Goal: Information Seeking & Learning: Learn about a topic

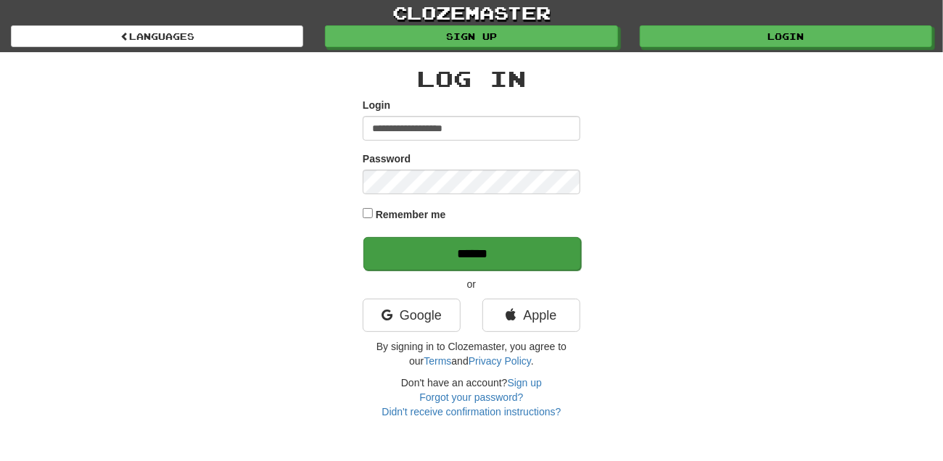
type input "**********"
click at [455, 256] on input "******" at bounding box center [472, 253] width 218 height 33
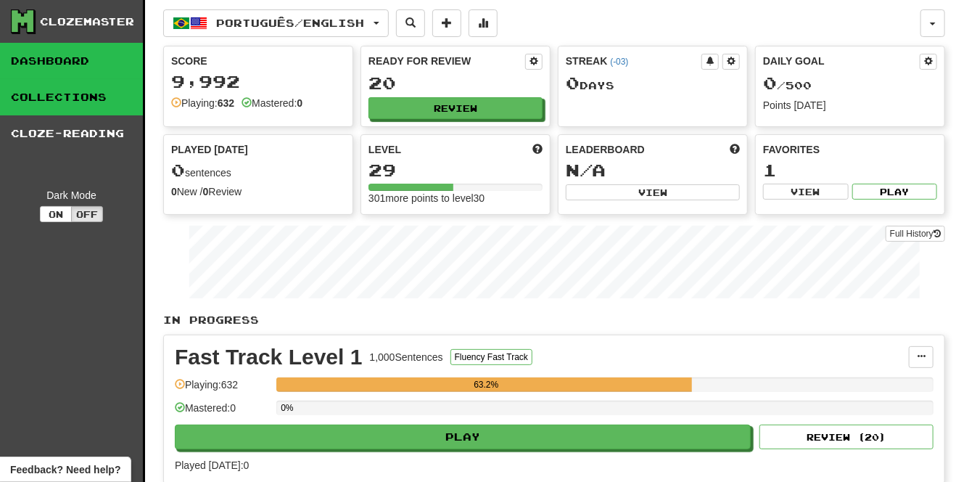
click at [96, 96] on link "Collections" at bounding box center [71, 97] width 143 height 36
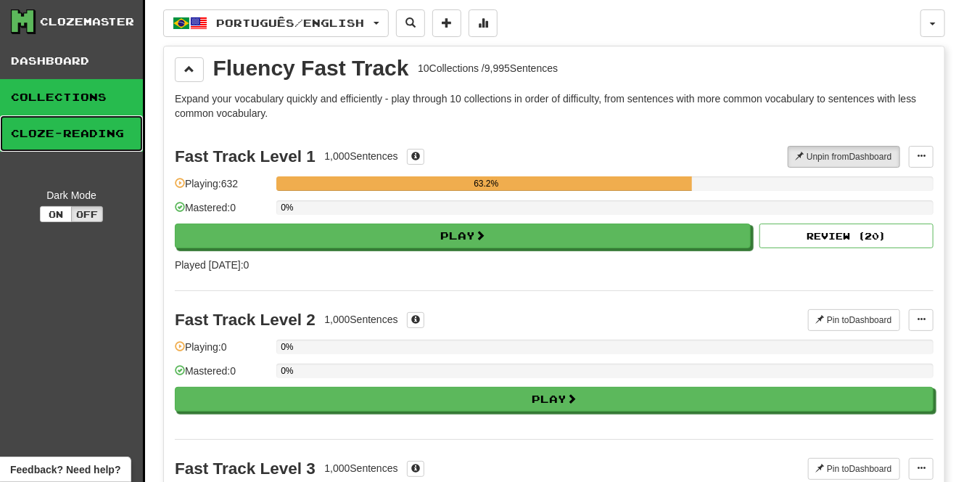
click at [97, 125] on link "Cloze-Reading" at bounding box center [71, 133] width 143 height 36
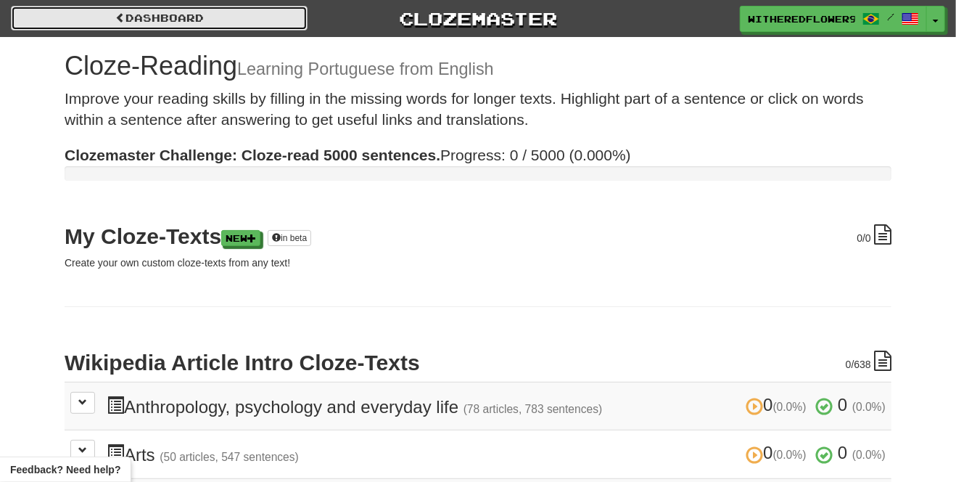
click at [115, 15] on span at bounding box center [120, 17] width 10 height 10
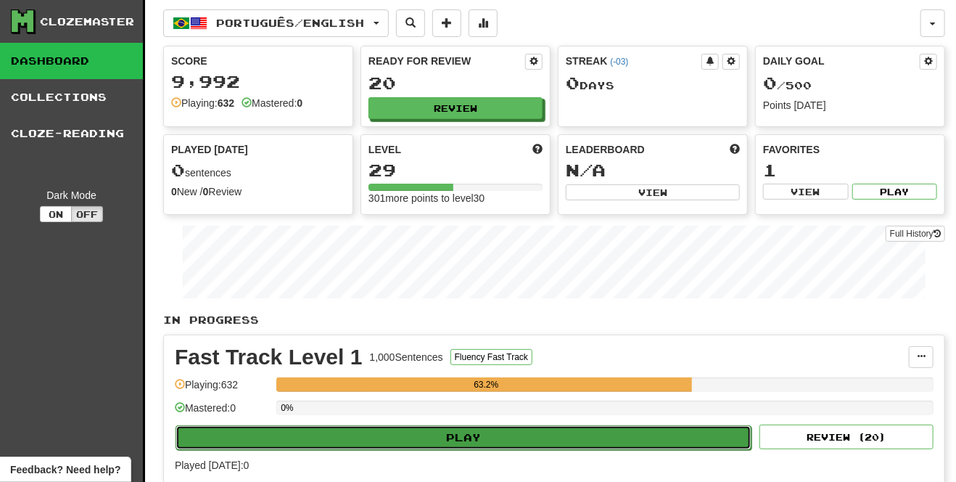
click at [443, 438] on button "Play" at bounding box center [464, 437] width 576 height 25
select select "**"
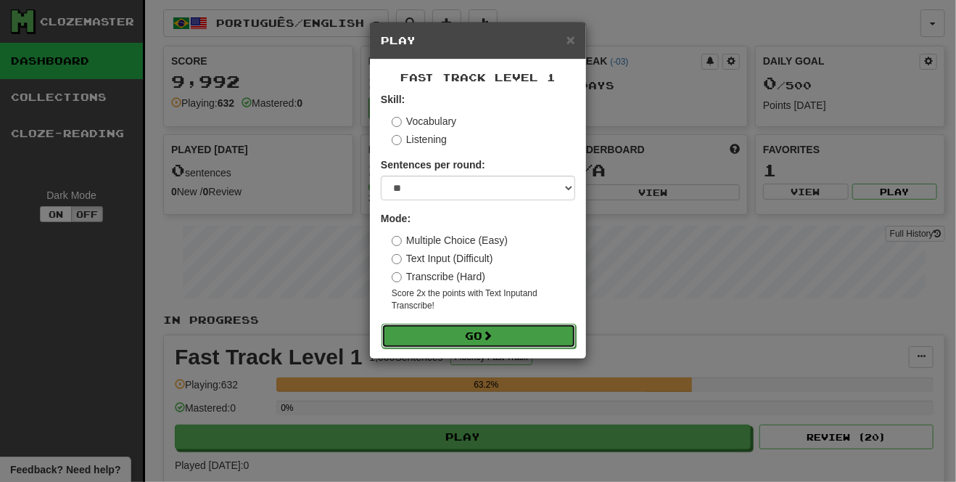
click at [473, 334] on button "Go" at bounding box center [479, 335] width 194 height 25
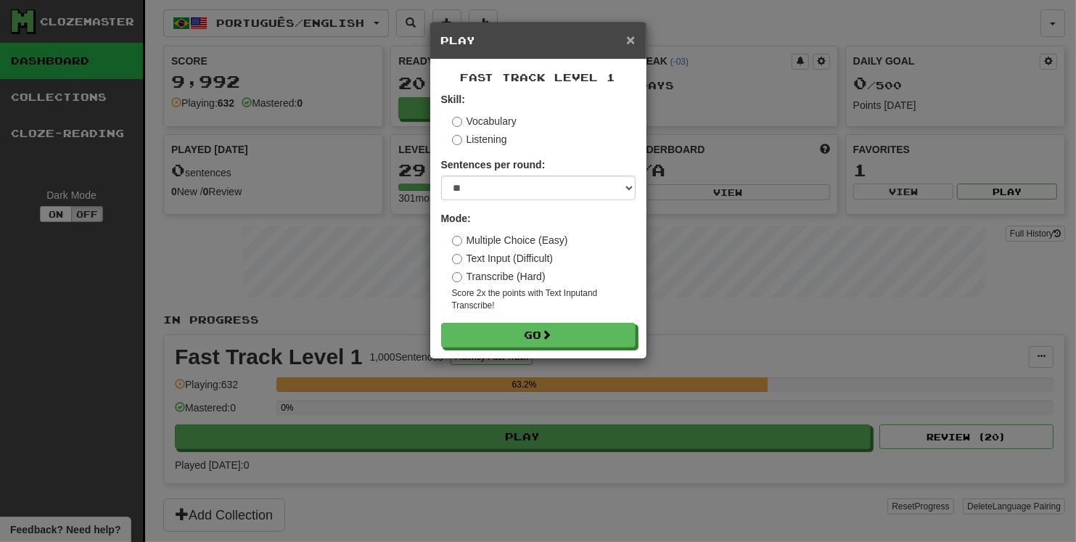
click at [633, 37] on span "×" at bounding box center [630, 39] width 9 height 17
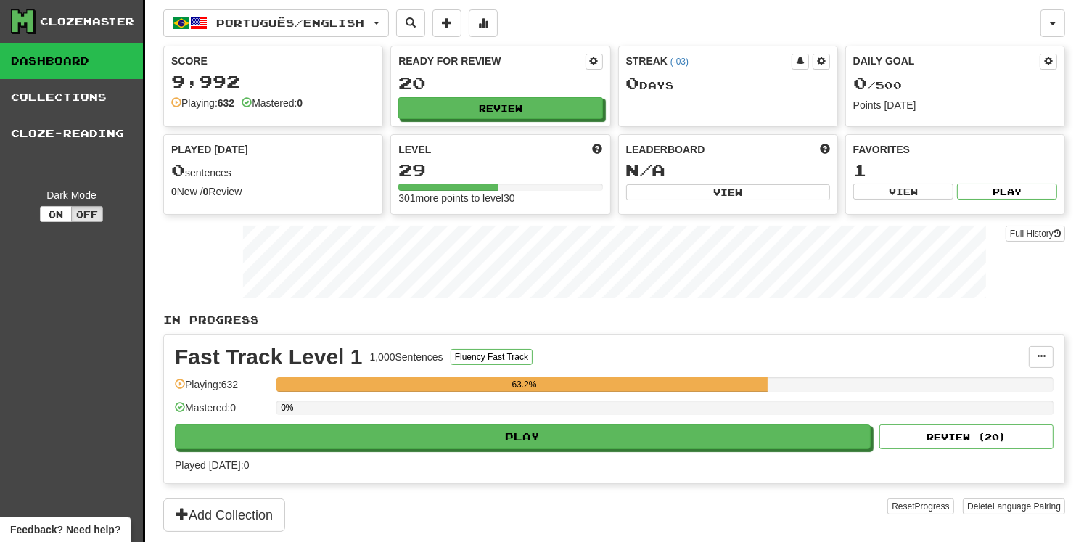
click at [41, 64] on link "Dashboard" at bounding box center [71, 61] width 143 height 36
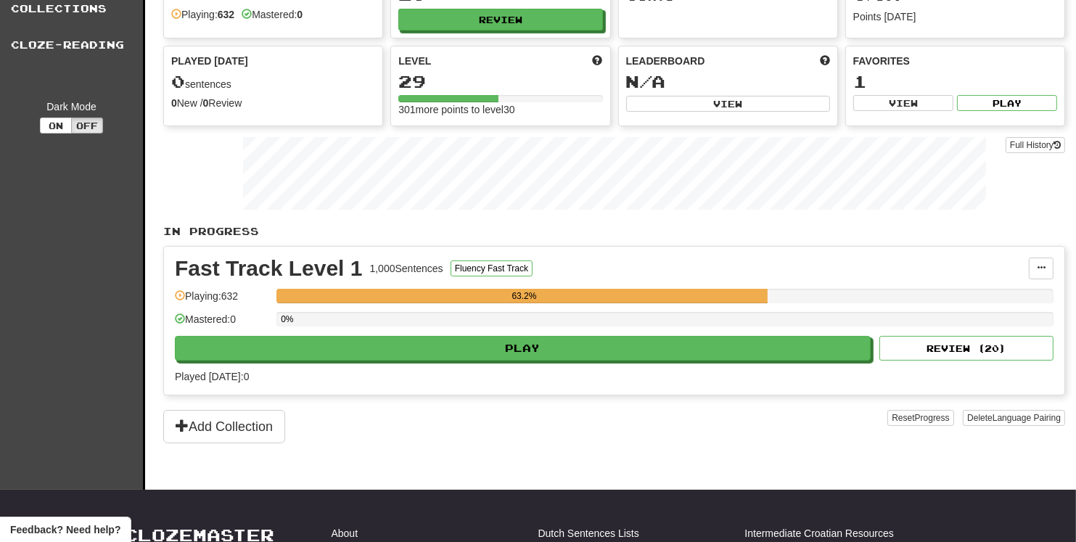
scroll to position [131, 0]
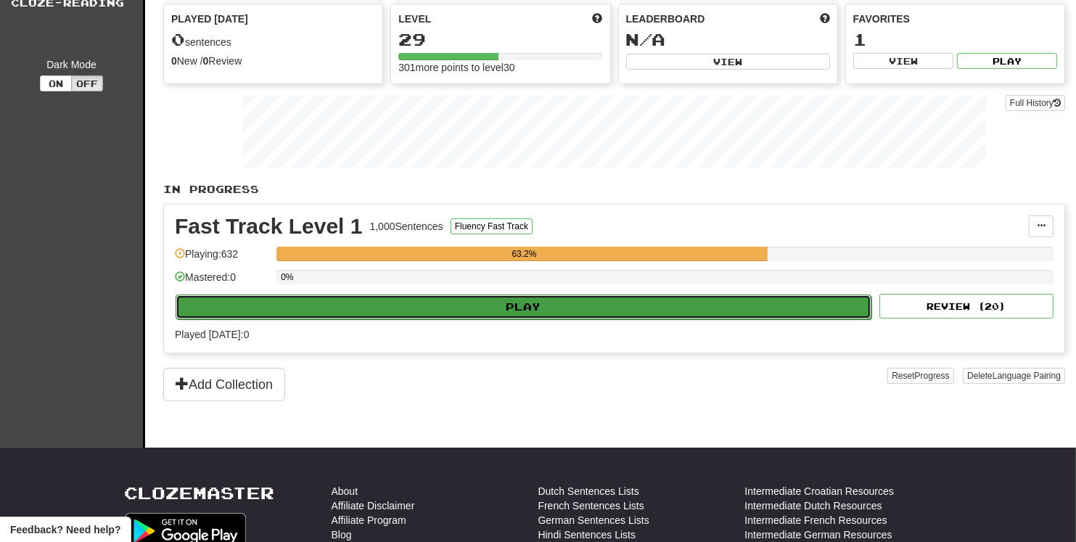
click at [514, 305] on button "Play" at bounding box center [524, 306] width 696 height 25
select select "**"
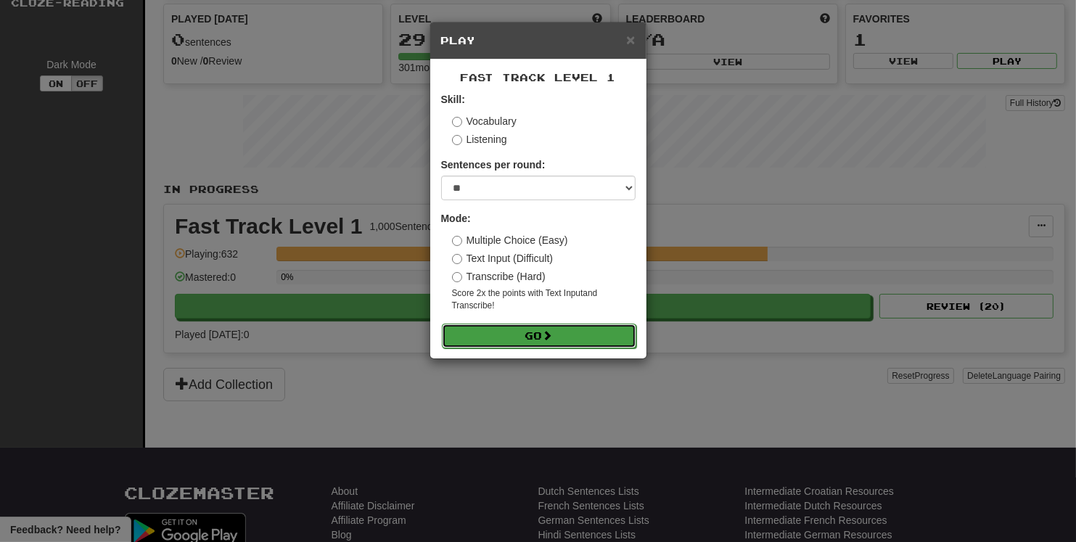
click at [577, 340] on button "Go" at bounding box center [539, 335] width 194 height 25
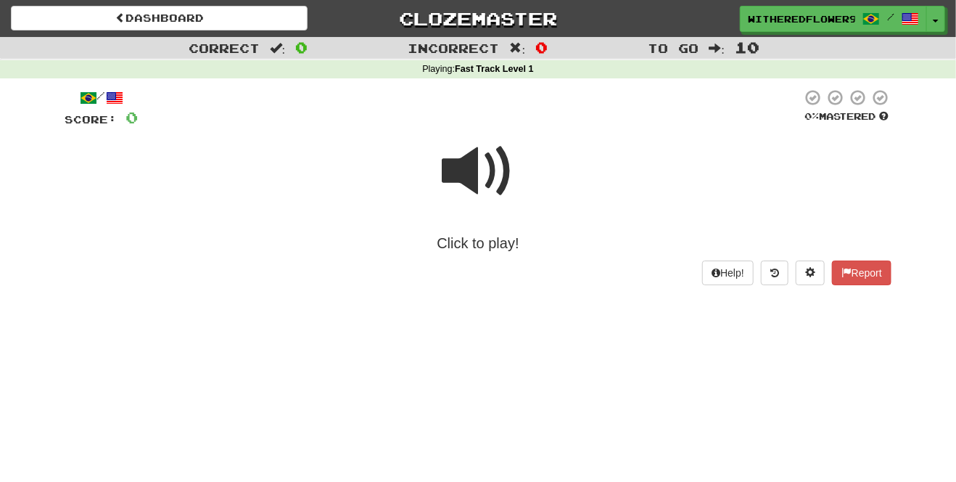
click at [717, 420] on div "Dashboard Clozemaster WitheredFlower9219 / Toggle Dropdown Dashboard Leaderboar…" at bounding box center [478, 241] width 956 height 482
click at [474, 176] on span at bounding box center [478, 171] width 73 height 73
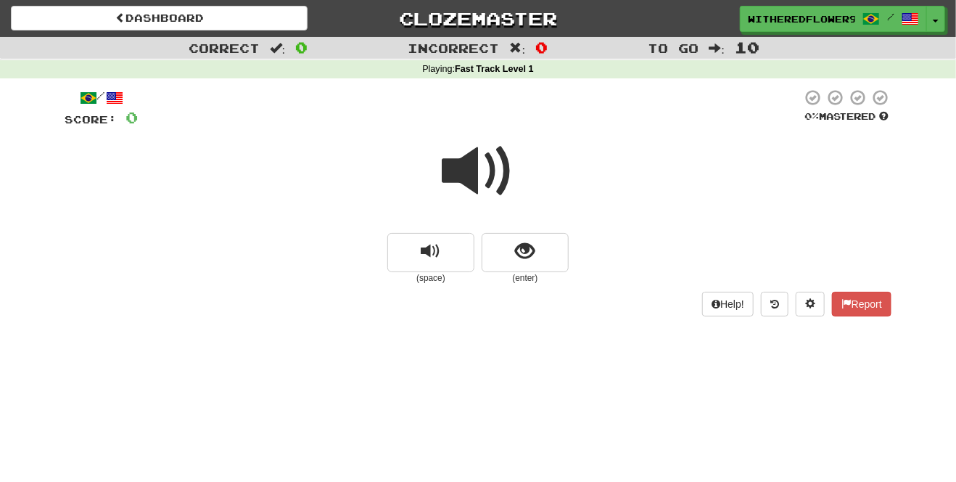
click at [470, 175] on span at bounding box center [478, 171] width 73 height 73
click at [471, 174] on span at bounding box center [478, 171] width 73 height 73
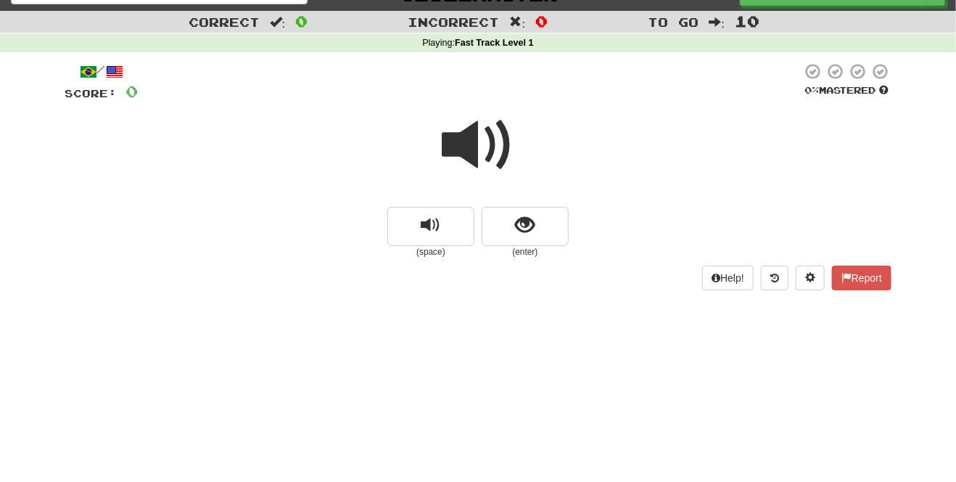
click at [470, 157] on span at bounding box center [478, 145] width 73 height 73
click at [434, 221] on span "replay audio" at bounding box center [431, 225] width 20 height 20
click at [432, 234] on span "replay audio" at bounding box center [431, 225] width 20 height 20
click at [528, 227] on span "show sentence" at bounding box center [526, 225] width 20 height 20
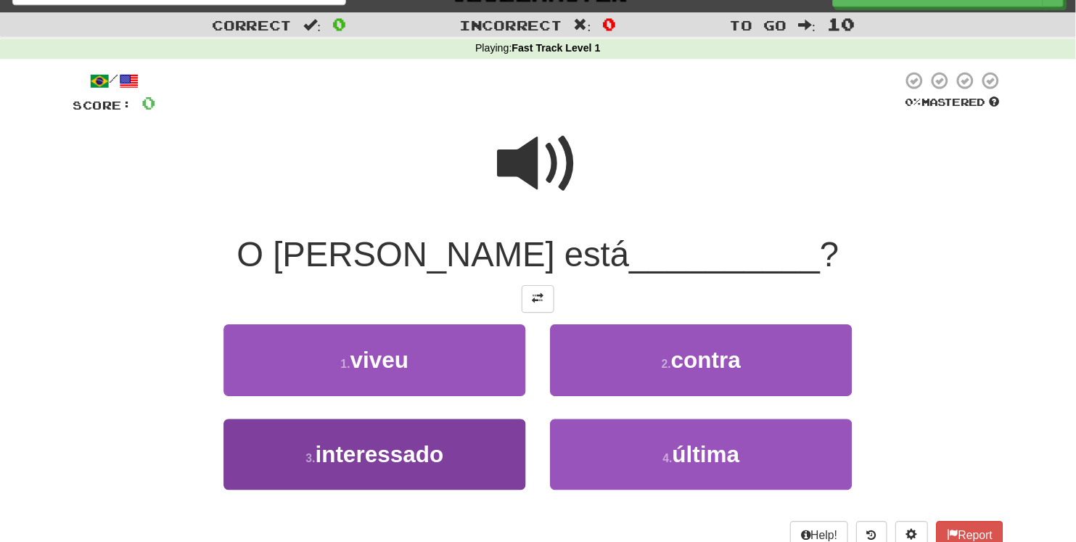
scroll to position [0, 0]
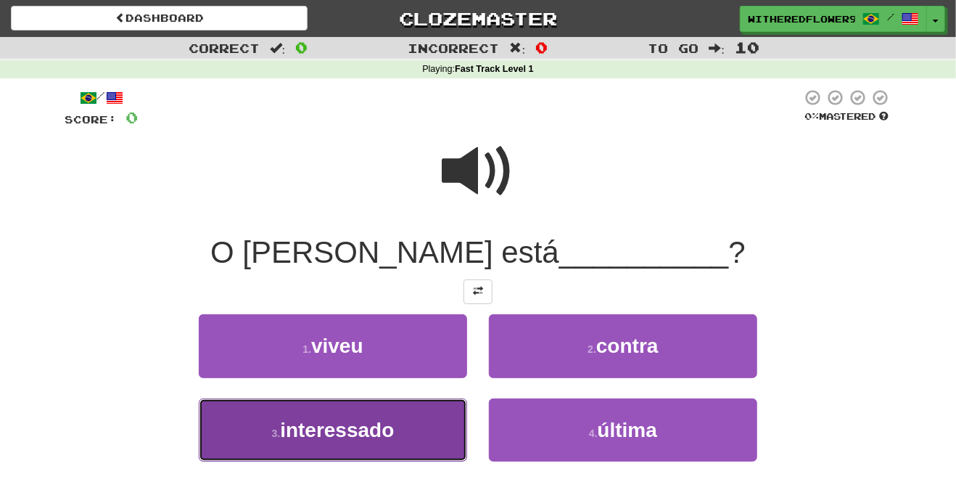
click at [376, 424] on span "interessado" at bounding box center [337, 430] width 114 height 22
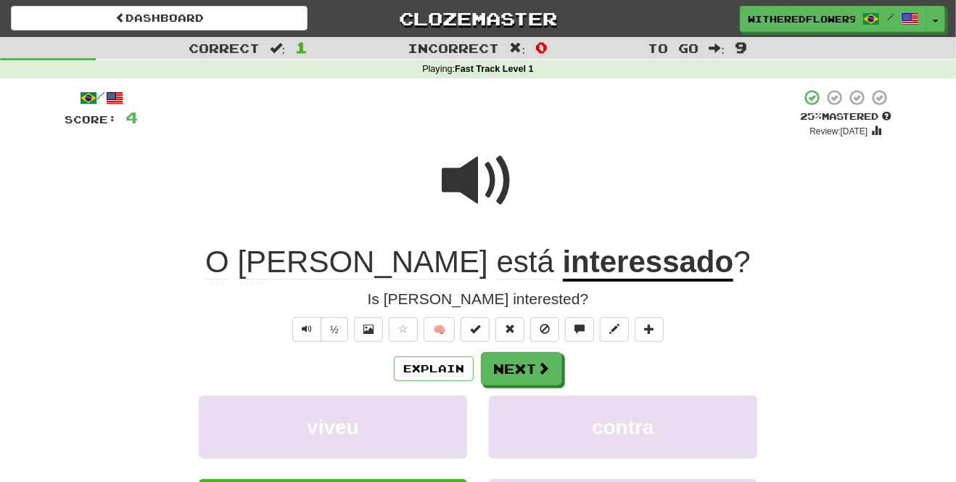
click at [466, 168] on span at bounding box center [478, 180] width 73 height 73
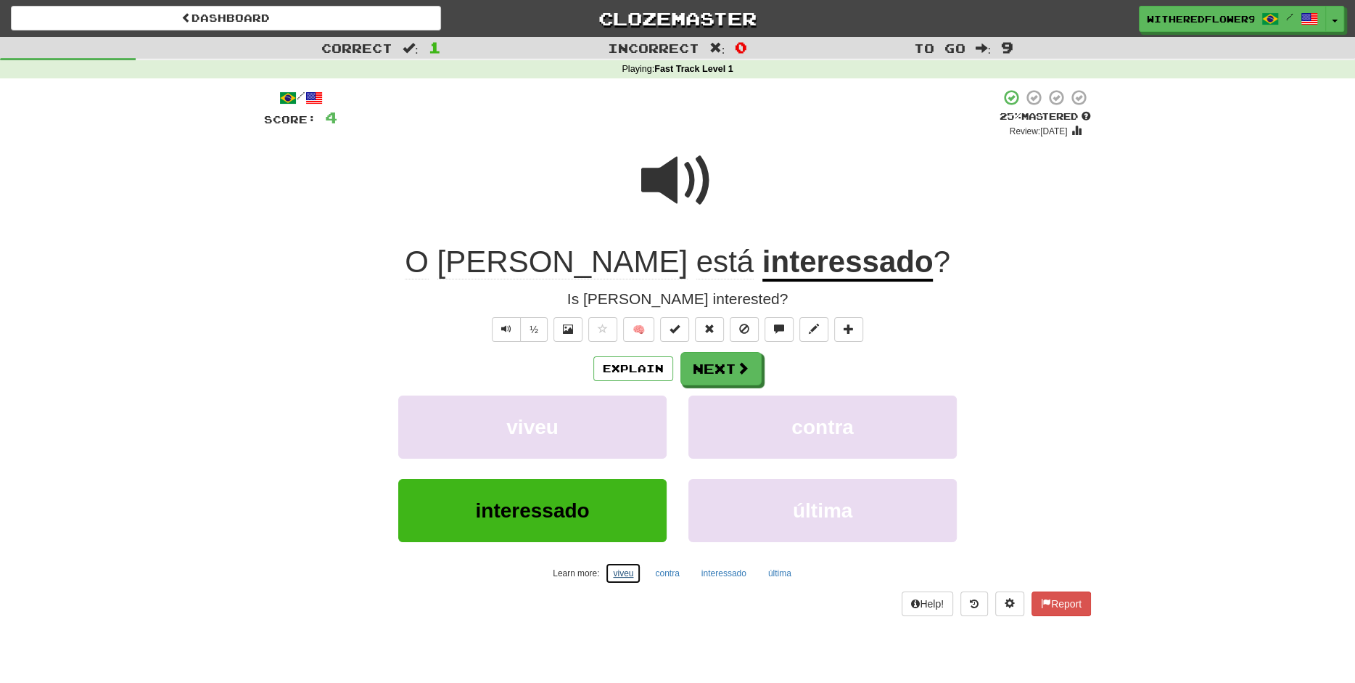
click at [630, 481] on button "viveu" at bounding box center [623, 573] width 36 height 22
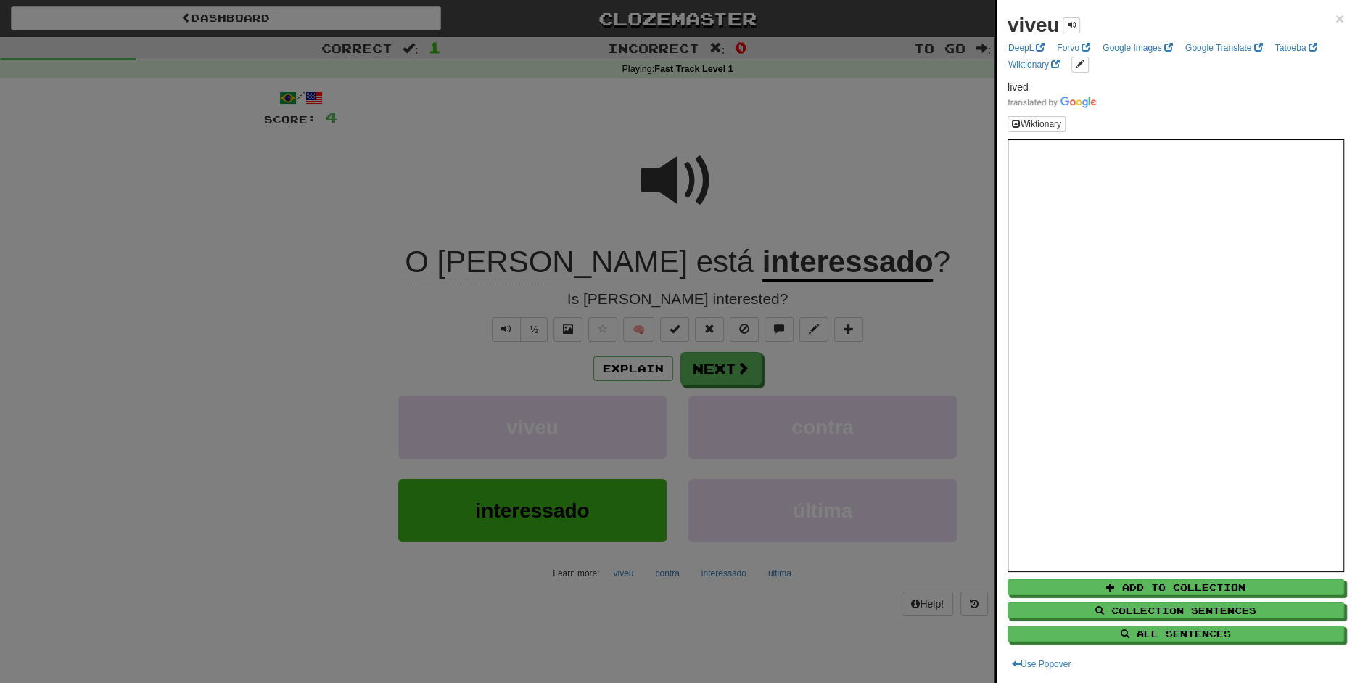
drag, startPoint x: 630, startPoint y: 572, endPoint x: 621, endPoint y: 574, distance: 9.9
click at [627, 481] on div at bounding box center [677, 341] width 1355 height 683
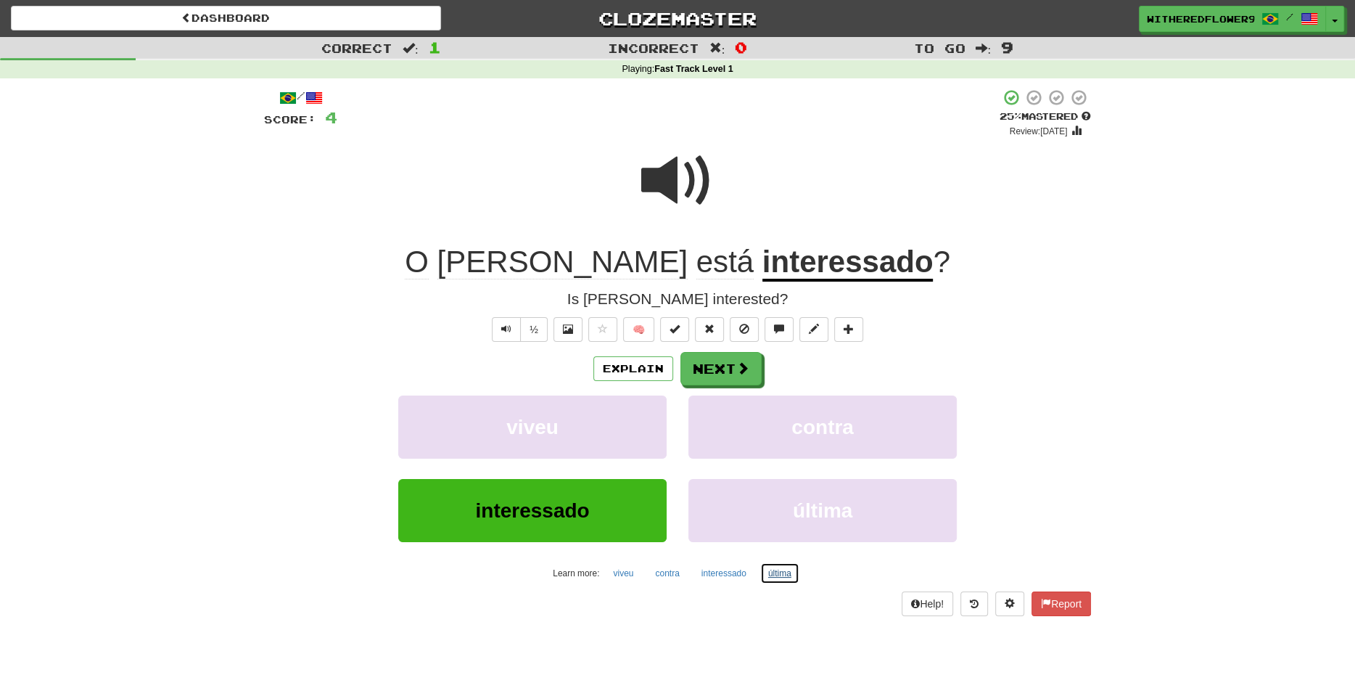
click at [782, 481] on button "última" at bounding box center [779, 573] width 39 height 22
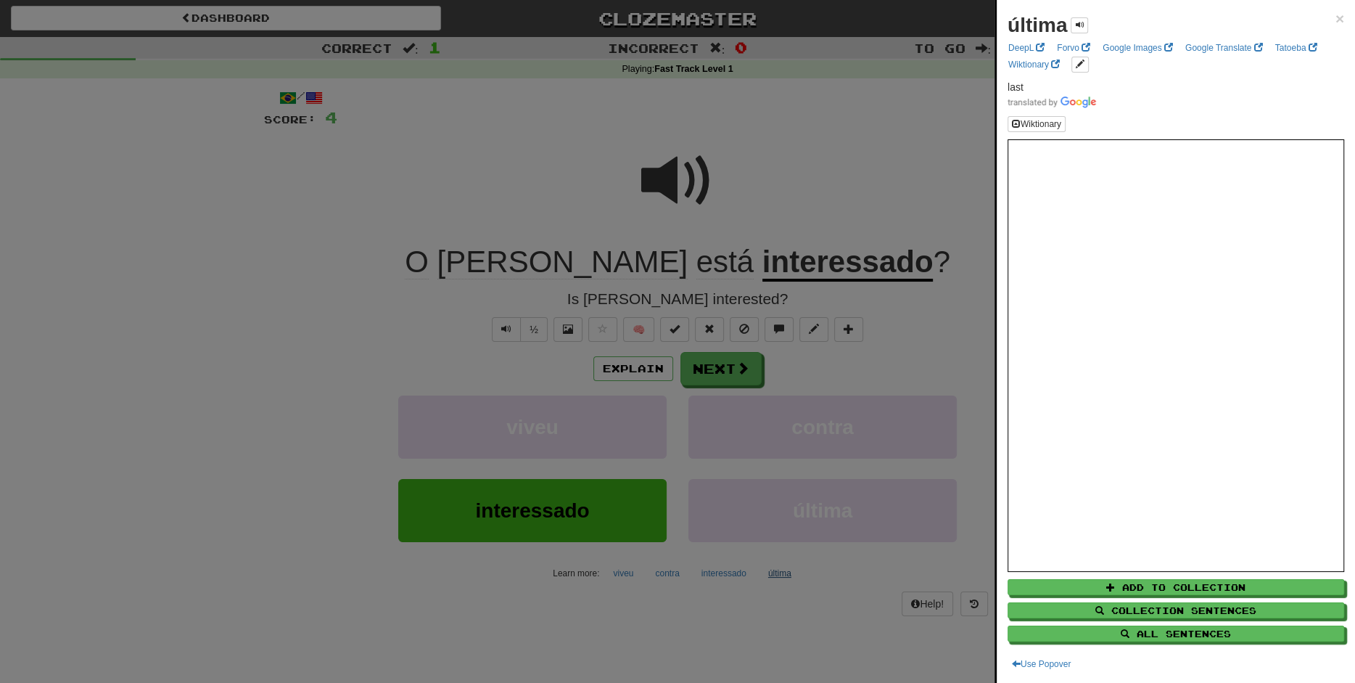
click at [782, 481] on div at bounding box center [677, 341] width 1355 height 683
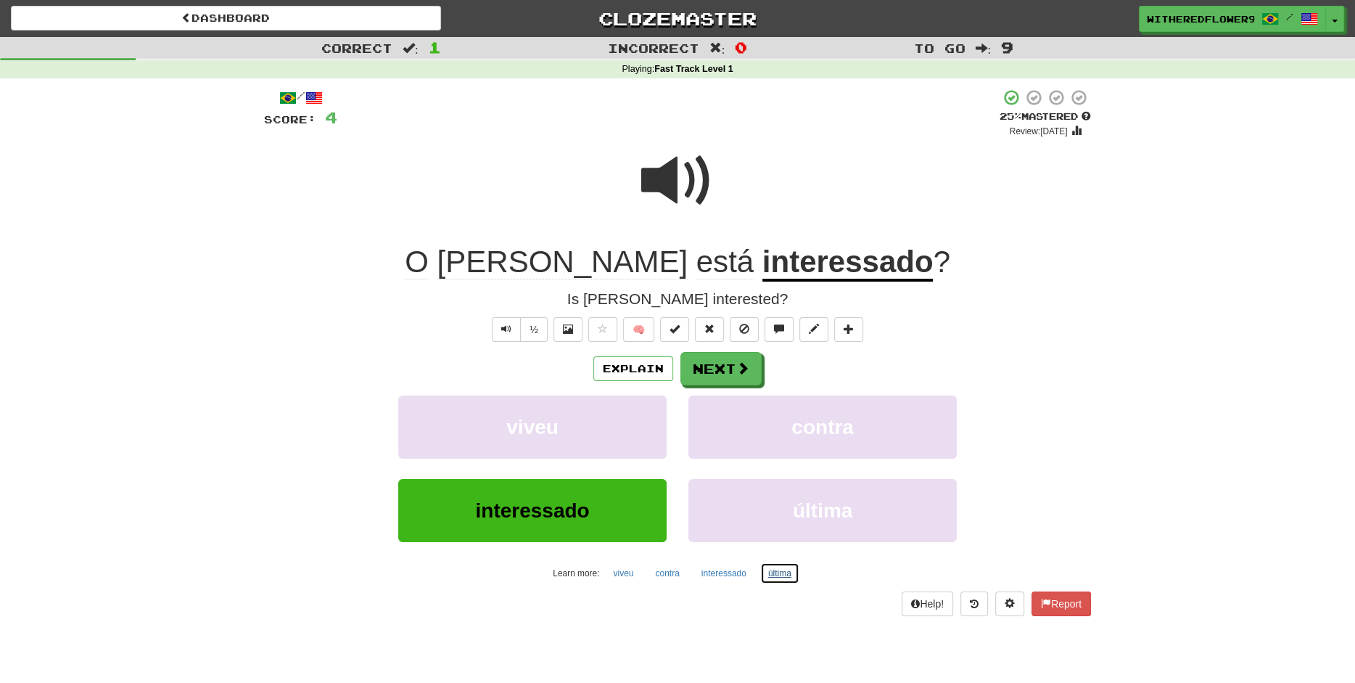
click at [782, 481] on button "última" at bounding box center [779, 573] width 39 height 22
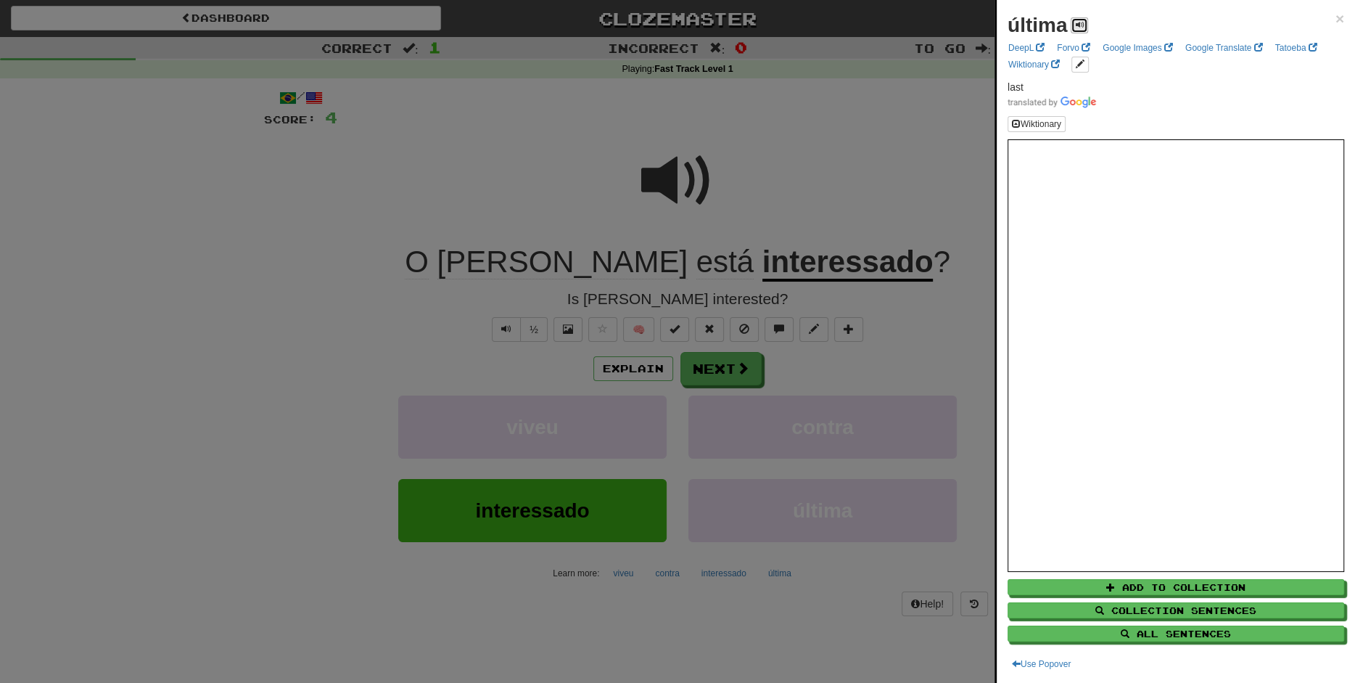
click at [955, 24] on button at bounding box center [1079, 25] width 17 height 16
click at [955, 13] on span "×" at bounding box center [1339, 18] width 9 height 17
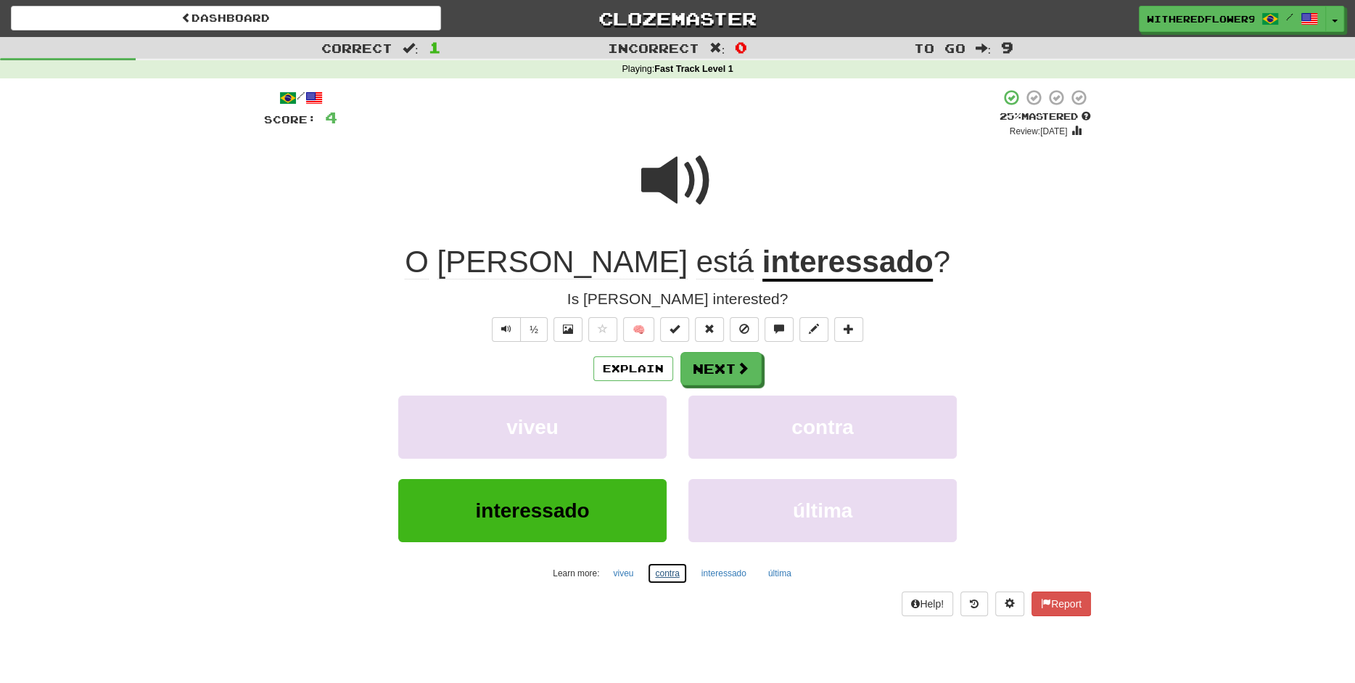
click at [676, 481] on button "contra" at bounding box center [667, 573] width 40 height 22
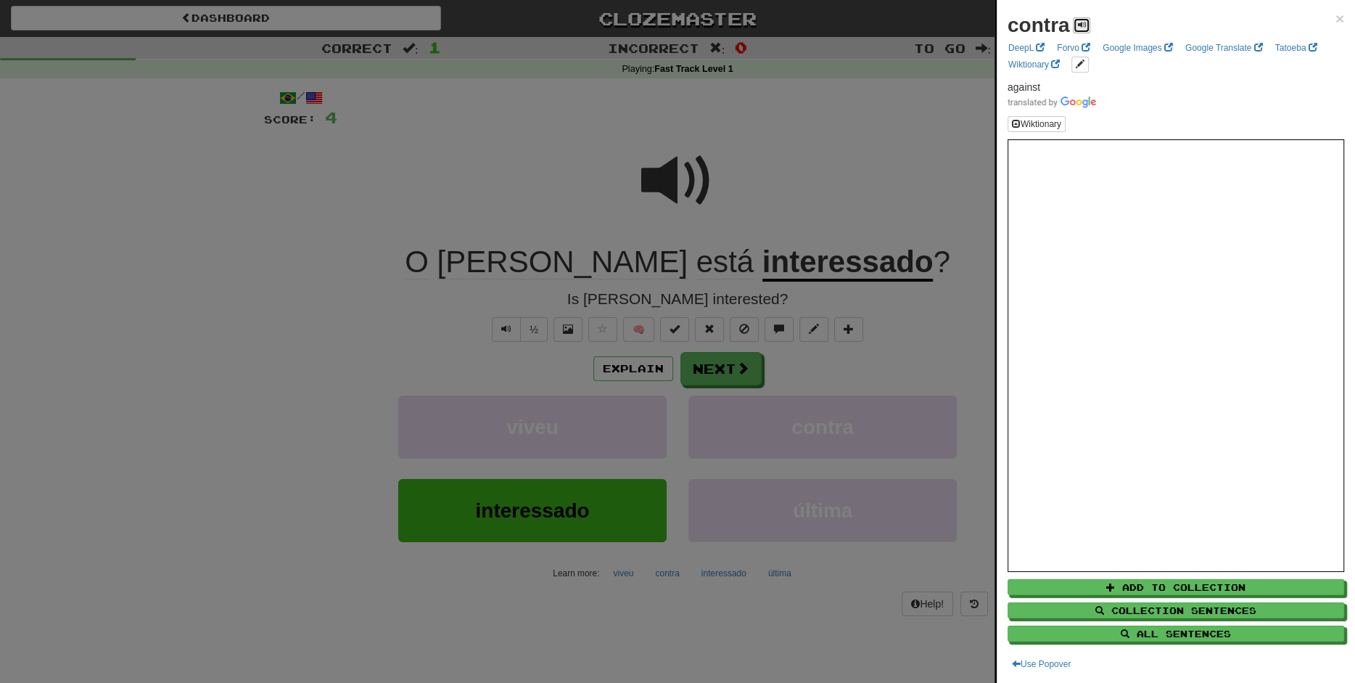
click at [955, 28] on button at bounding box center [1081, 25] width 17 height 16
click at [955, 25] on span at bounding box center [1081, 24] width 9 height 9
click at [955, 17] on span "×" at bounding box center [1339, 18] width 9 height 17
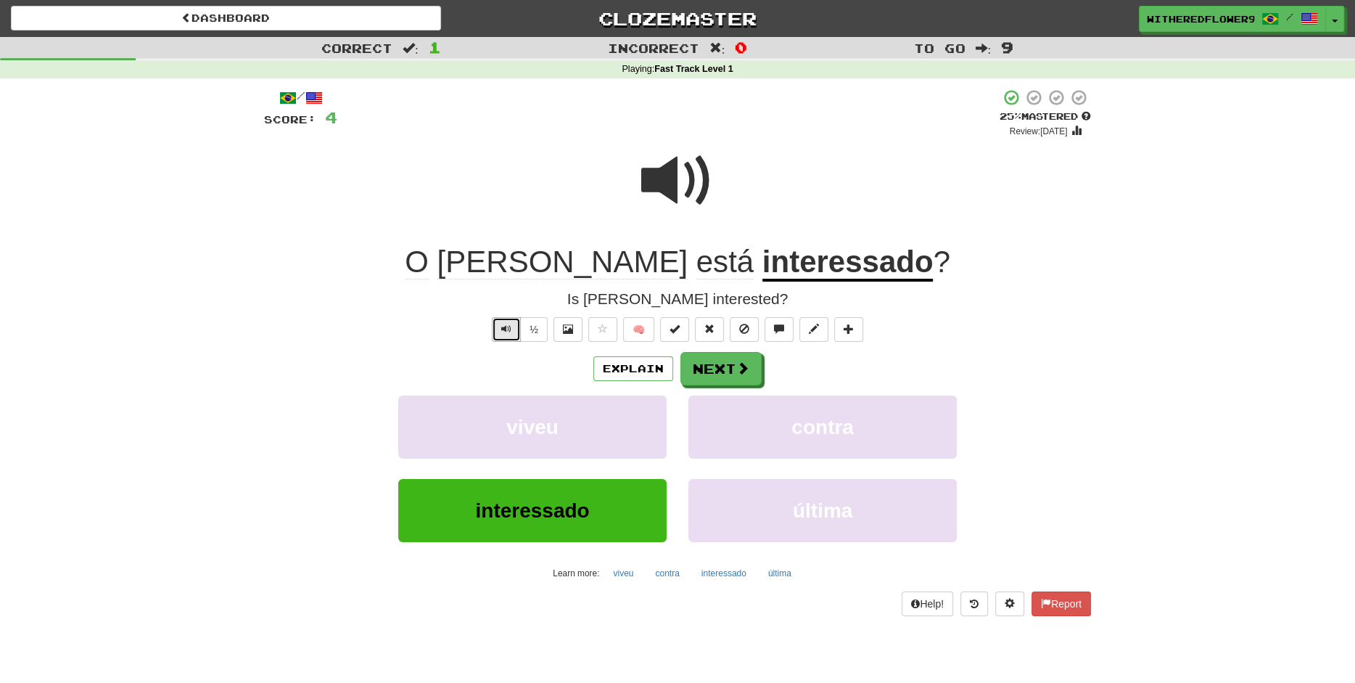
click at [511, 334] on span "Text-to-speech controls" at bounding box center [506, 328] width 10 height 10
click at [724, 481] on button "interessado" at bounding box center [723, 573] width 61 height 22
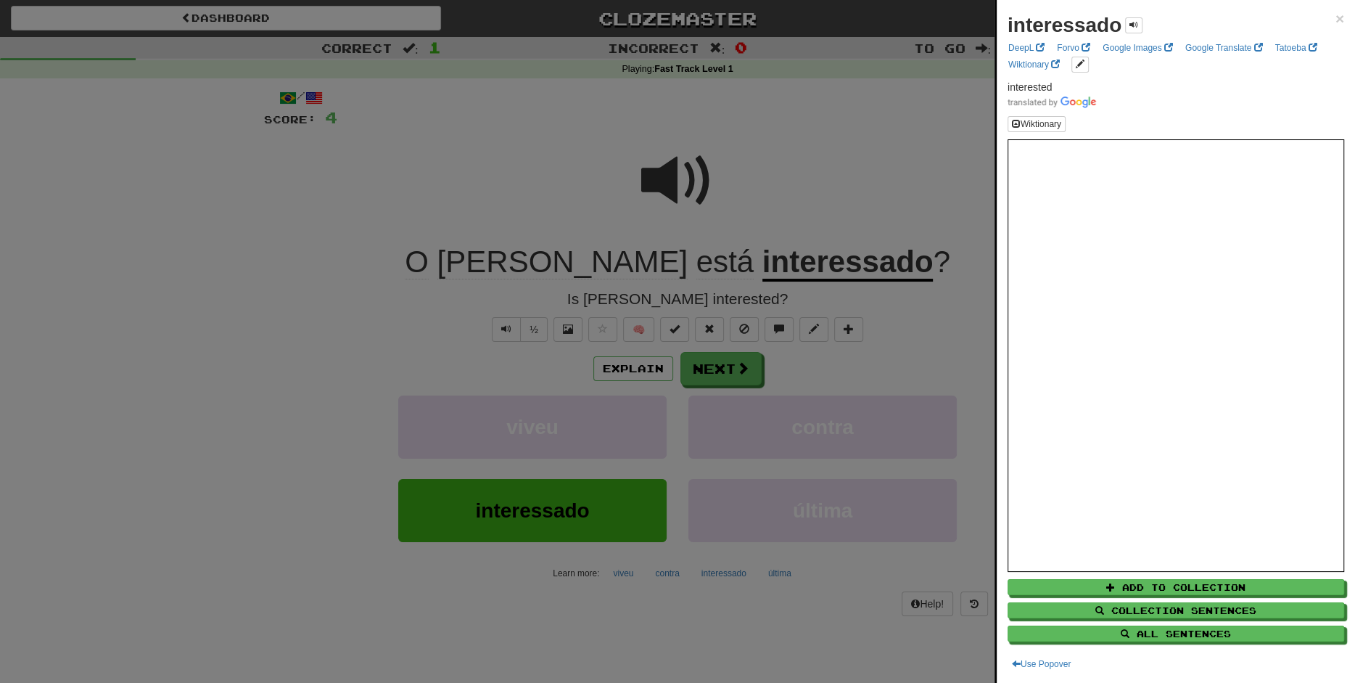
click at [502, 119] on div at bounding box center [677, 341] width 1355 height 683
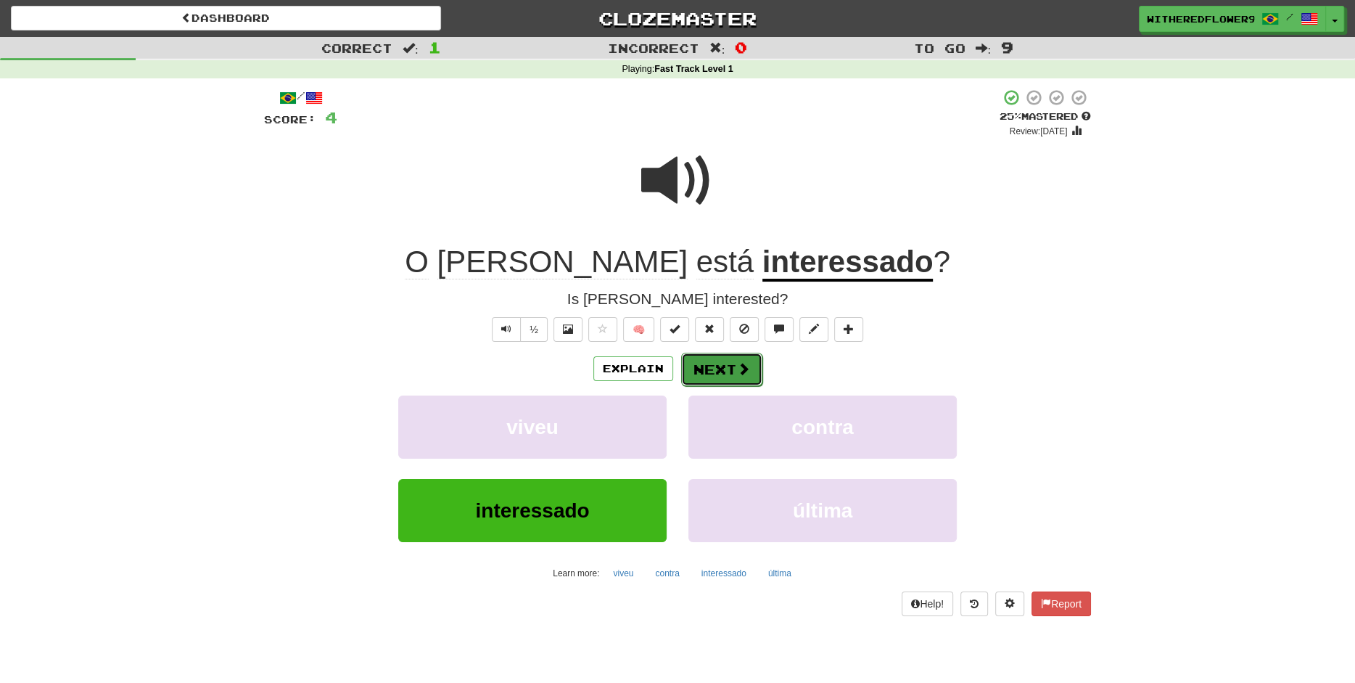
click at [719, 376] on button "Next" at bounding box center [721, 369] width 81 height 33
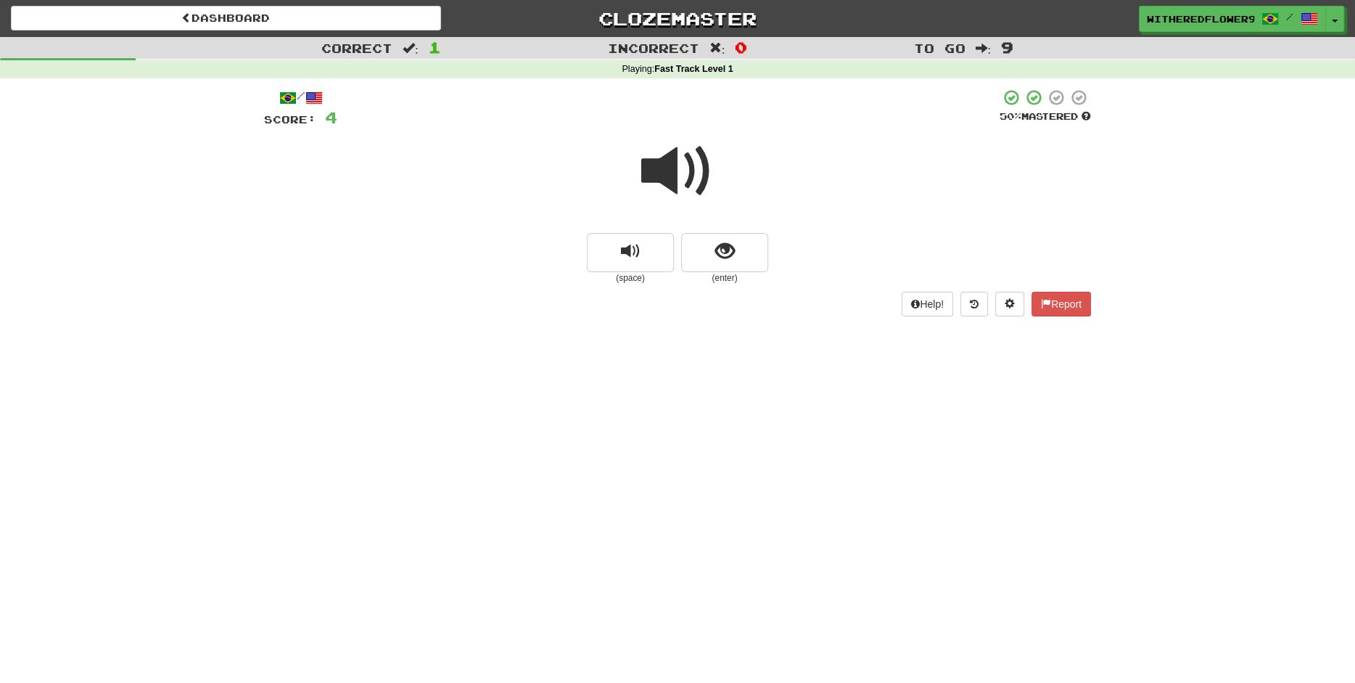
click at [684, 164] on span at bounding box center [677, 171] width 73 height 73
click at [726, 257] on span "show sentence" at bounding box center [725, 252] width 20 height 20
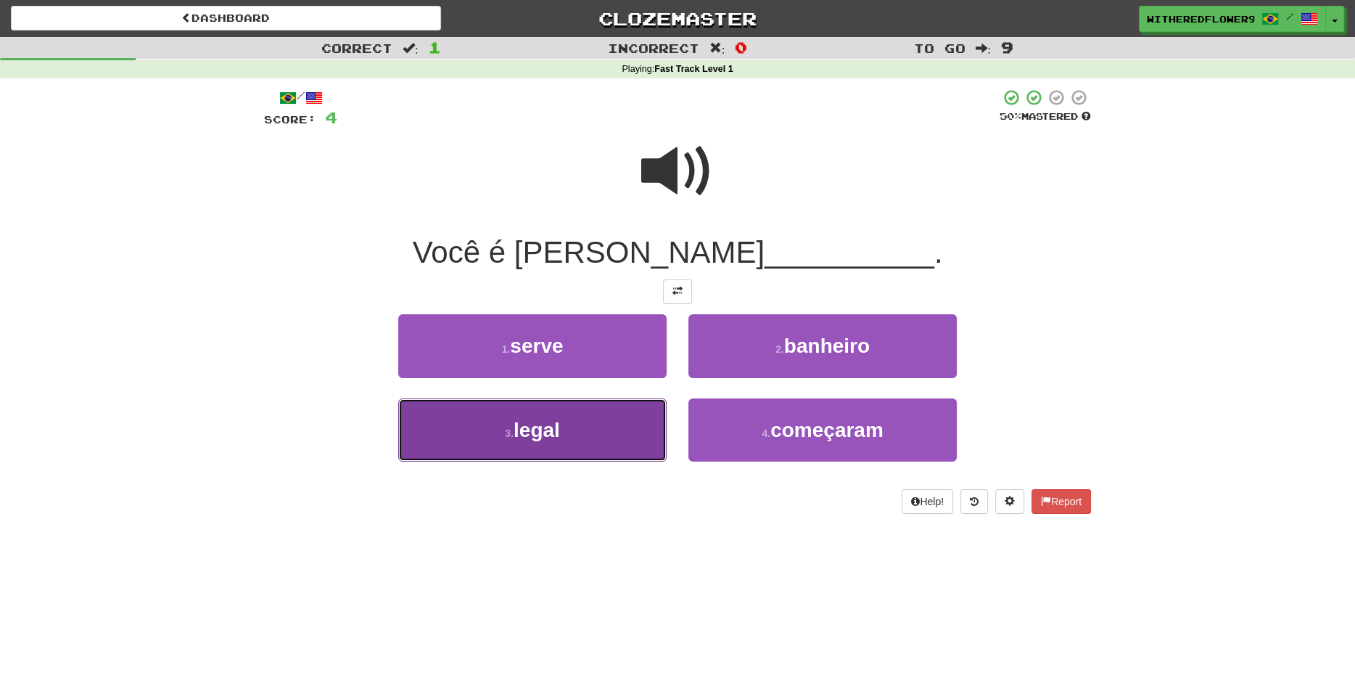
click at [557, 434] on span "legal" at bounding box center [537, 430] width 46 height 22
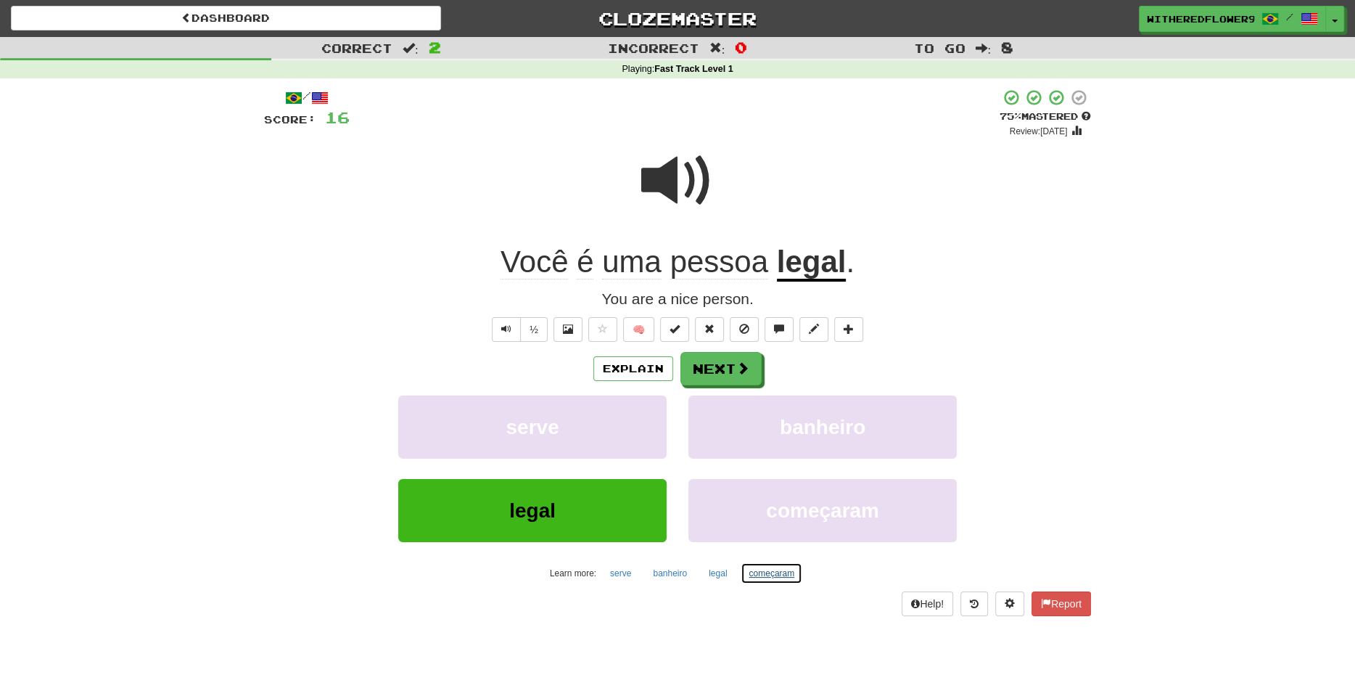
click at [772, 481] on button "começaram" at bounding box center [772, 573] width 62 height 22
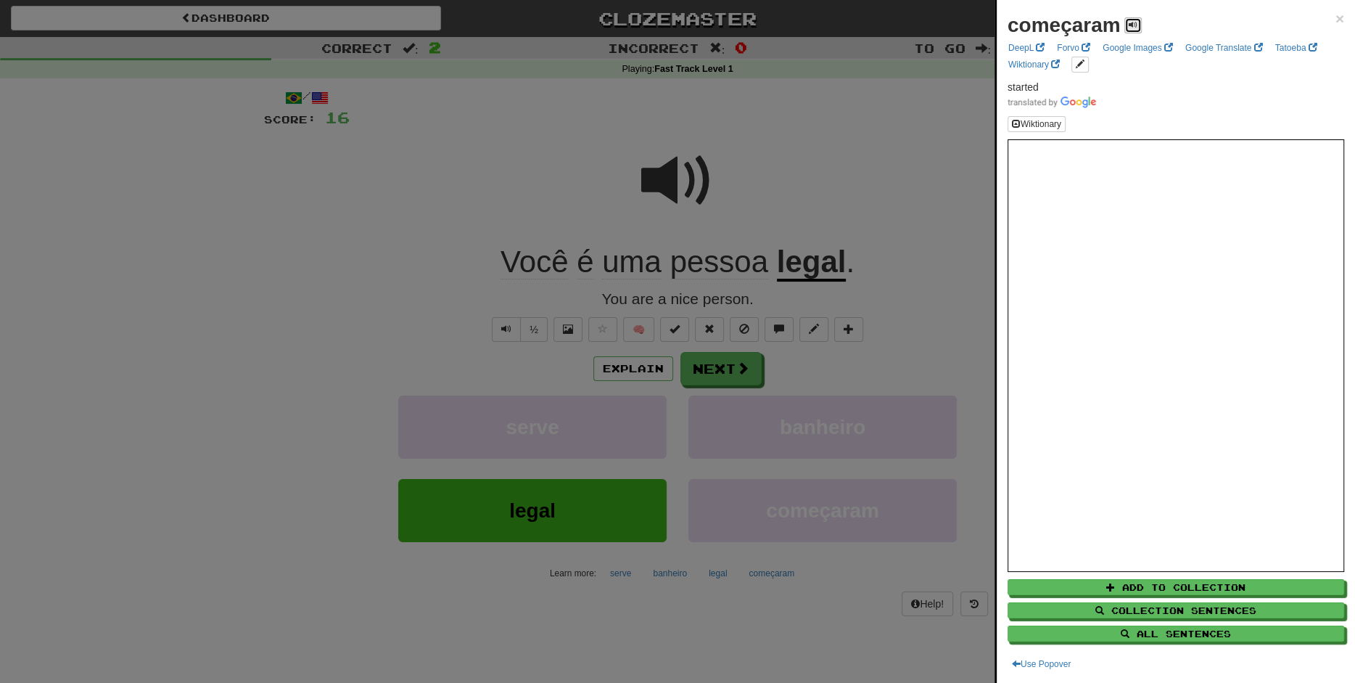
click at [955, 24] on span at bounding box center [1133, 24] width 9 height 9
click at [955, 16] on span "×" at bounding box center [1339, 18] width 9 height 17
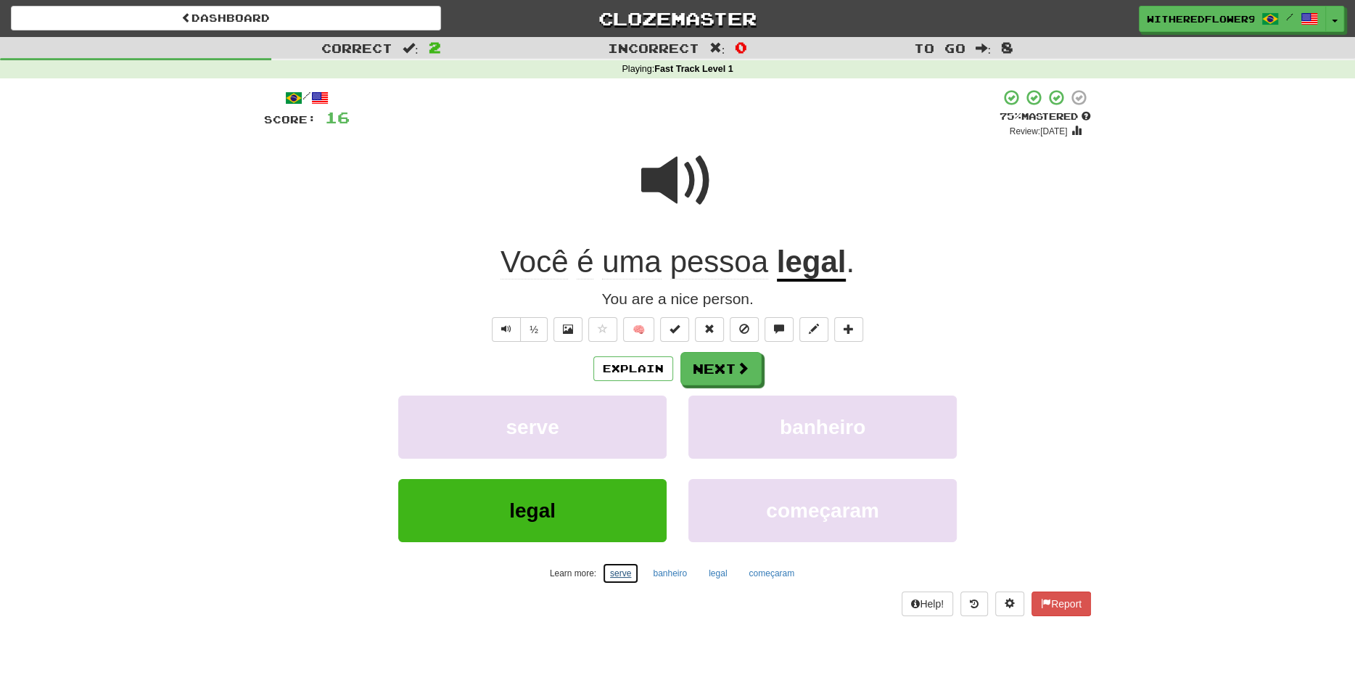
click at [619, 481] on button "serve" at bounding box center [620, 573] width 37 height 22
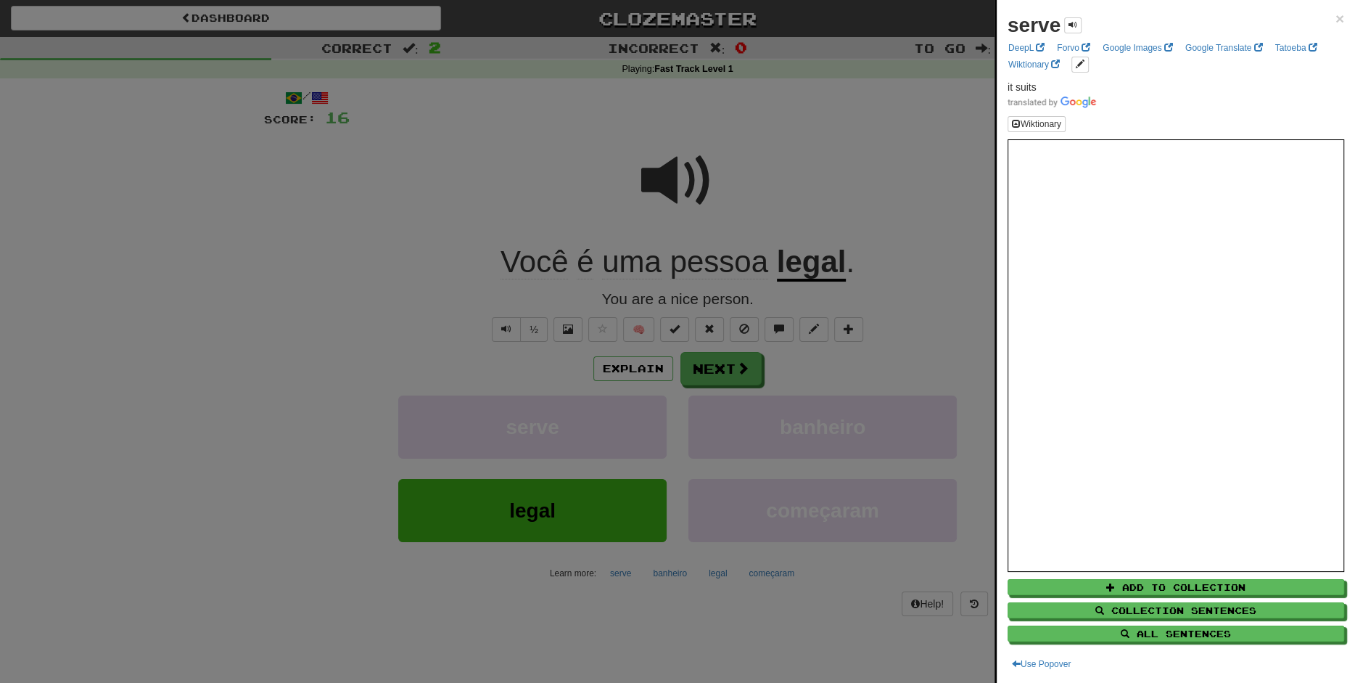
click at [413, 221] on div at bounding box center [677, 341] width 1355 height 683
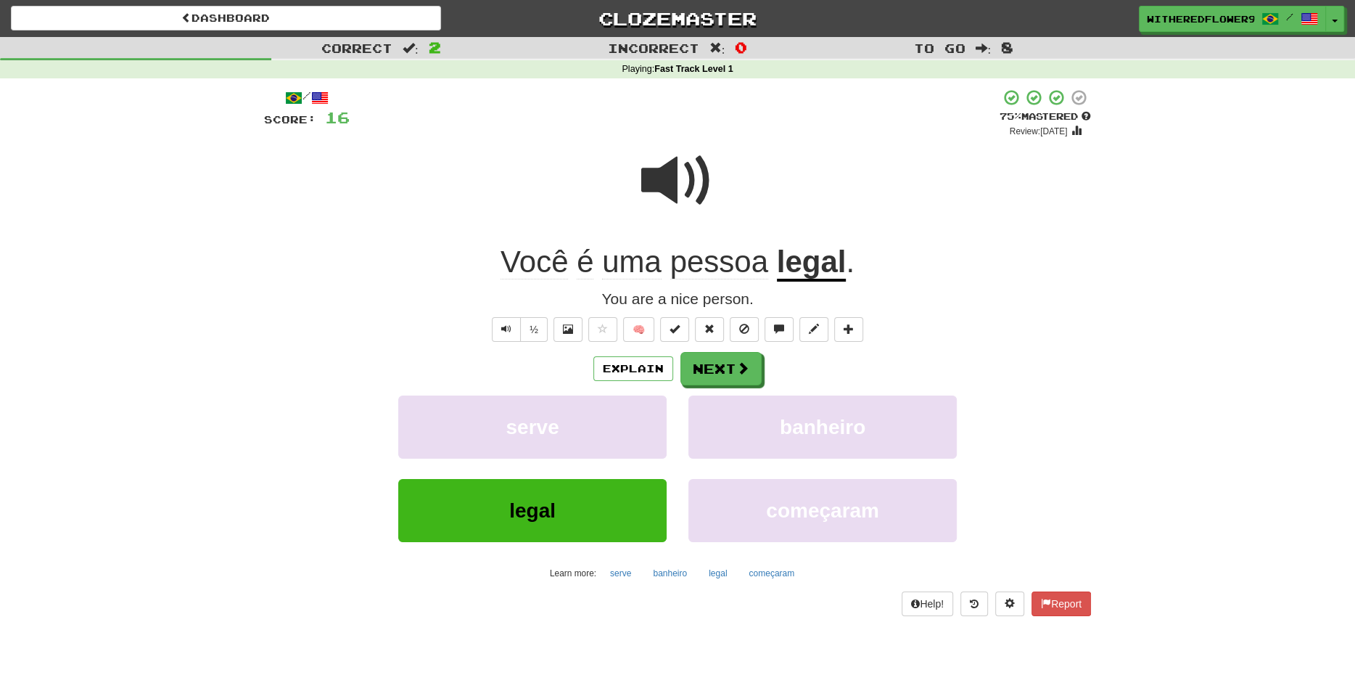
click at [718, 389] on div "Explain Next serve banheiro legal começaram Learn more: serve banheiro legal co…" at bounding box center [677, 468] width 827 height 233
click at [718, 374] on button "Next" at bounding box center [721, 369] width 81 height 33
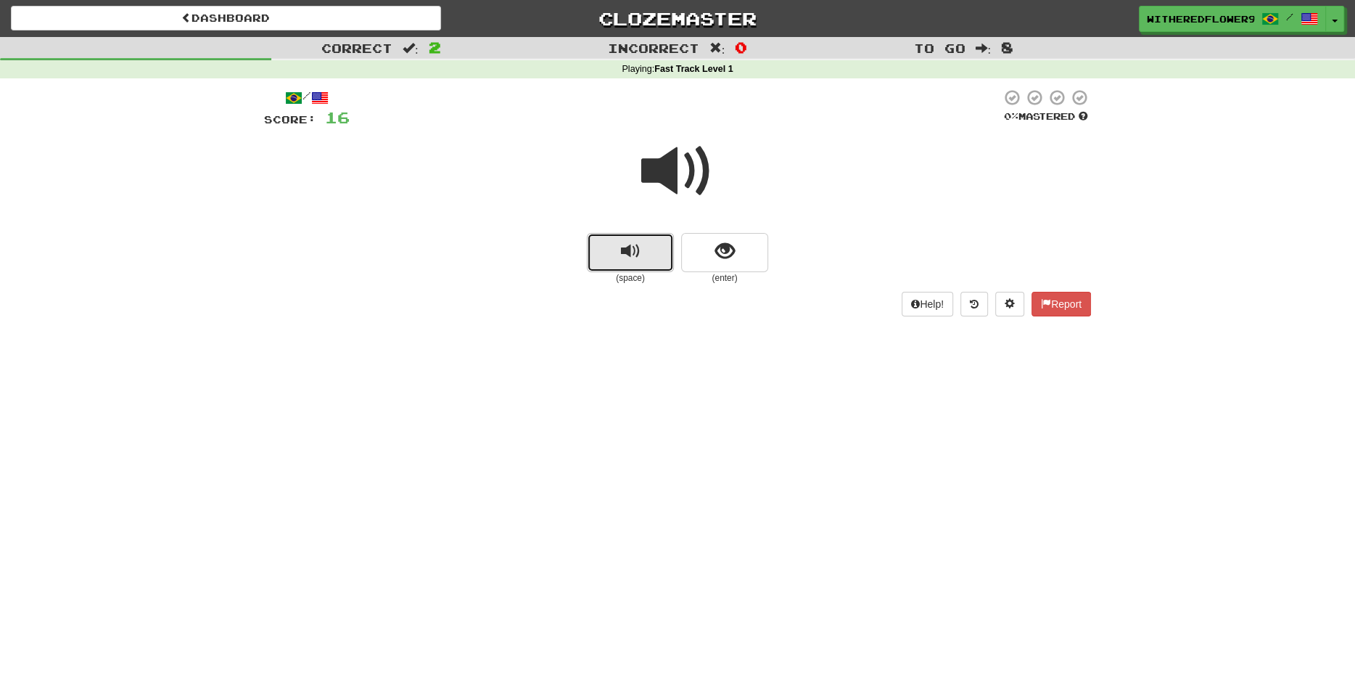
click at [626, 245] on span "replay audio" at bounding box center [631, 252] width 20 height 20
click at [727, 252] on span "show sentence" at bounding box center [725, 252] width 20 height 20
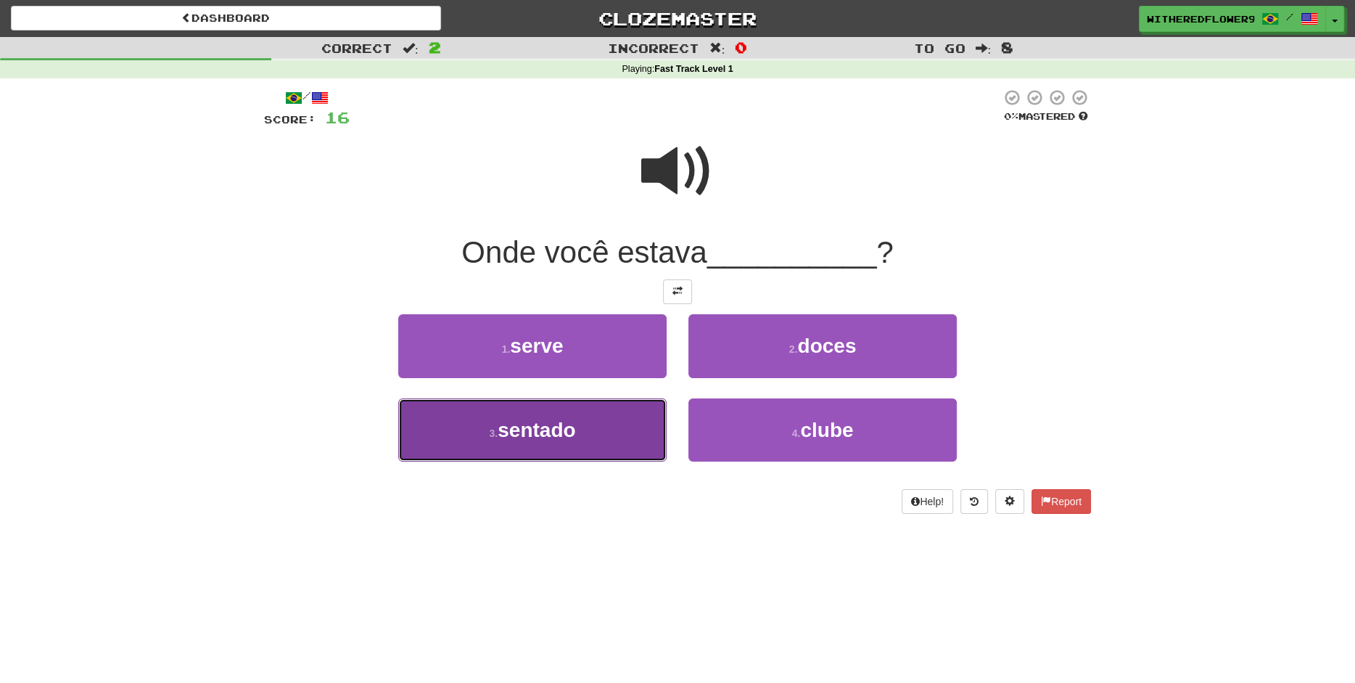
click at [606, 434] on button "3 . sentado" at bounding box center [532, 429] width 268 height 63
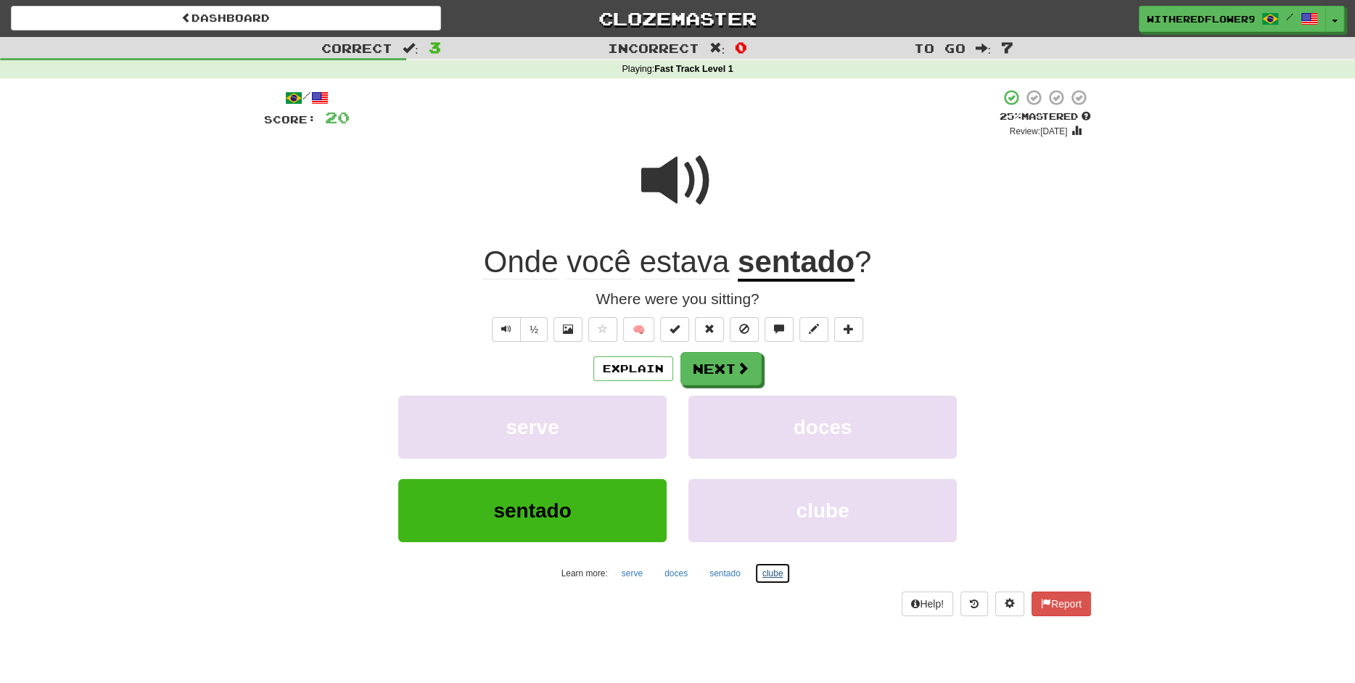
click at [771, 481] on button "clube" at bounding box center [772, 573] width 37 height 22
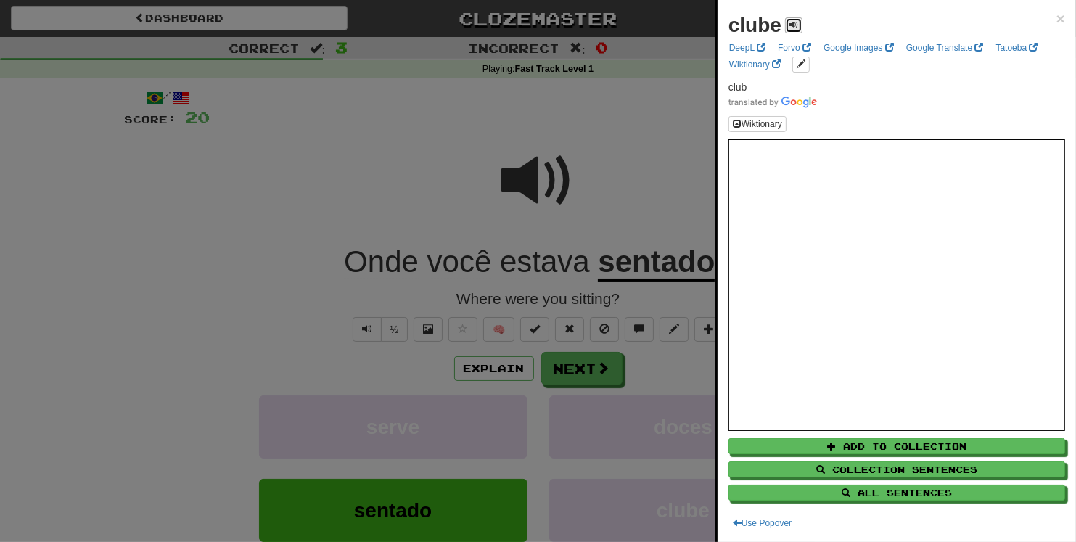
click at [793, 28] on span at bounding box center [793, 24] width 9 height 9
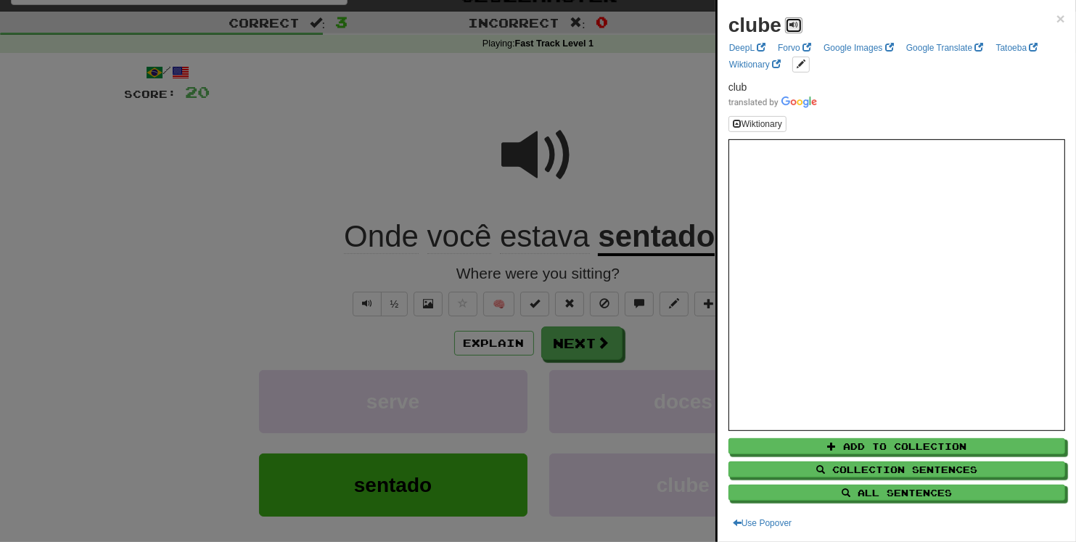
scroll to position [26, 0]
click at [955, 20] on div "clube × DeepL Forvo Google Images Google Translate Tatoeba Wiktionary club Wikt…" at bounding box center [896, 271] width 358 height 542
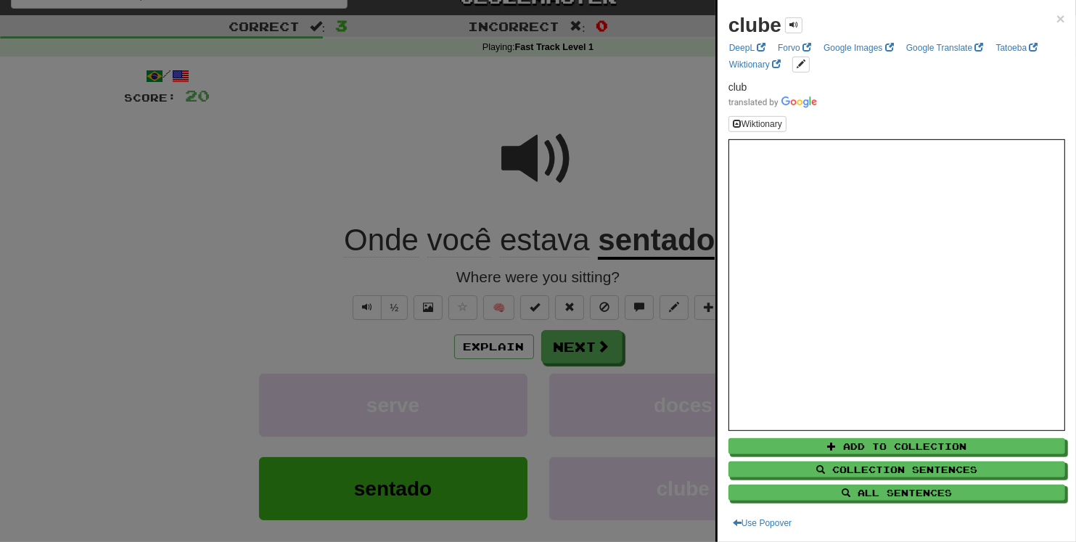
scroll to position [0, 0]
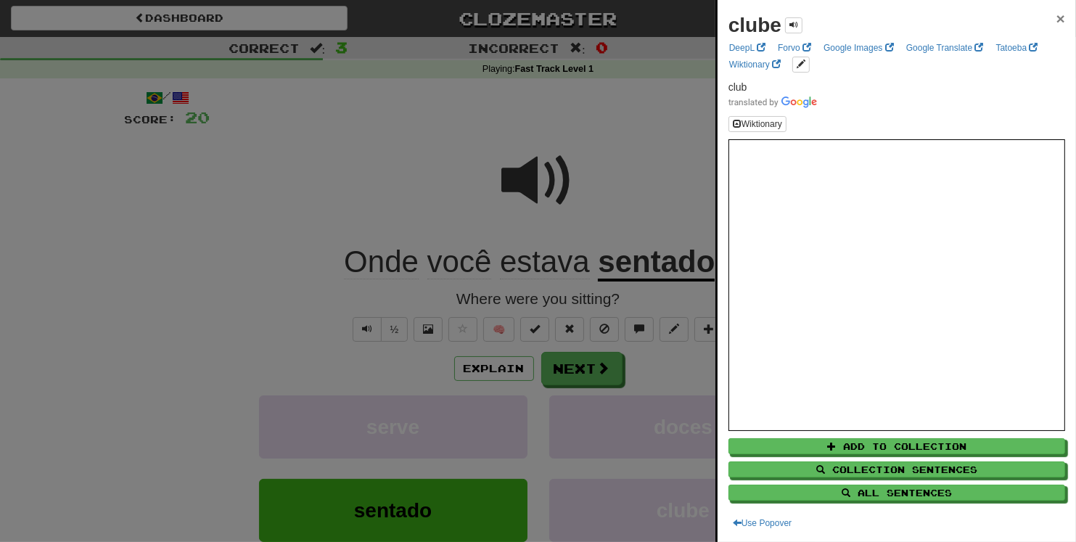
click at [955, 19] on span "×" at bounding box center [1060, 18] width 9 height 17
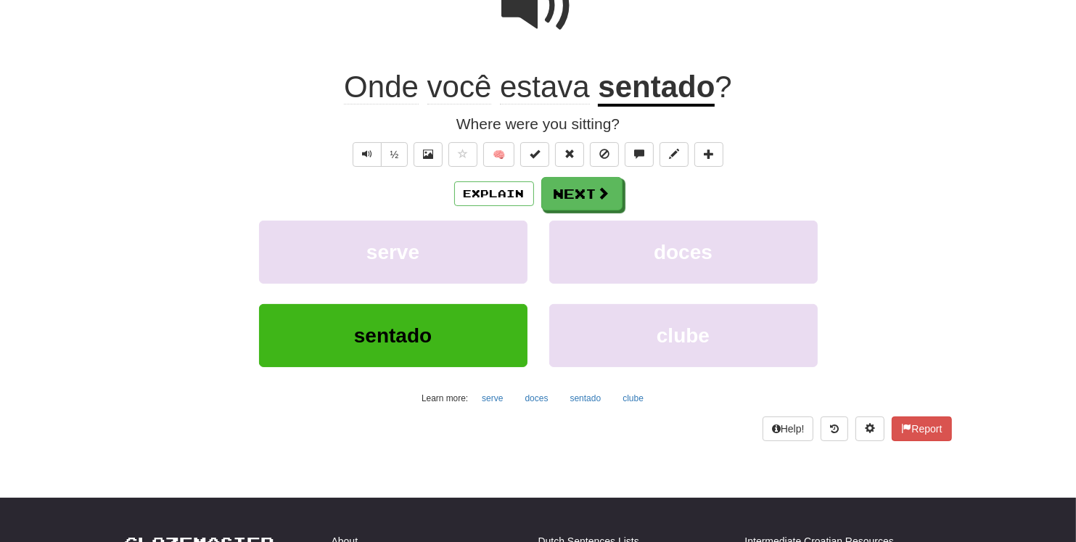
scroll to position [183, 0]
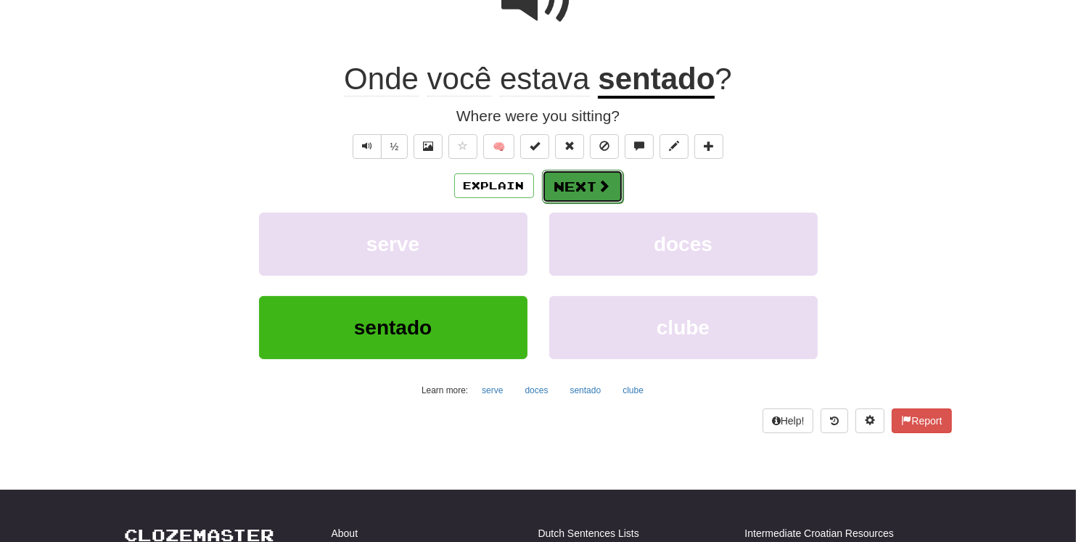
click at [582, 189] on button "Next" at bounding box center [582, 186] width 81 height 33
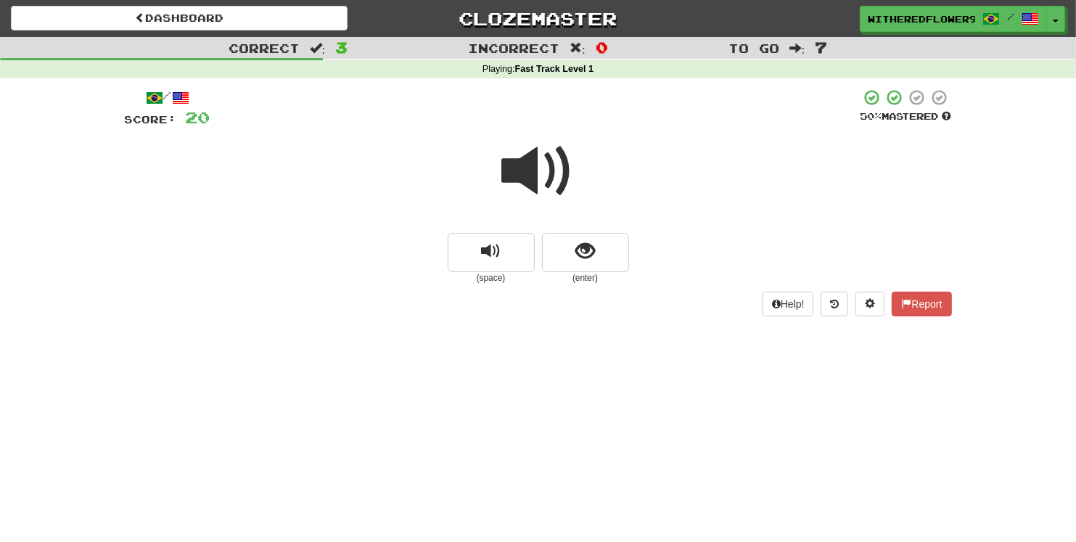
click at [520, 167] on span at bounding box center [538, 171] width 73 height 73
click at [592, 261] on span "show sentence" at bounding box center [585, 252] width 20 height 20
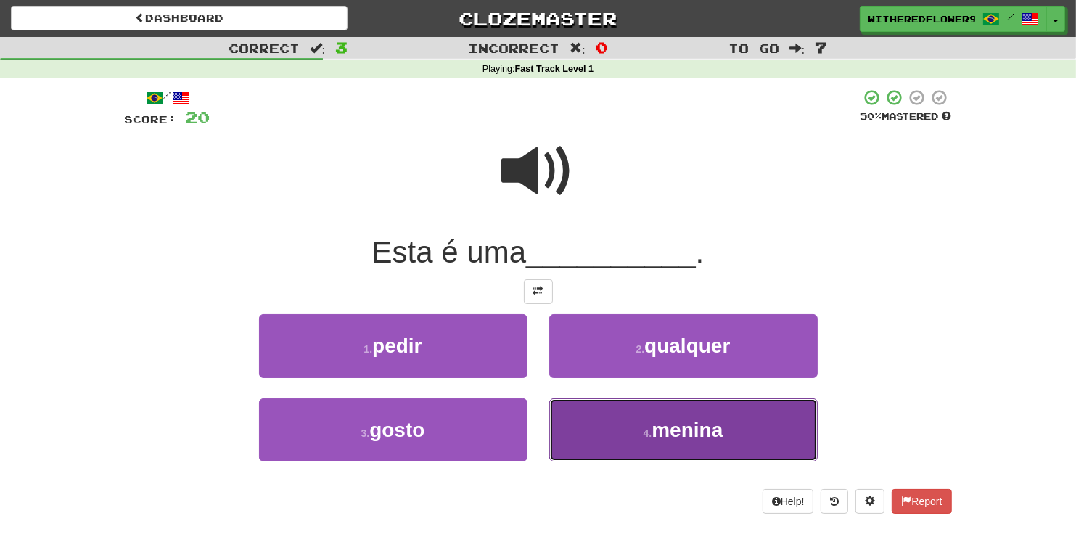
click at [656, 433] on span "menina" at bounding box center [686, 430] width 71 height 22
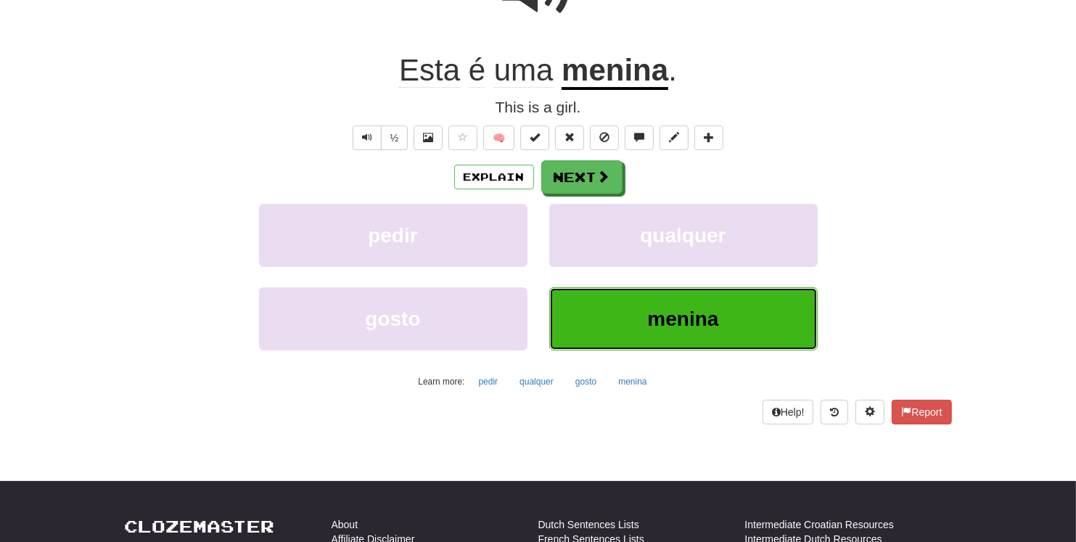
scroll to position [183, 0]
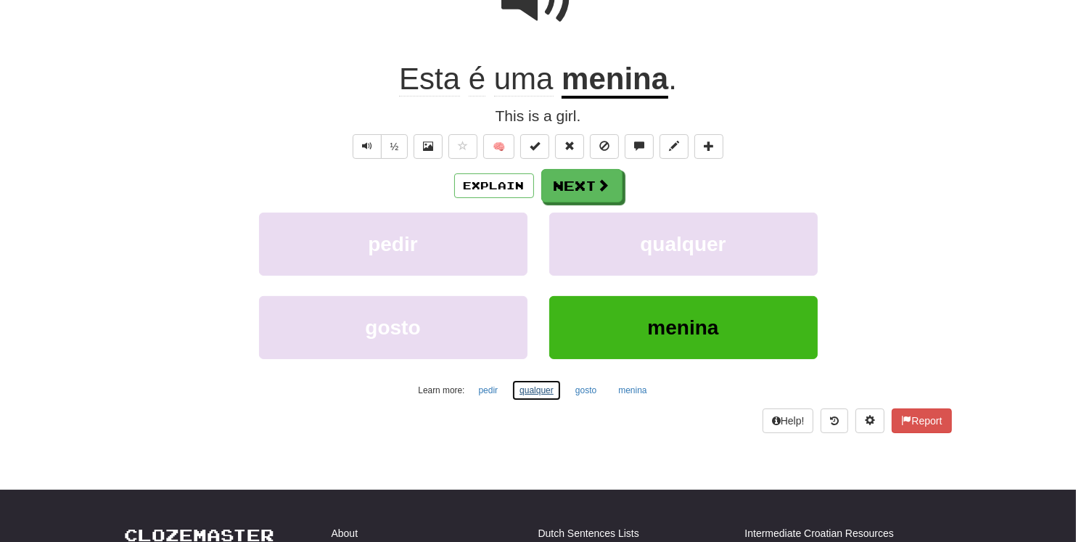
click at [536, 392] on button "qualquer" at bounding box center [536, 390] width 50 height 22
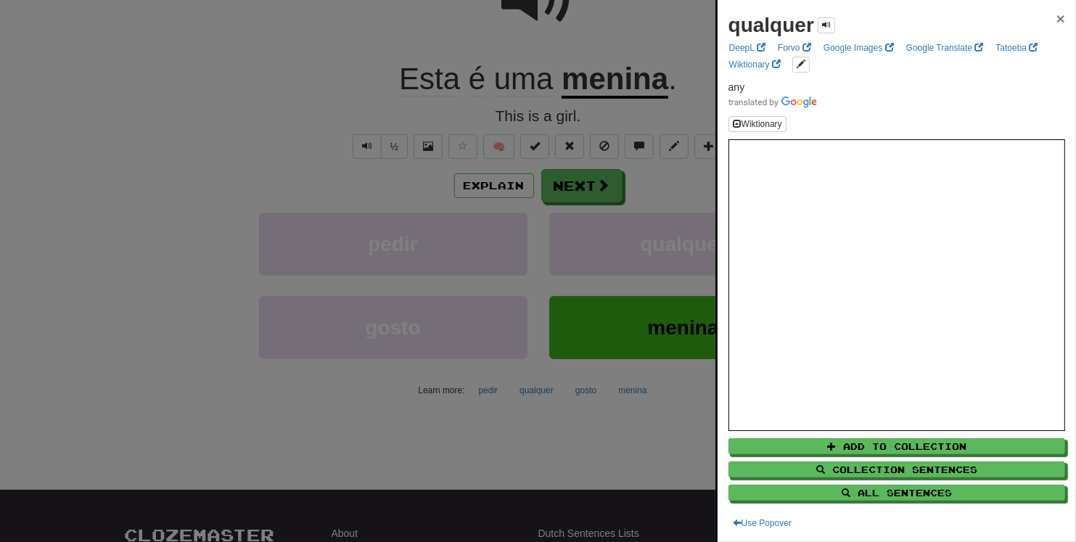
click at [955, 19] on span "×" at bounding box center [1060, 18] width 9 height 17
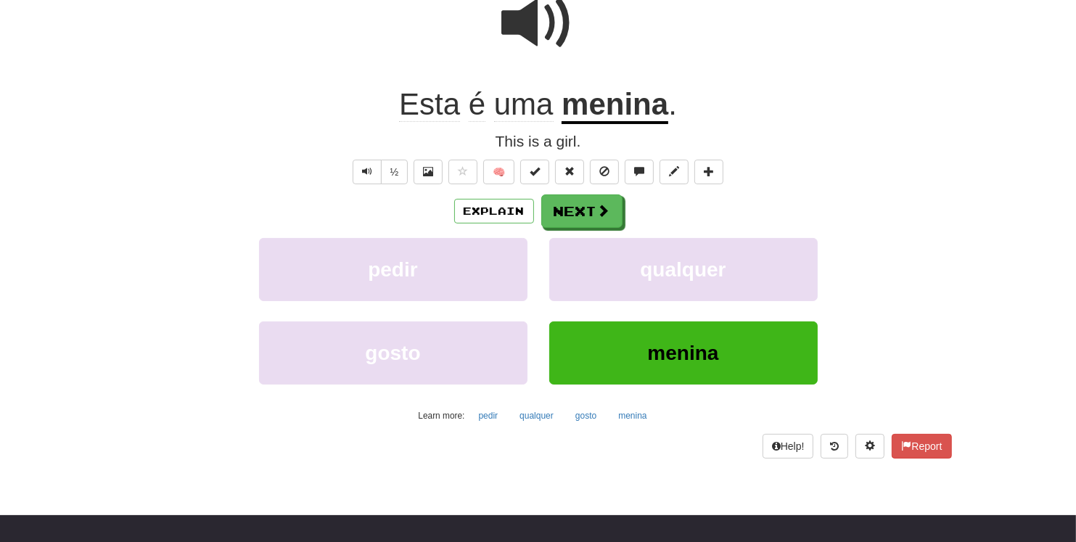
scroll to position [157, 0]
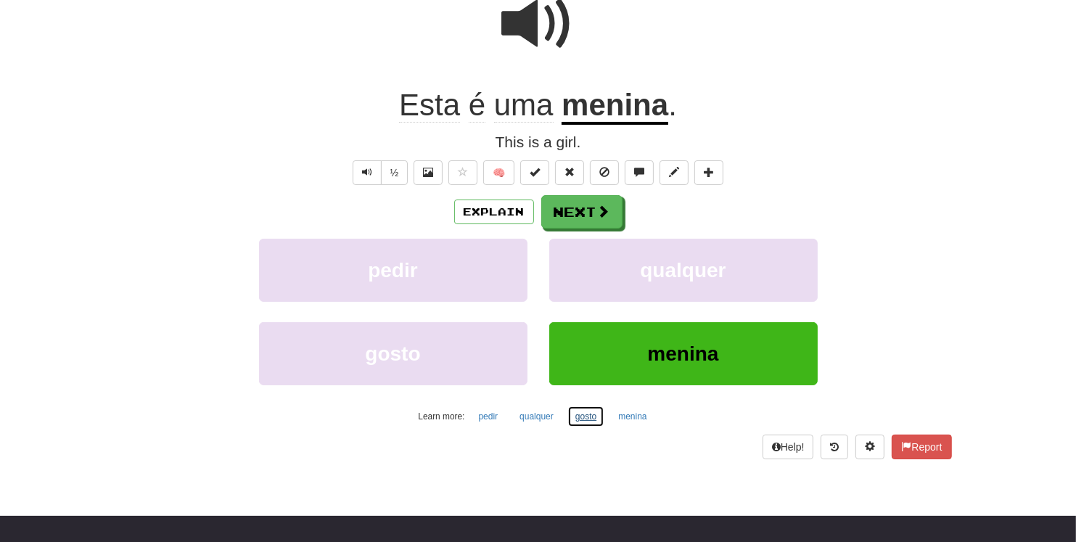
click at [585, 416] on button "gosto" at bounding box center [585, 416] width 37 height 22
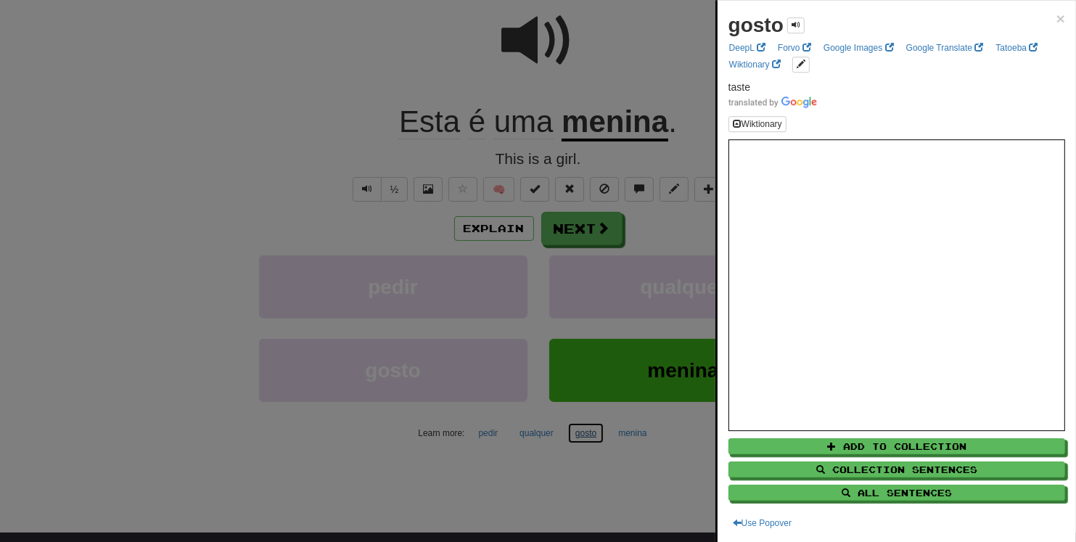
scroll to position [131, 0]
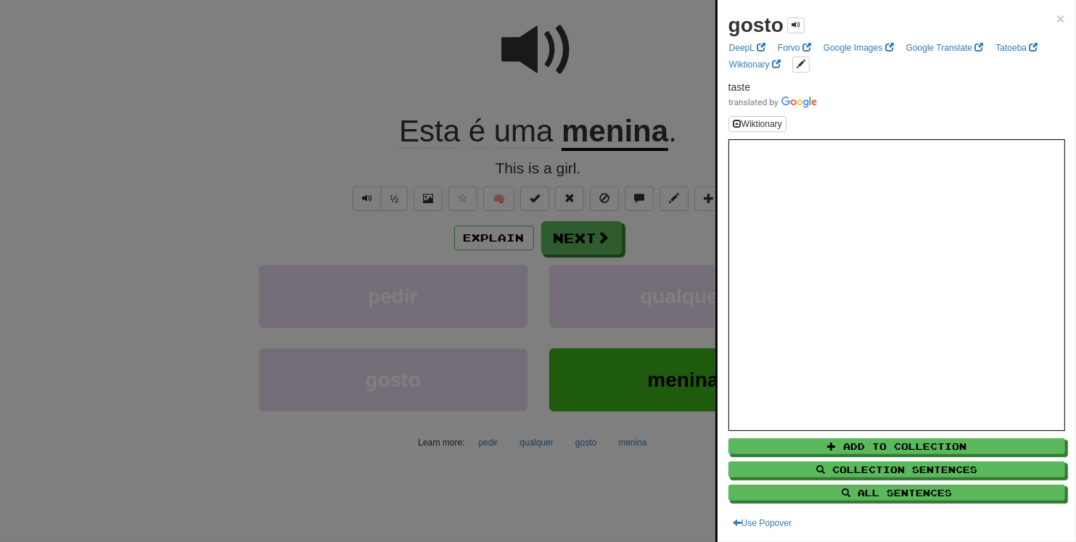
click at [271, 100] on div at bounding box center [538, 271] width 1076 height 542
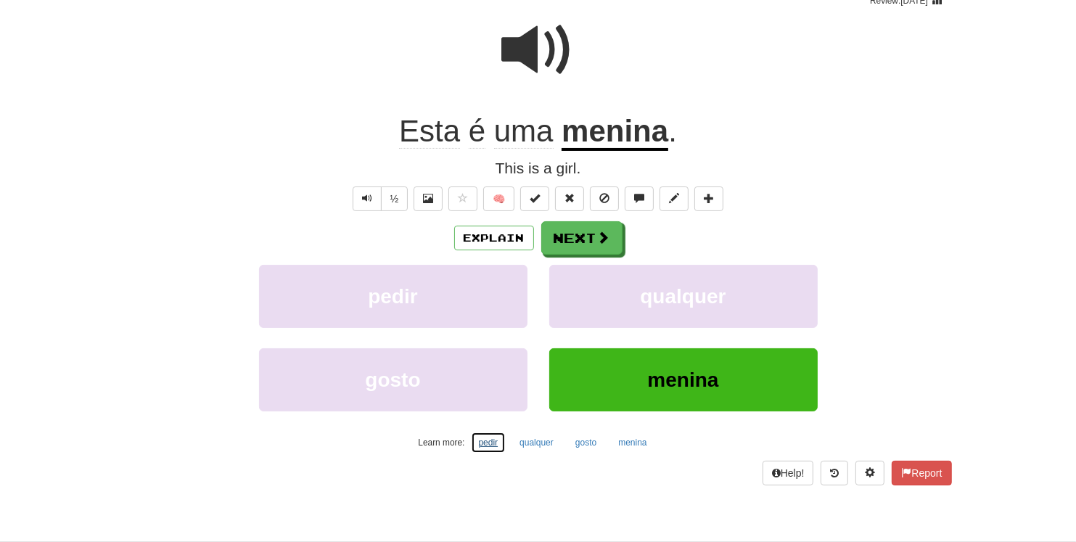
click at [493, 445] on button "pedir" at bounding box center [489, 443] width 36 height 22
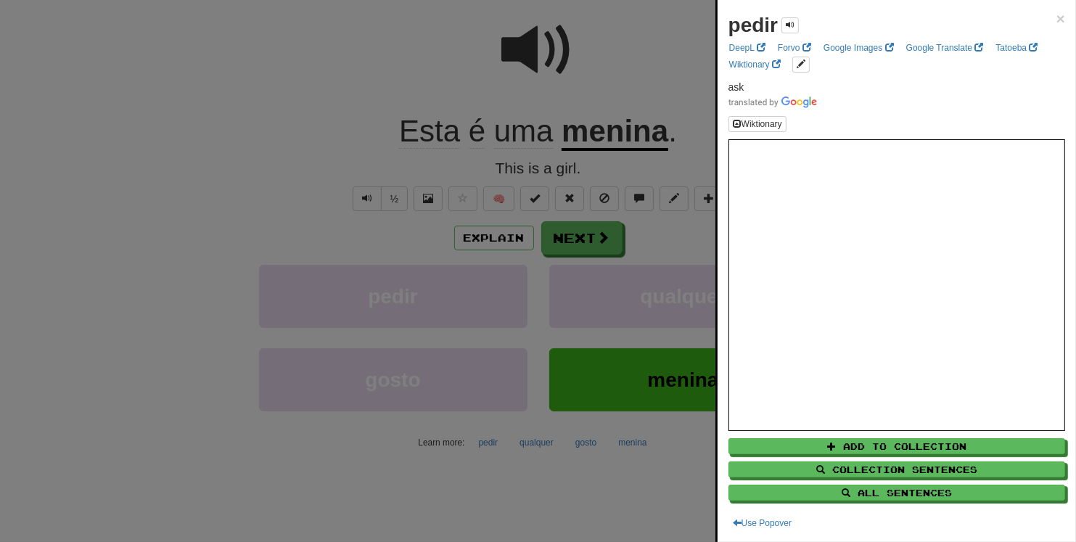
click at [225, 174] on div at bounding box center [538, 271] width 1076 height 542
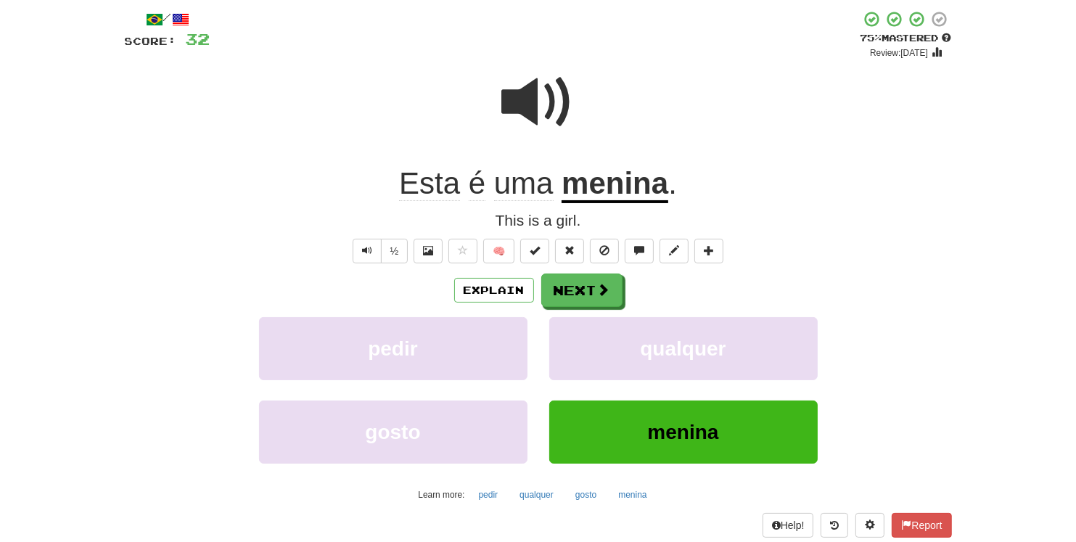
scroll to position [209, 0]
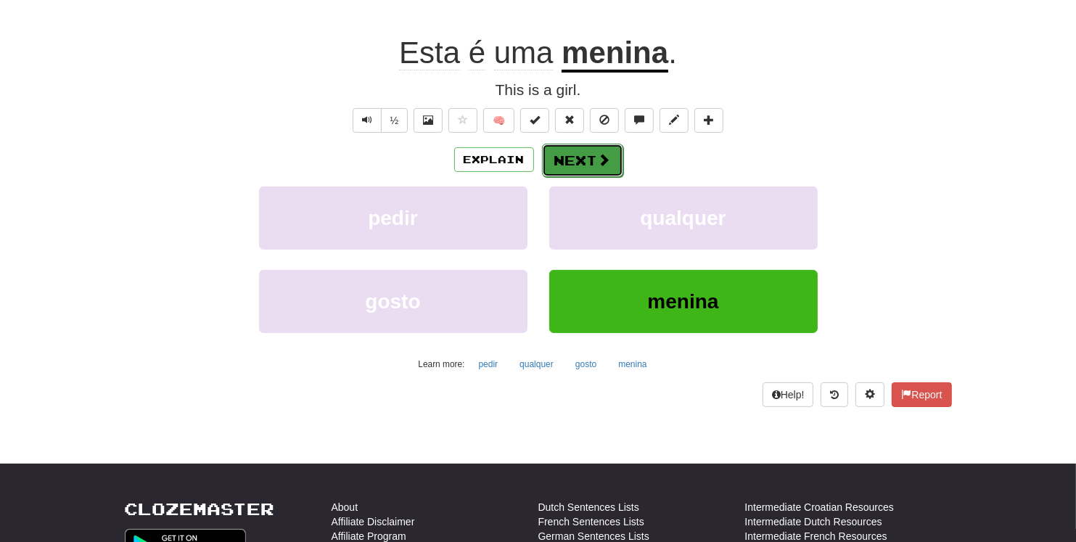
click at [574, 162] on button "Next" at bounding box center [582, 160] width 81 height 33
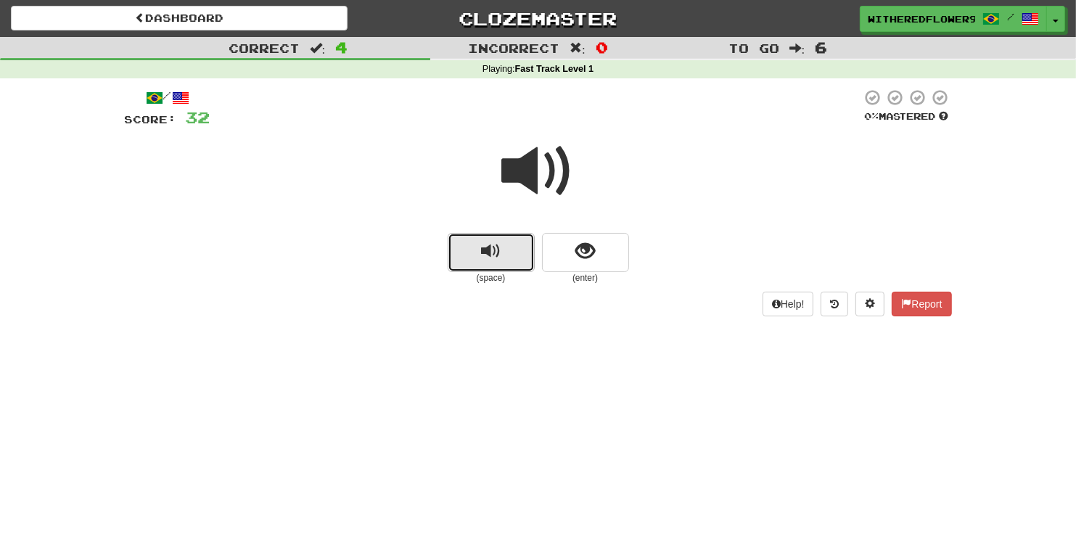
click at [495, 255] on span "replay audio" at bounding box center [491, 252] width 20 height 20
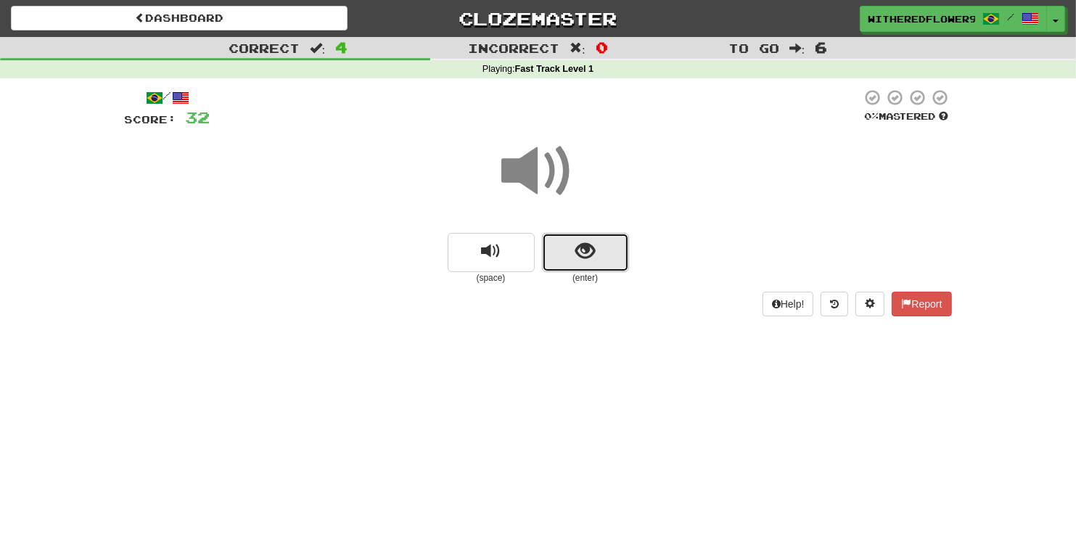
click at [587, 258] on span "show sentence" at bounding box center [585, 252] width 20 height 20
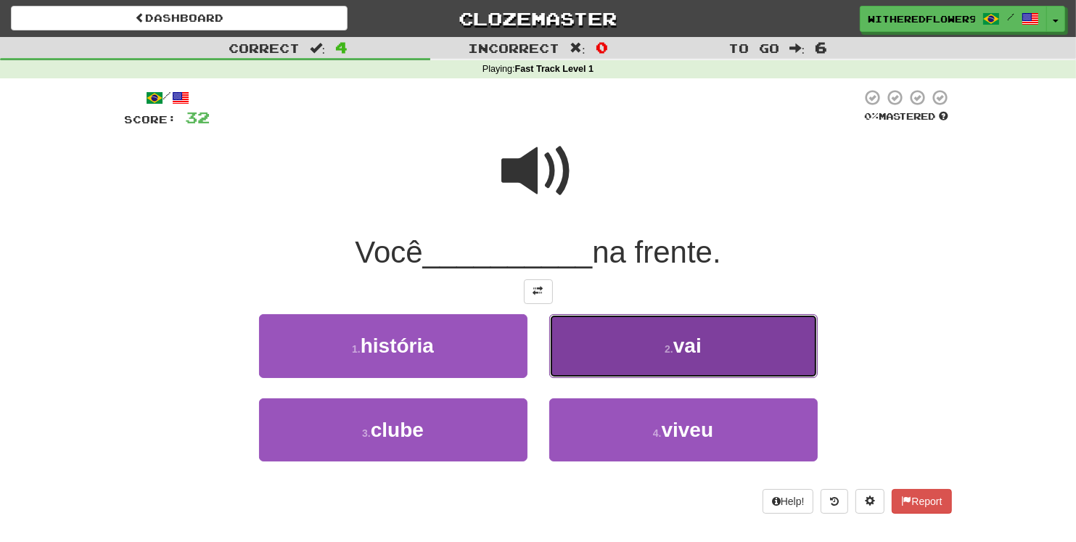
click at [666, 341] on button "2 . vai" at bounding box center [683, 345] width 268 height 63
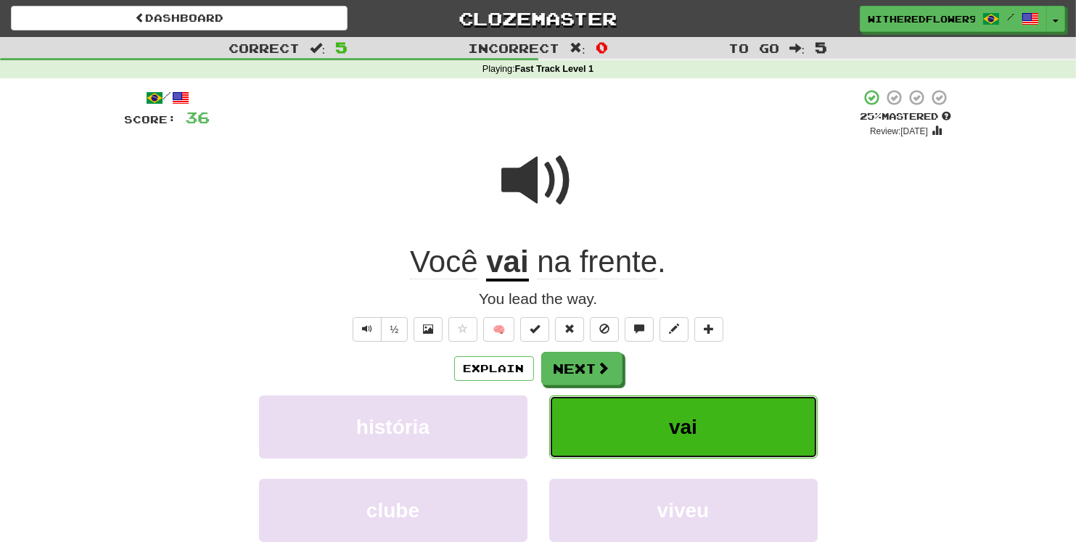
scroll to position [104, 0]
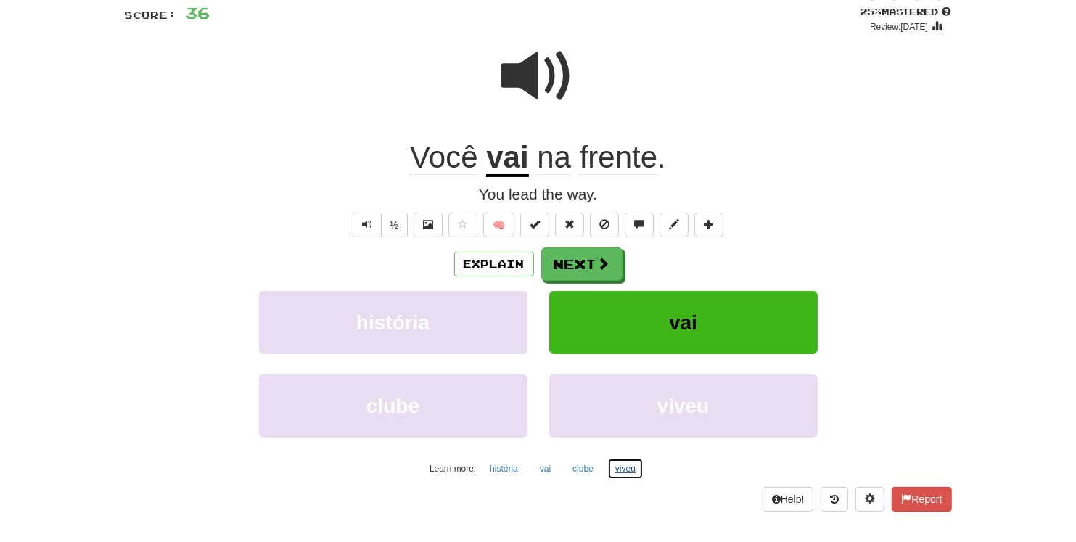
click at [627, 471] on button "viveu" at bounding box center [625, 469] width 36 height 22
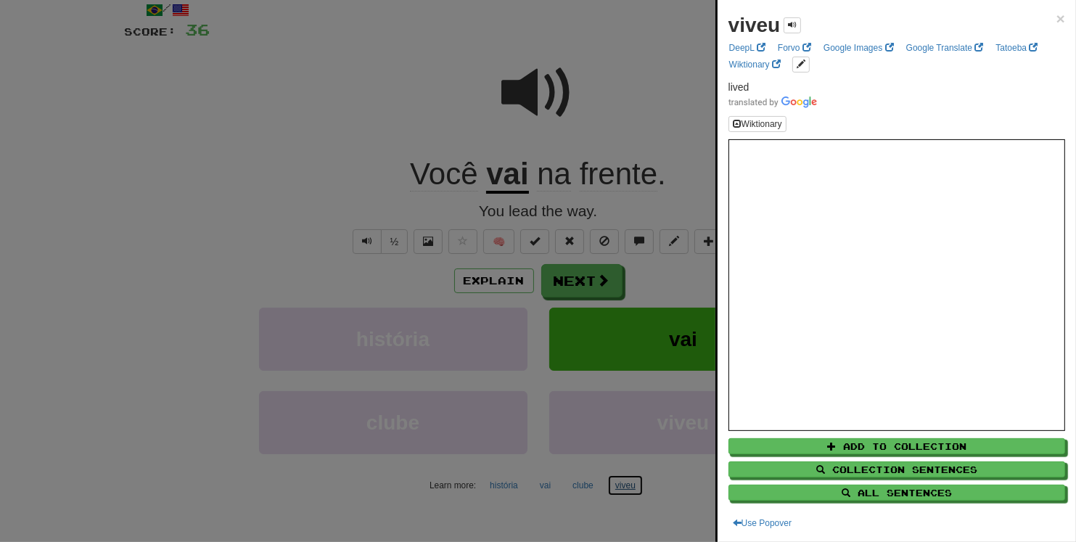
scroll to position [78, 0]
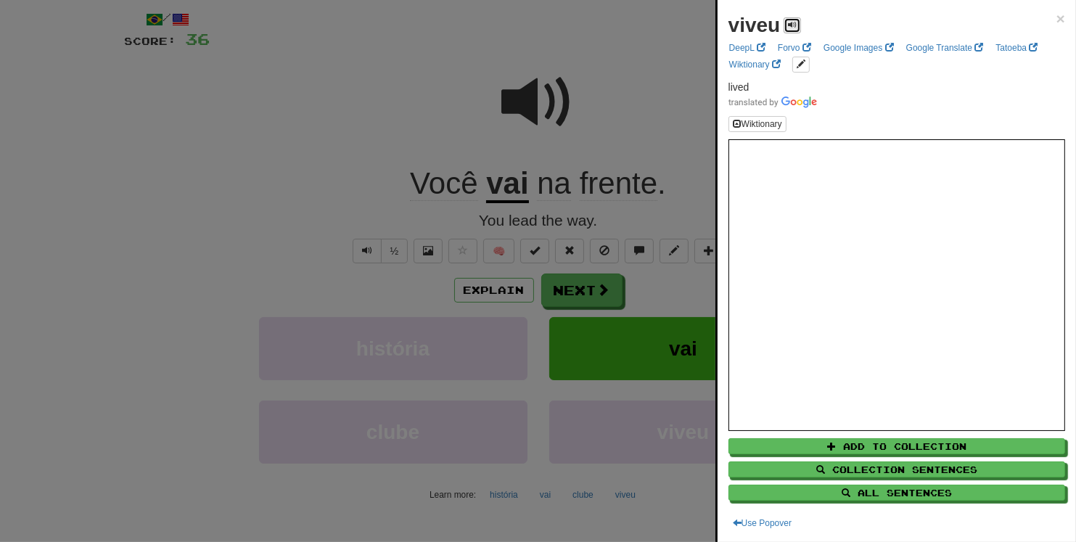
click at [795, 28] on span at bounding box center [792, 24] width 9 height 9
click at [793, 26] on span at bounding box center [792, 24] width 9 height 9
click at [792, 26] on span at bounding box center [792, 24] width 9 height 9
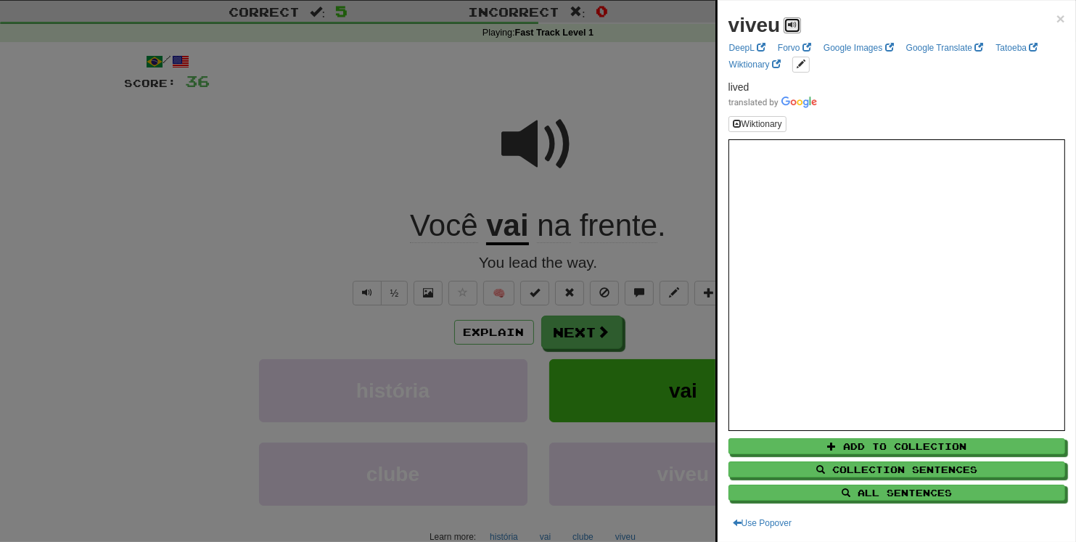
scroll to position [26, 0]
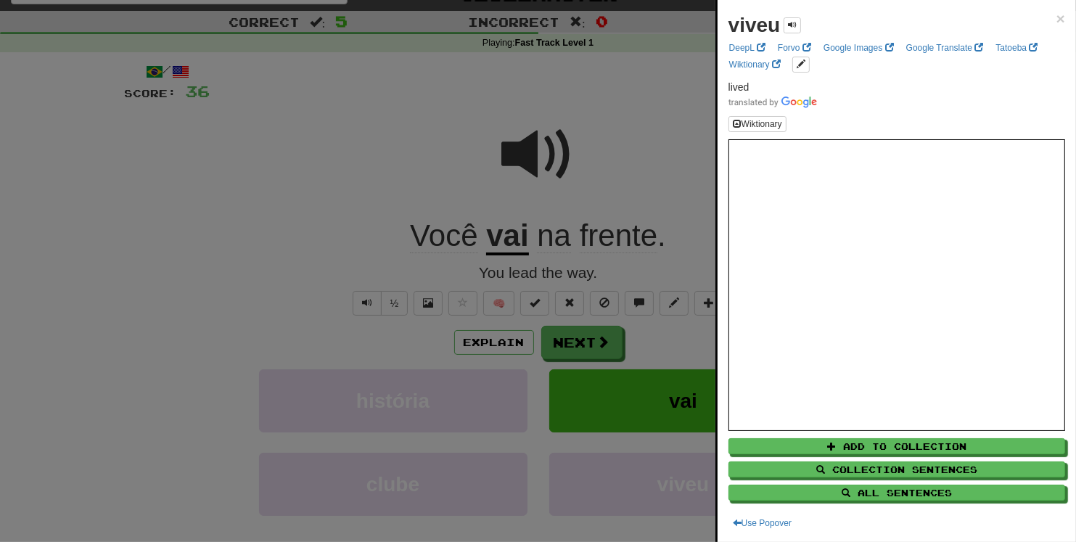
click at [400, 77] on div at bounding box center [538, 271] width 1076 height 542
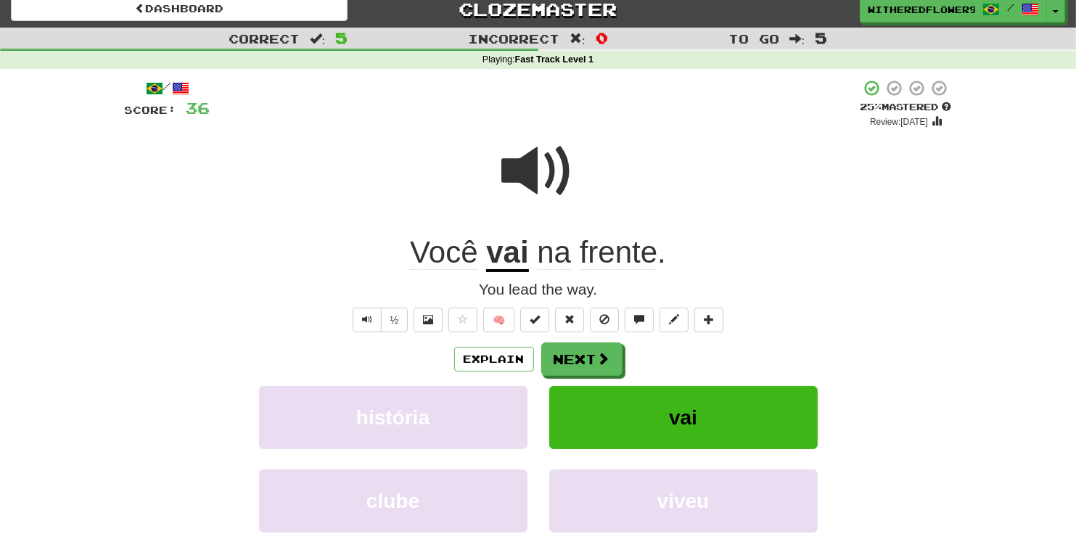
scroll to position [0, 0]
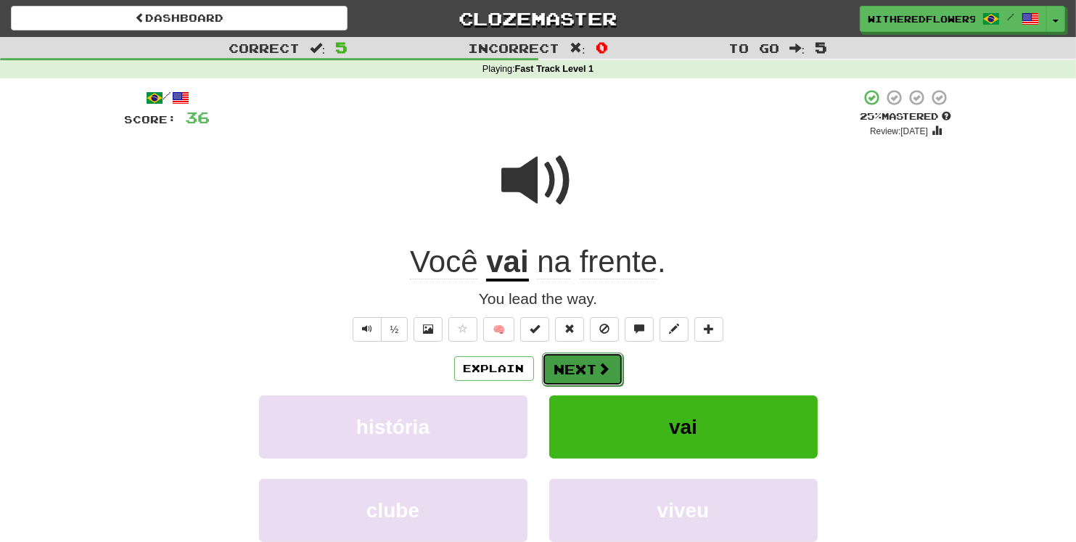
click at [584, 383] on button "Next" at bounding box center [582, 369] width 81 height 33
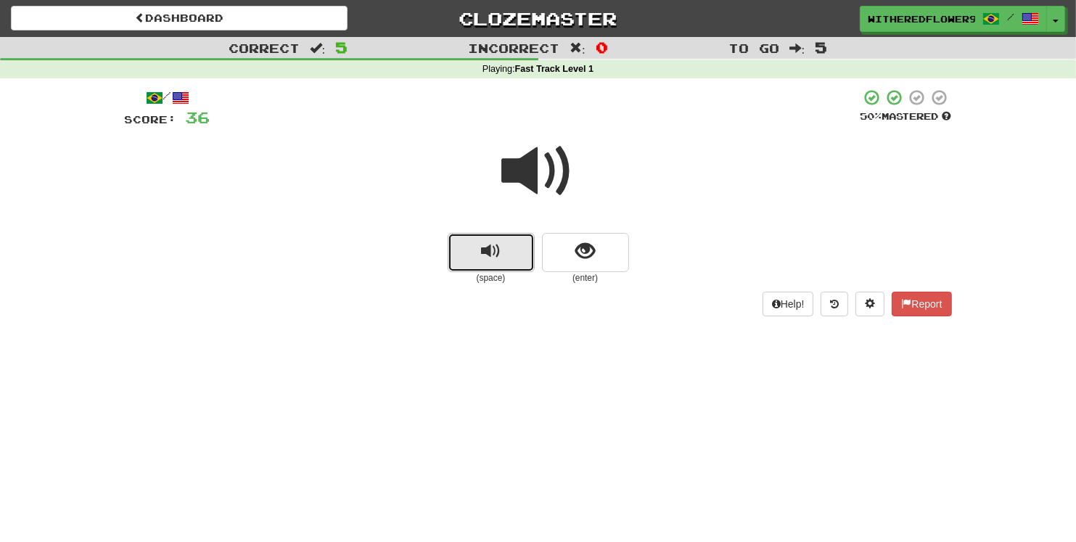
click at [506, 252] on button "replay audio" at bounding box center [491, 252] width 87 height 39
click at [490, 252] on span "replay audio" at bounding box center [491, 252] width 20 height 20
click at [489, 257] on span "replay audio" at bounding box center [491, 252] width 20 height 20
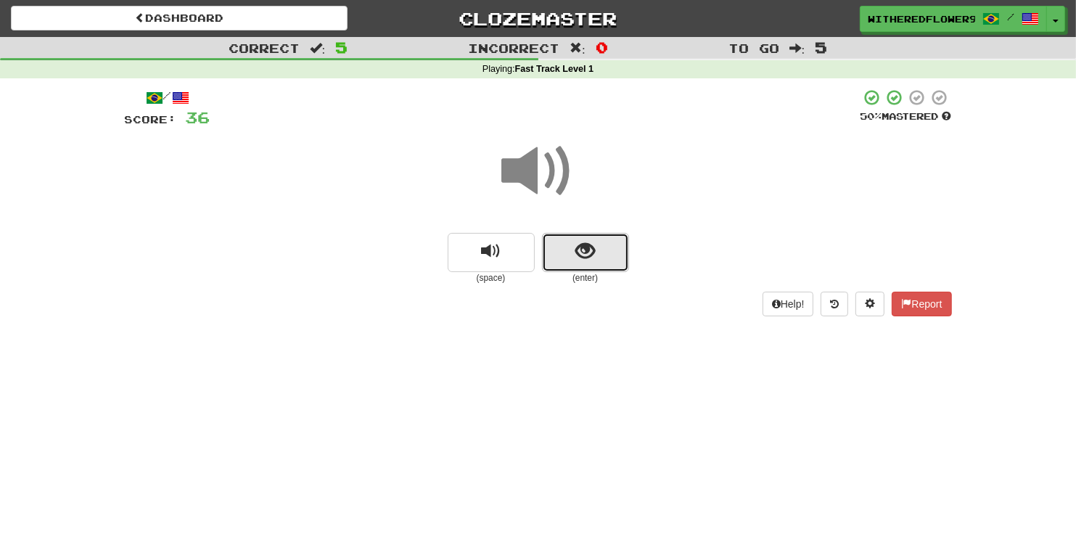
click at [581, 254] on span "show sentence" at bounding box center [585, 252] width 20 height 20
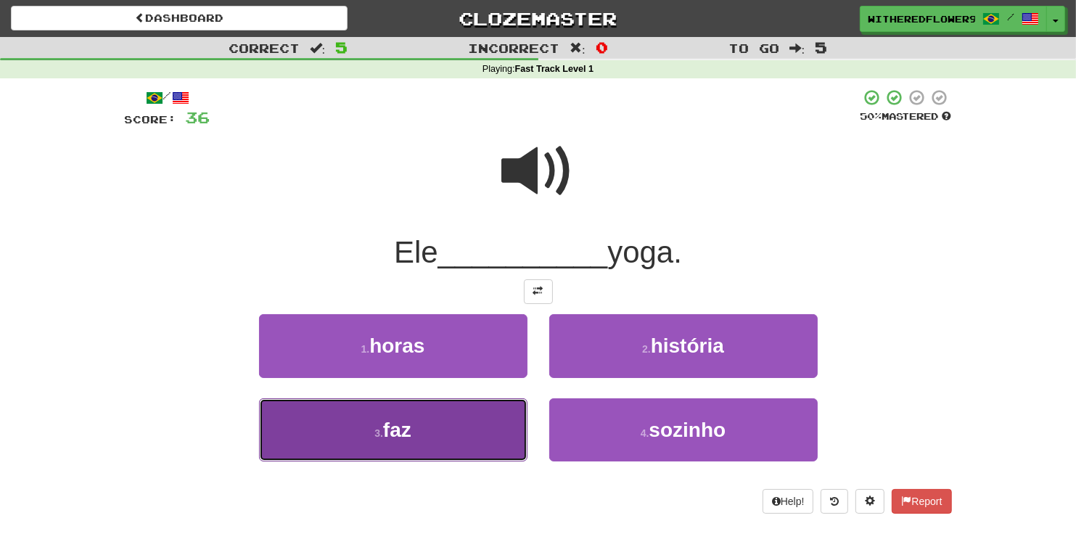
click at [421, 431] on button "3 . faz" at bounding box center [393, 429] width 268 height 63
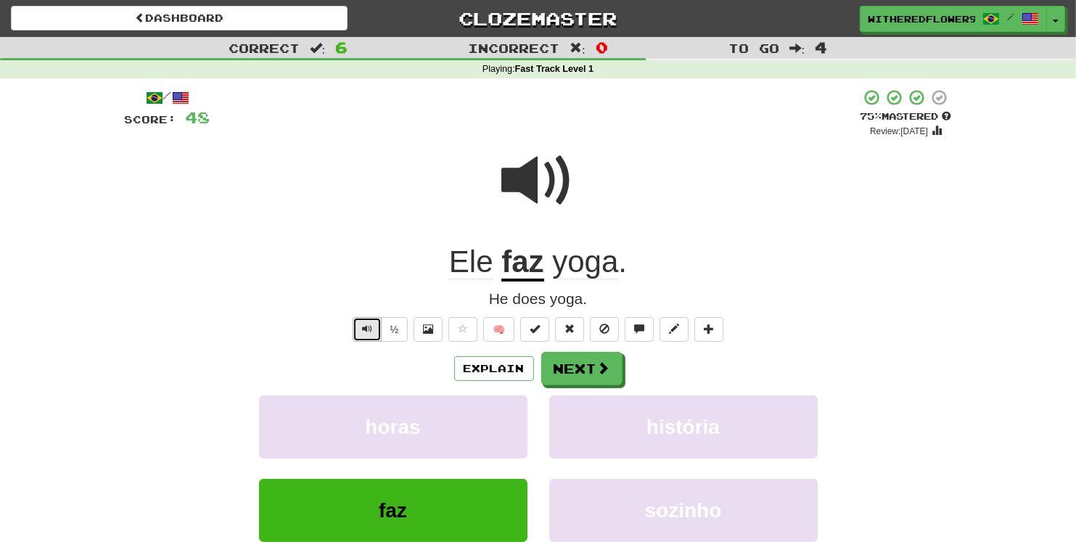
click at [367, 336] on button "Text-to-speech controls" at bounding box center [367, 329] width 29 height 25
click at [366, 334] on span "Text-to-speech controls" at bounding box center [367, 328] width 10 height 10
click at [376, 157] on div at bounding box center [538, 191] width 827 height 104
click at [402, 223] on div at bounding box center [538, 191] width 827 height 104
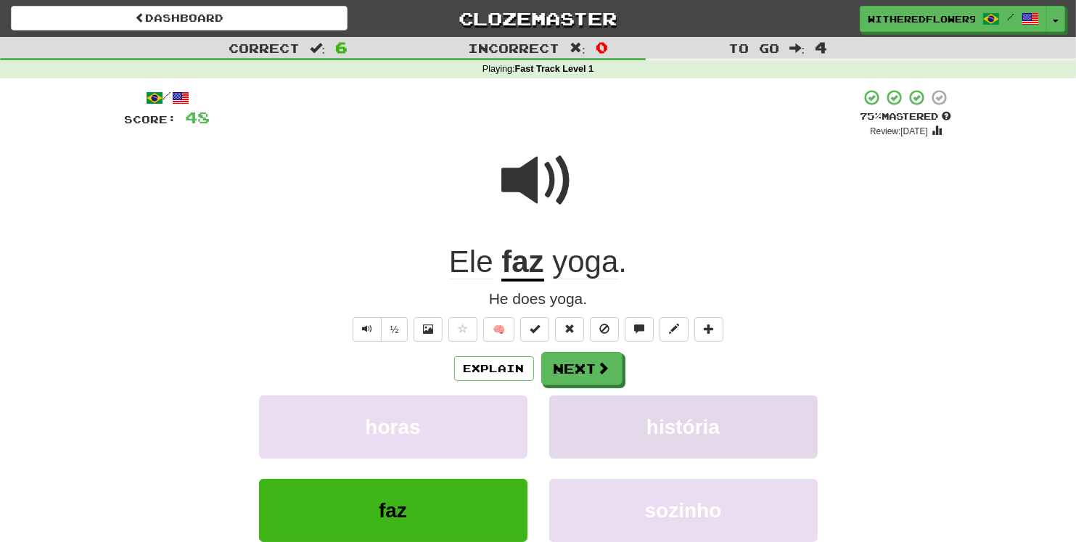
scroll to position [104, 0]
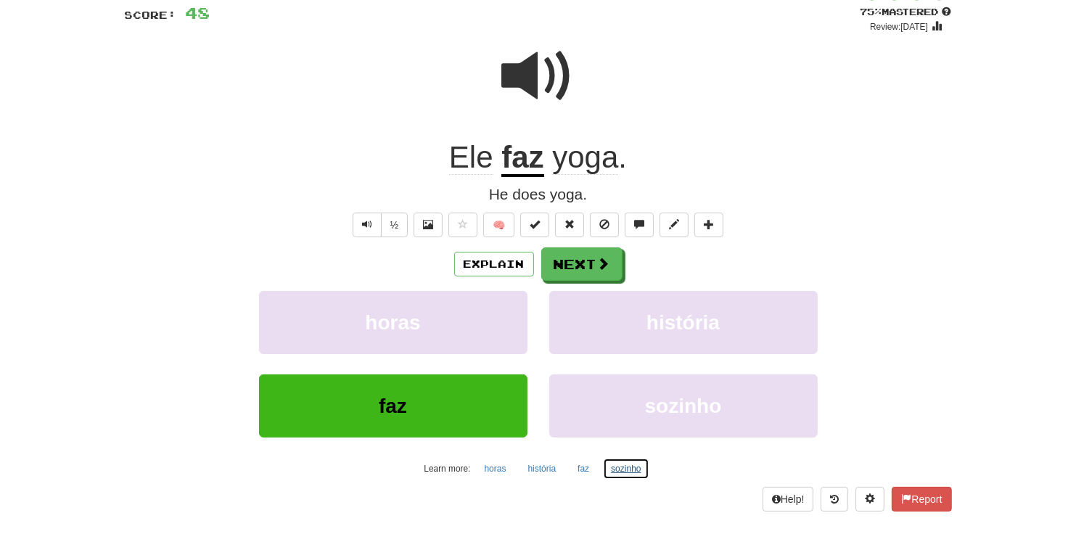
click at [623, 469] on button "sozinho" at bounding box center [626, 469] width 46 height 22
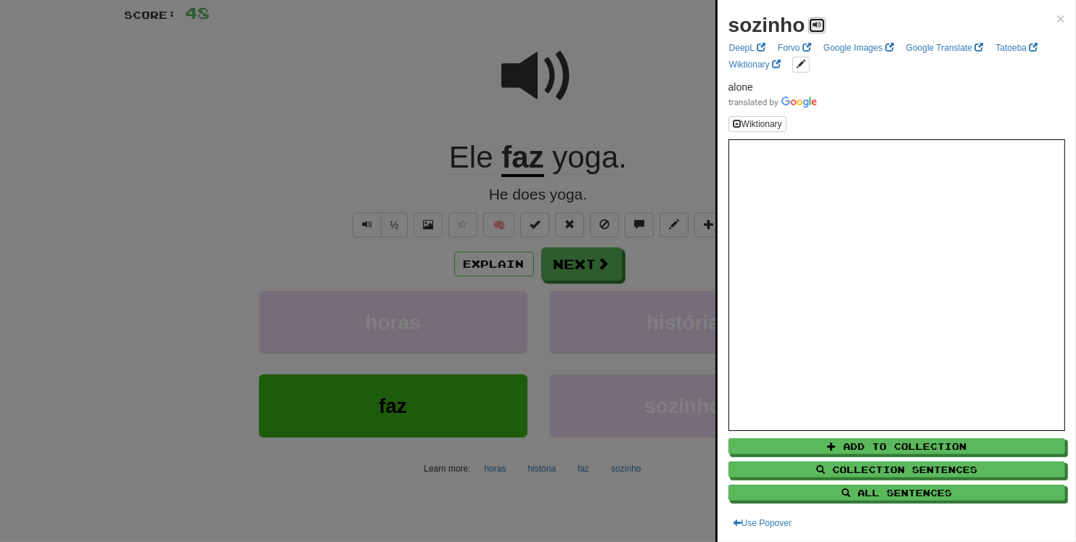
click at [818, 25] on span at bounding box center [816, 24] width 9 height 9
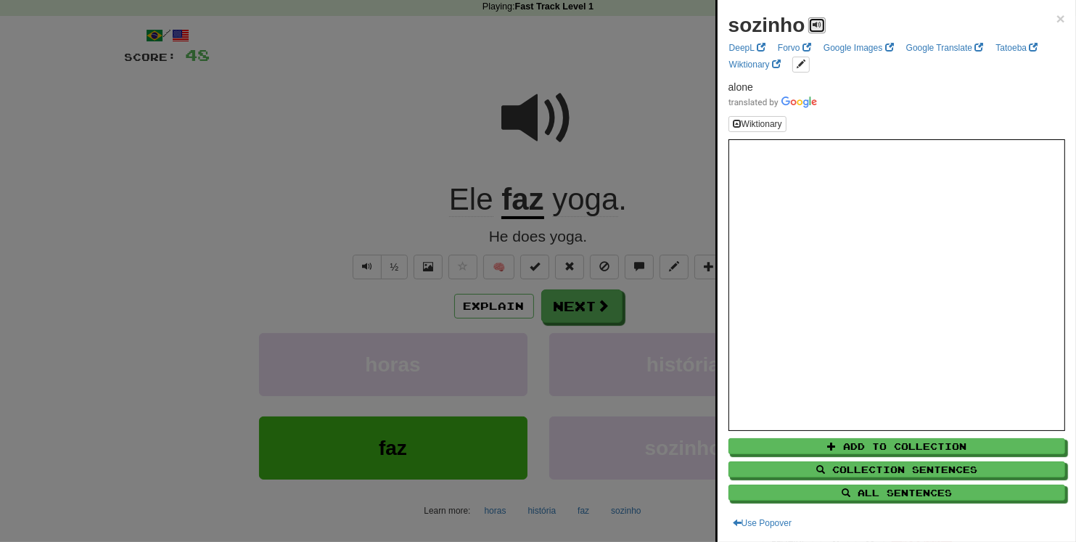
scroll to position [52, 0]
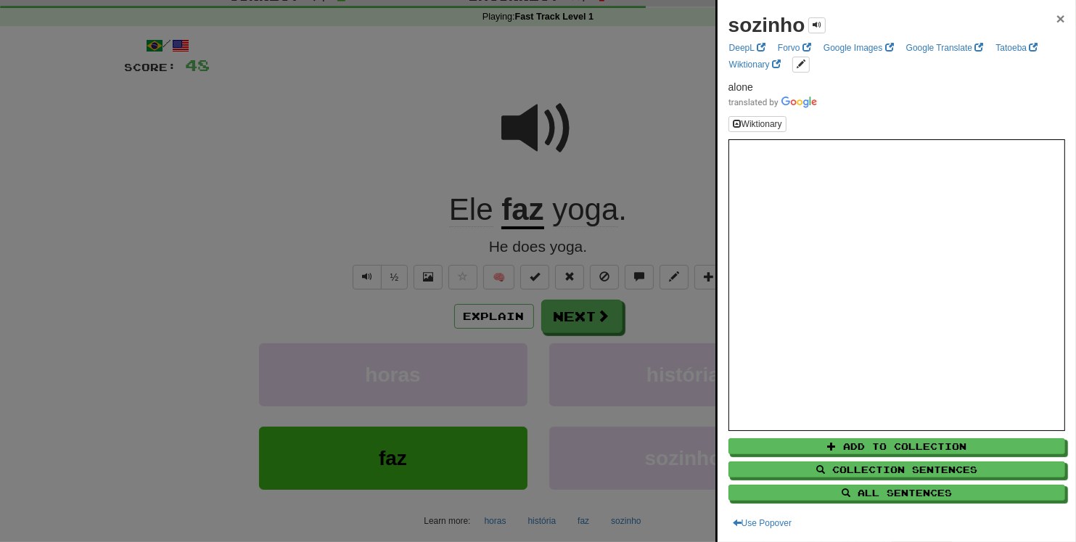
click at [955, 19] on span "×" at bounding box center [1060, 18] width 9 height 17
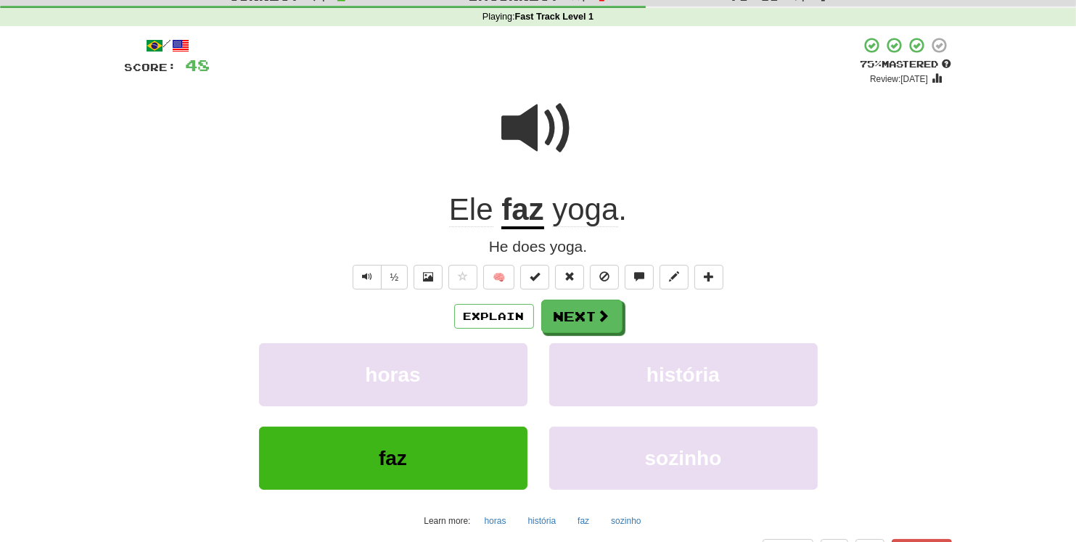
click at [539, 126] on span at bounding box center [538, 128] width 73 height 73
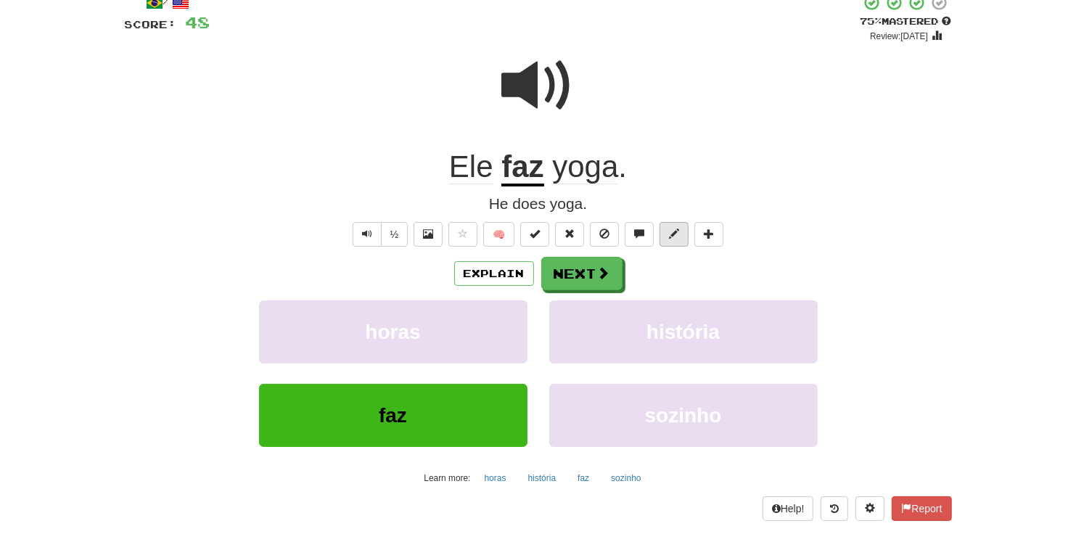
scroll to position [78, 0]
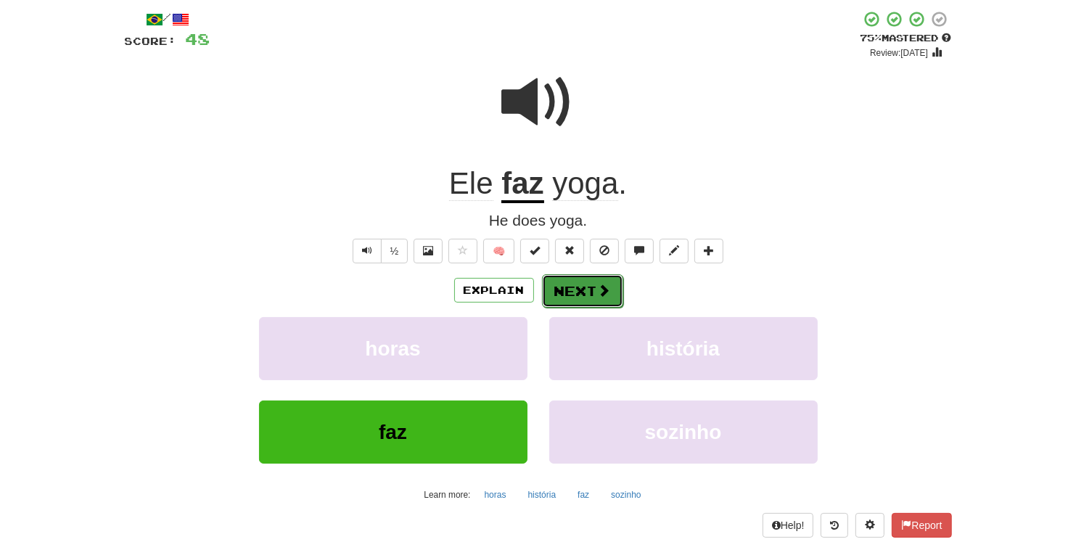
click at [590, 288] on button "Next" at bounding box center [582, 290] width 81 height 33
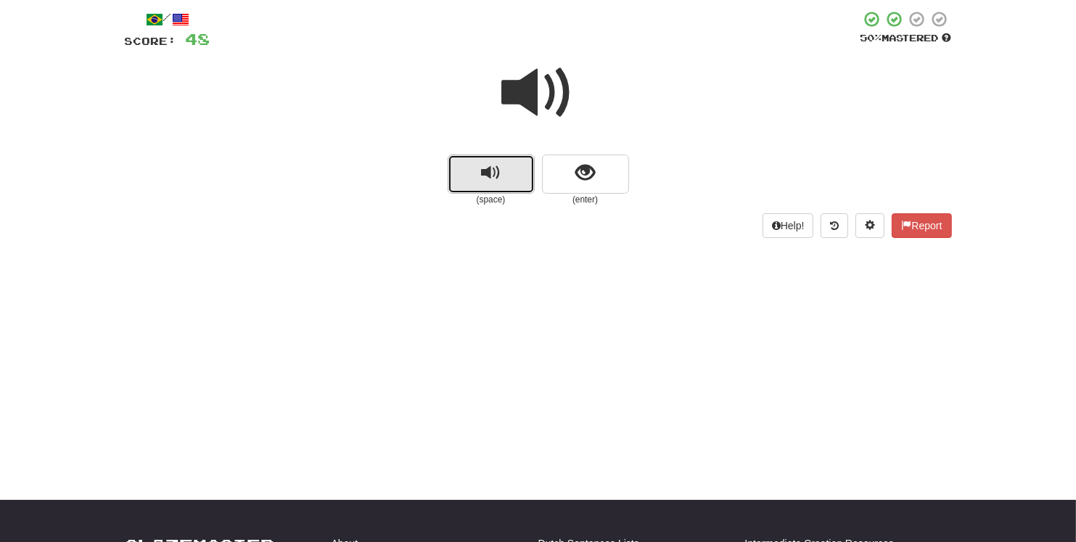
click at [490, 180] on span "replay audio" at bounding box center [491, 173] width 20 height 20
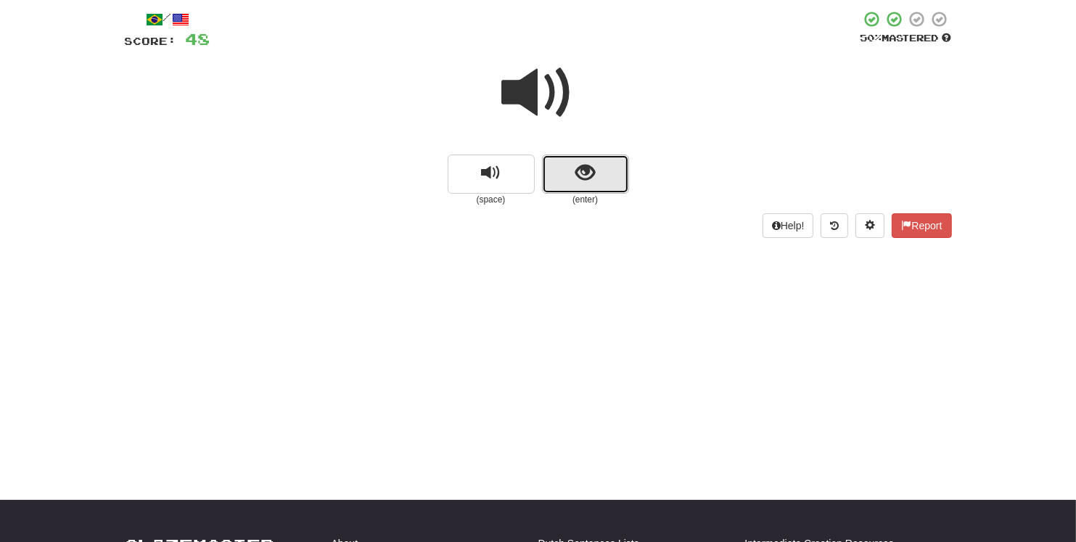
click at [588, 178] on span "show sentence" at bounding box center [585, 173] width 20 height 20
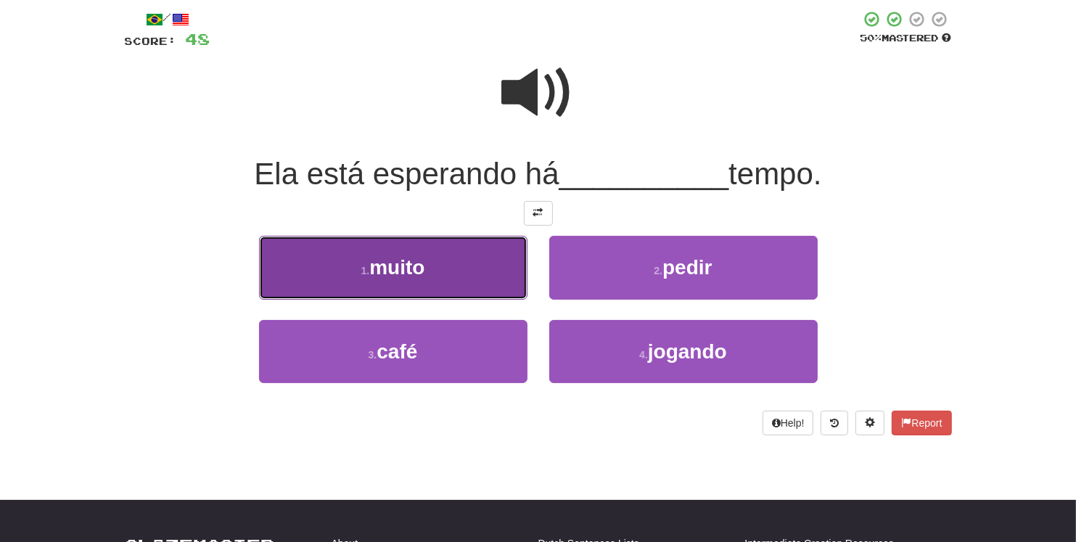
click at [458, 275] on button "1 . muito" at bounding box center [393, 267] width 268 height 63
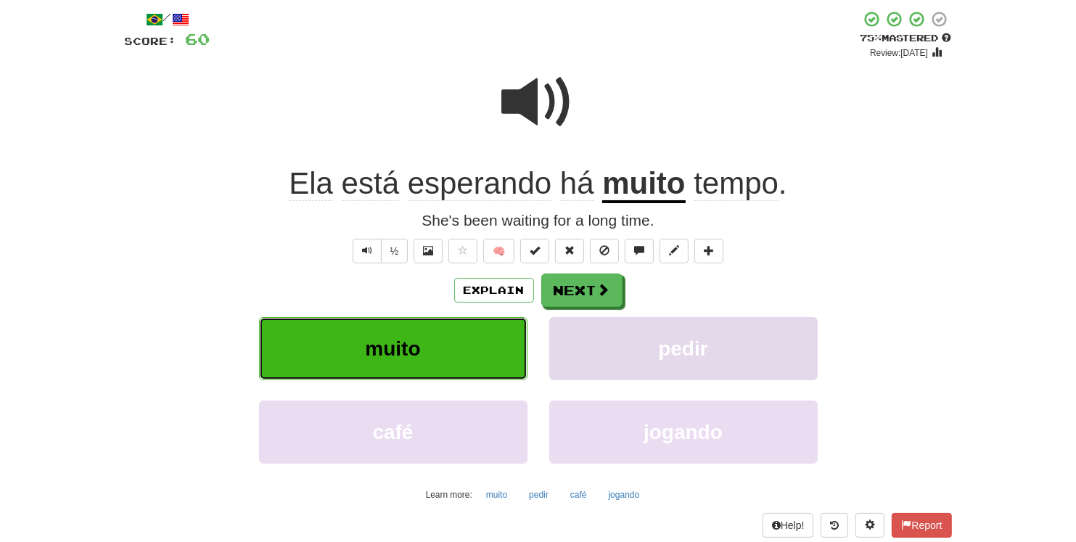
scroll to position [157, 0]
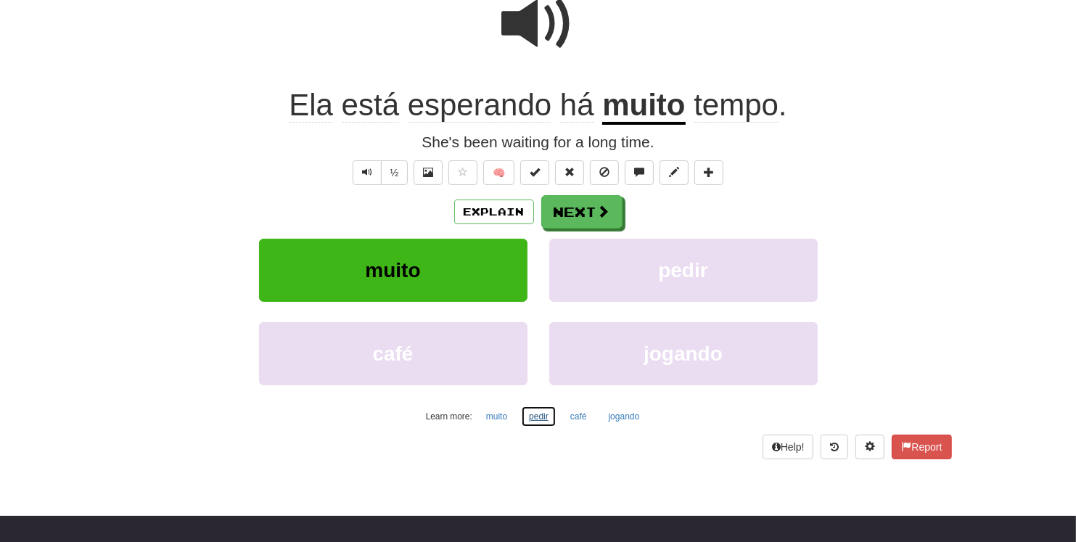
click at [538, 417] on button "pedir" at bounding box center [539, 416] width 36 height 22
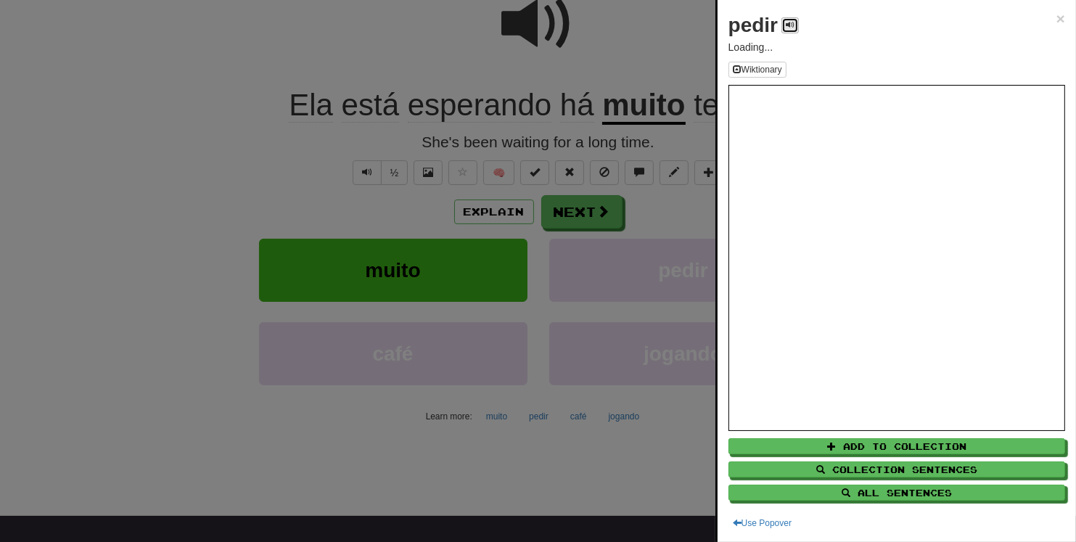
click at [787, 26] on span at bounding box center [790, 24] width 9 height 9
click at [786, 22] on span at bounding box center [790, 24] width 9 height 9
click at [955, 20] on span "×" at bounding box center [1060, 18] width 9 height 17
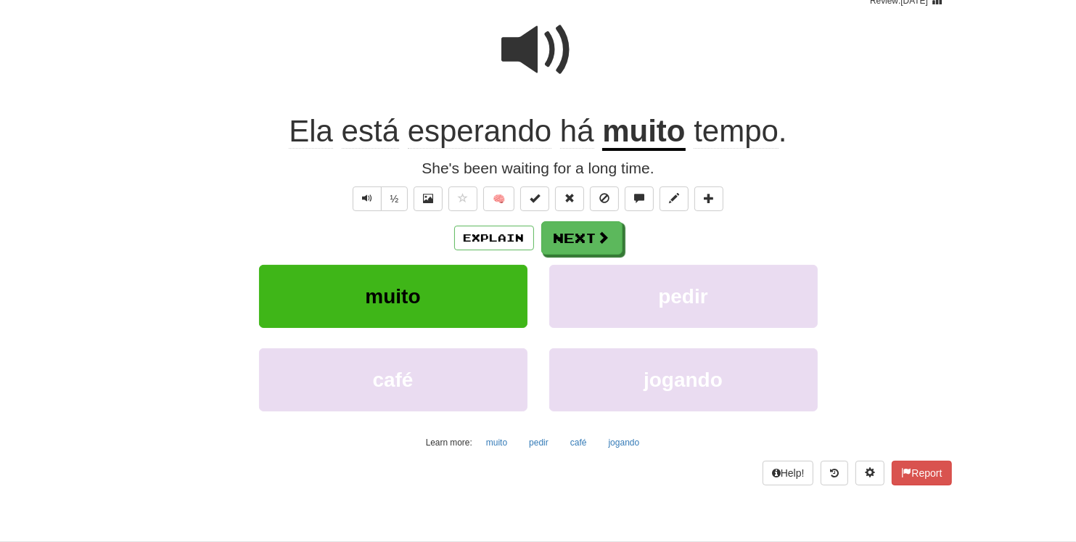
scroll to position [104, 0]
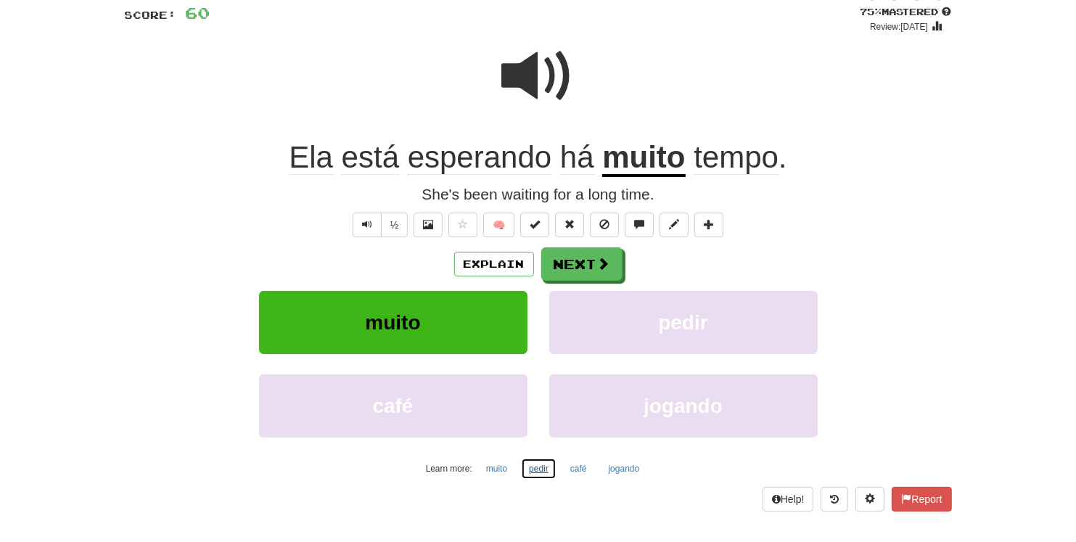
click at [534, 470] on button "pedir" at bounding box center [539, 469] width 36 height 22
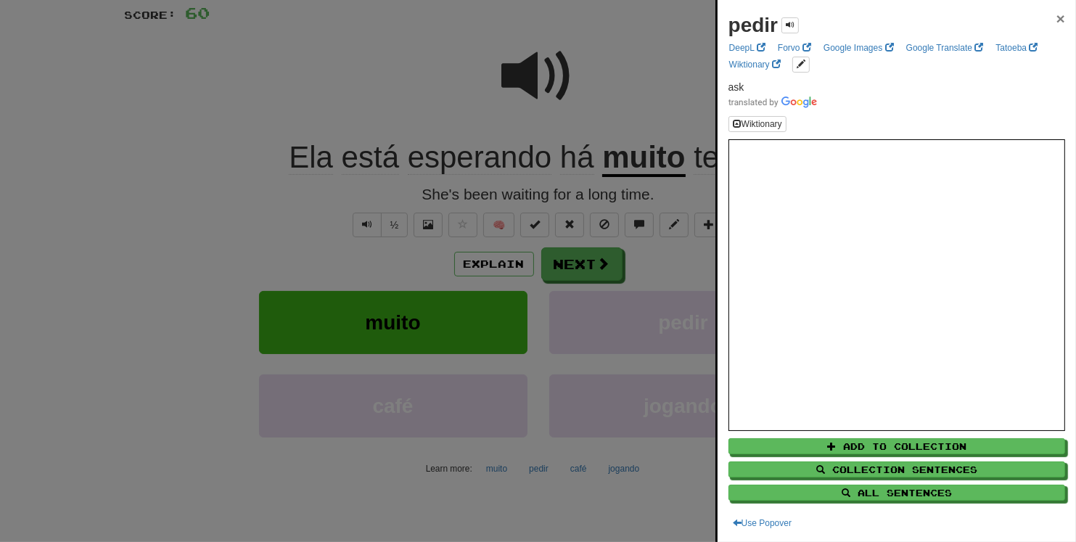
click at [955, 17] on span "×" at bounding box center [1060, 18] width 9 height 17
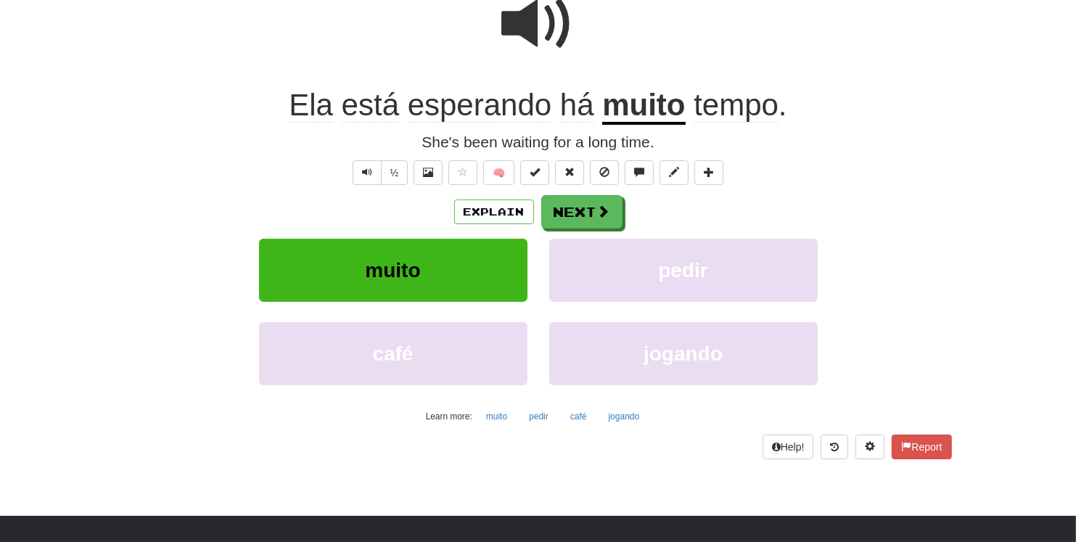
scroll to position [131, 0]
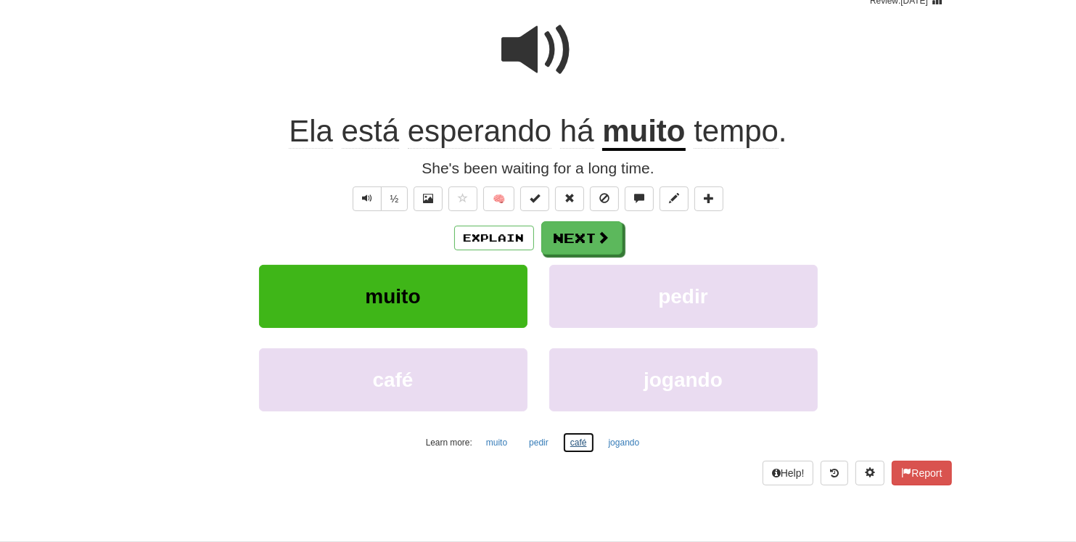
click at [582, 445] on button "café" at bounding box center [578, 443] width 33 height 22
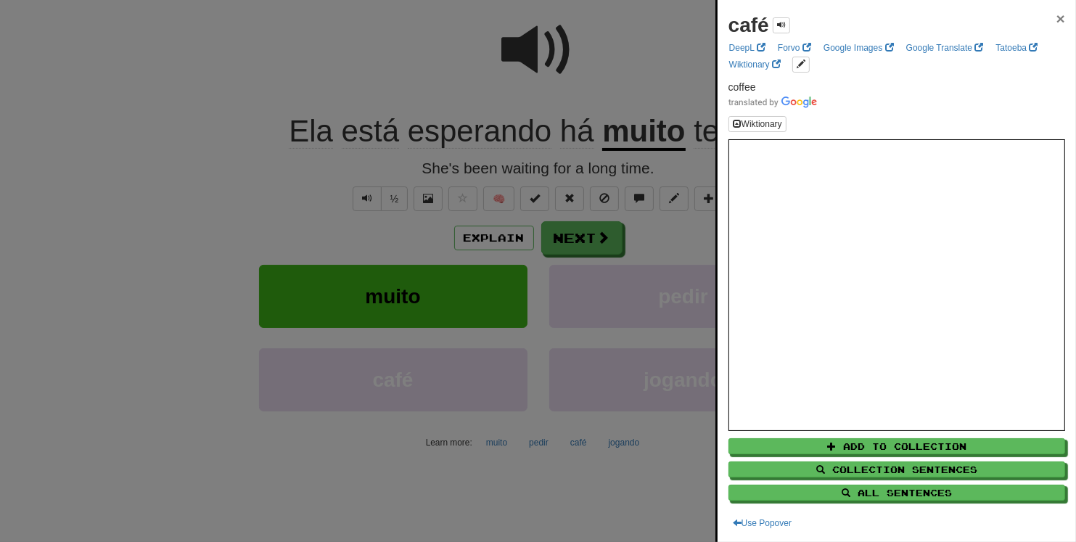
click at [955, 21] on span "×" at bounding box center [1060, 18] width 9 height 17
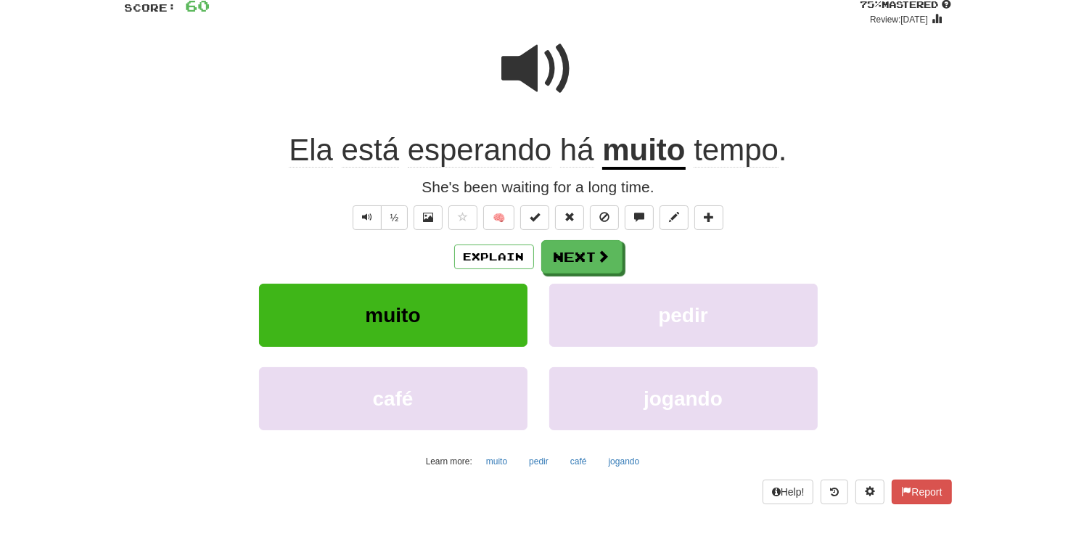
scroll to position [104, 0]
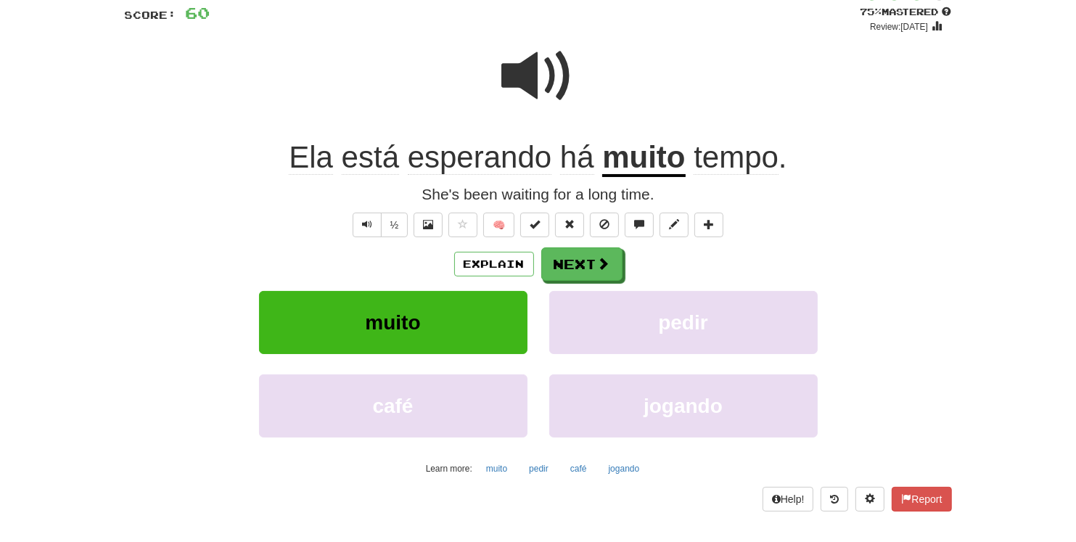
click at [574, 243] on div "/ Score: 60 + 12 75 % Mastered Review: 2025-10-15 Ela está esperando há muito t…" at bounding box center [538, 247] width 827 height 527
click at [577, 268] on button "Next" at bounding box center [582, 264] width 81 height 33
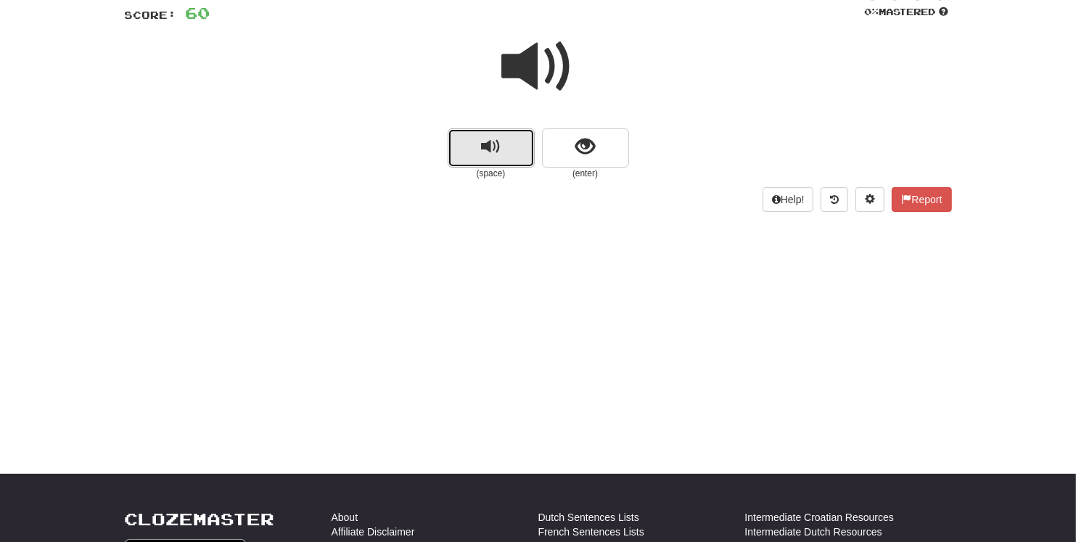
click at [485, 149] on span "replay audio" at bounding box center [491, 147] width 20 height 20
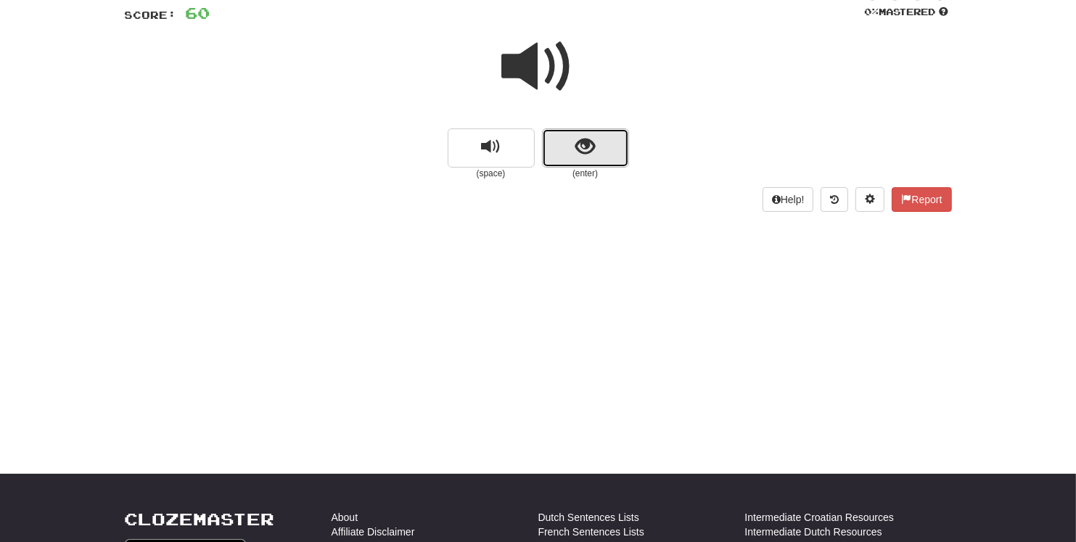
click at [606, 153] on button "show sentence" at bounding box center [585, 147] width 87 height 39
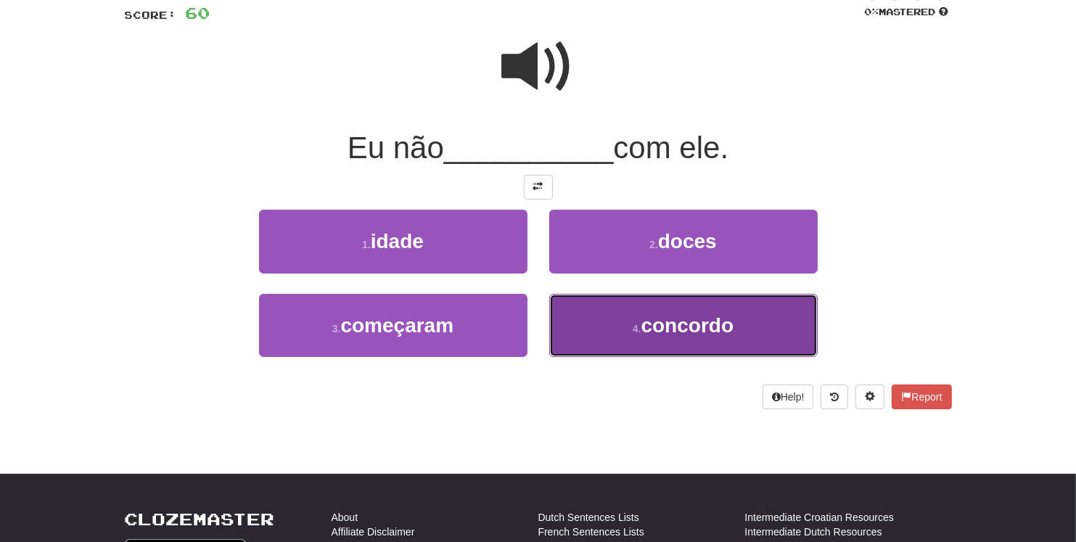
click at [681, 327] on span "concordo" at bounding box center [687, 325] width 93 height 22
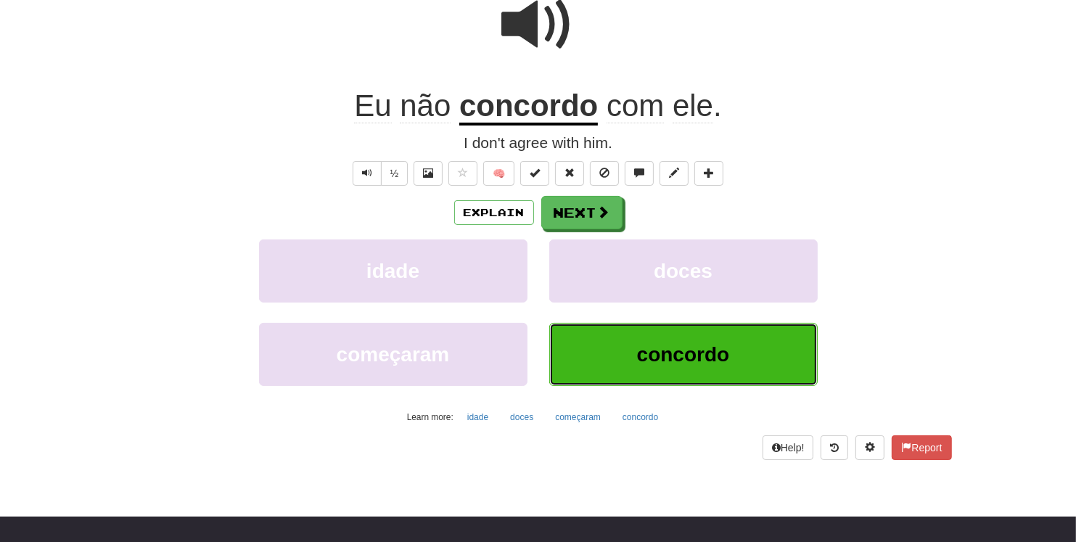
scroll to position [157, 0]
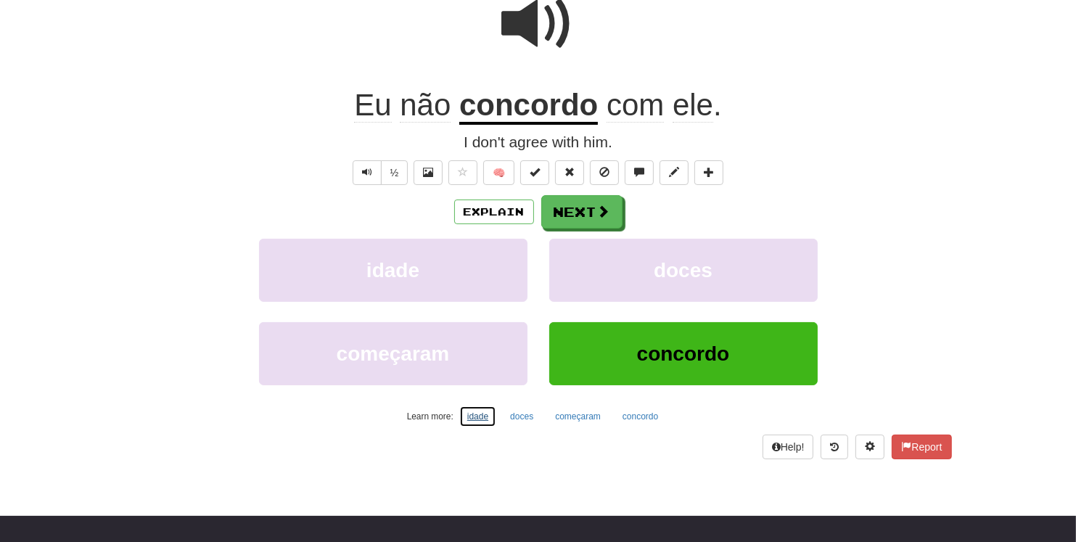
click at [481, 417] on button "idade" at bounding box center [477, 416] width 37 height 22
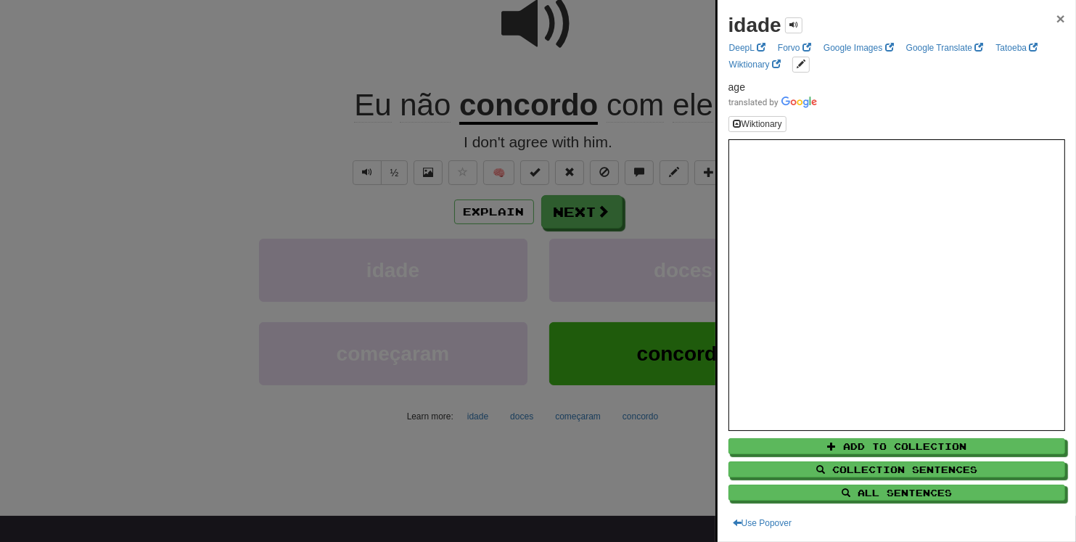
click at [955, 21] on span "×" at bounding box center [1060, 18] width 9 height 17
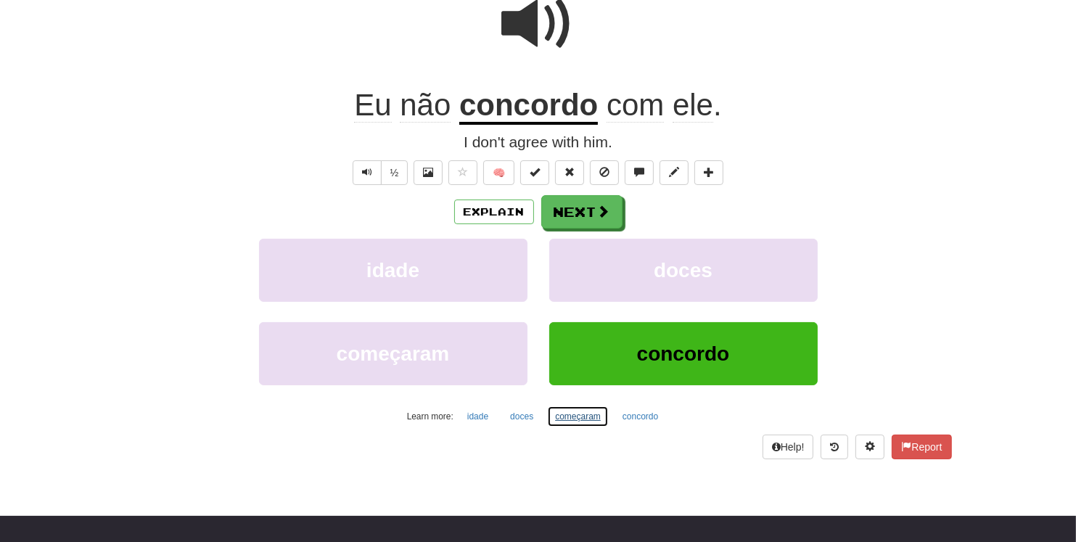
click at [582, 418] on button "começaram" at bounding box center [578, 416] width 62 height 22
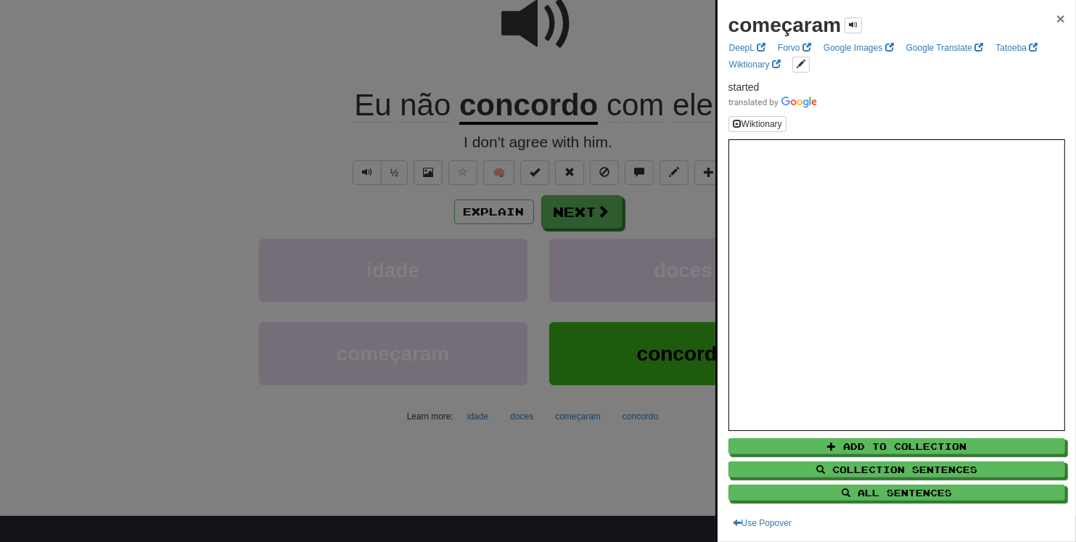
click at [955, 14] on span "×" at bounding box center [1060, 18] width 9 height 17
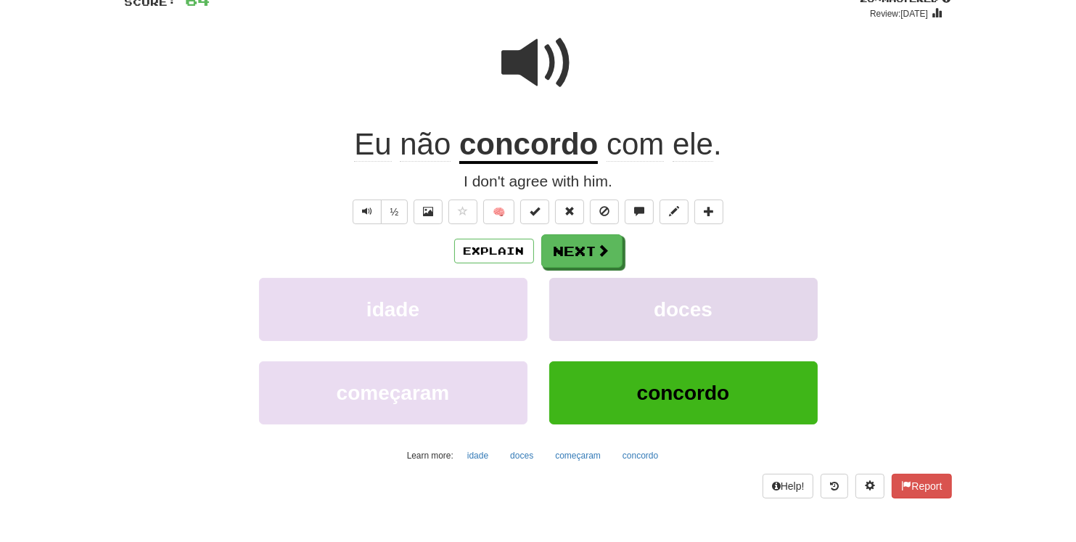
scroll to position [78, 0]
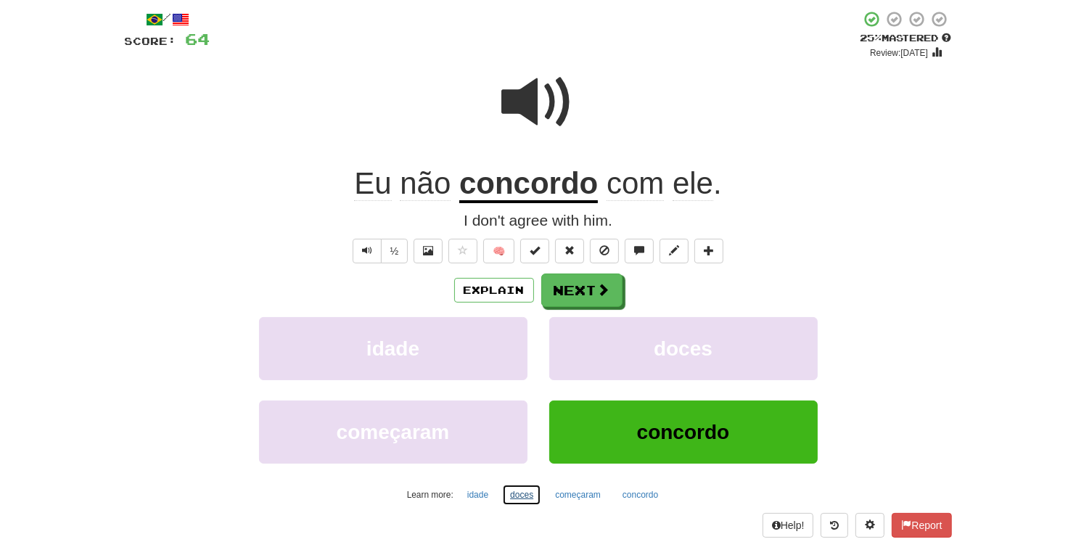
click at [522, 481] on button "doces" at bounding box center [521, 495] width 39 height 22
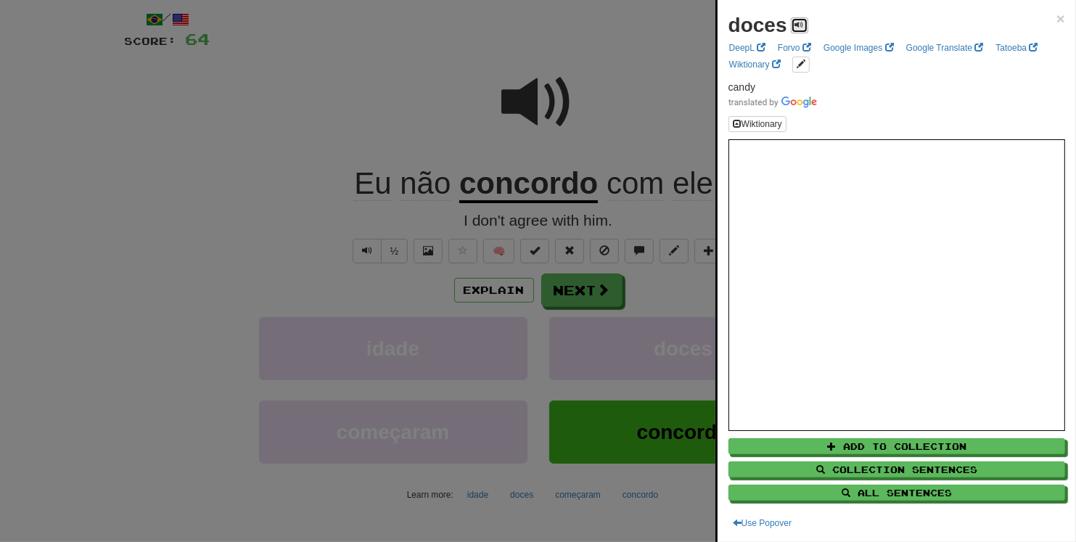
click at [797, 25] on span at bounding box center [799, 24] width 9 height 9
click at [796, 25] on span at bounding box center [799, 24] width 9 height 9
click at [955, 20] on div "doces ×" at bounding box center [896, 25] width 337 height 29
click at [955, 17] on span "×" at bounding box center [1060, 18] width 9 height 17
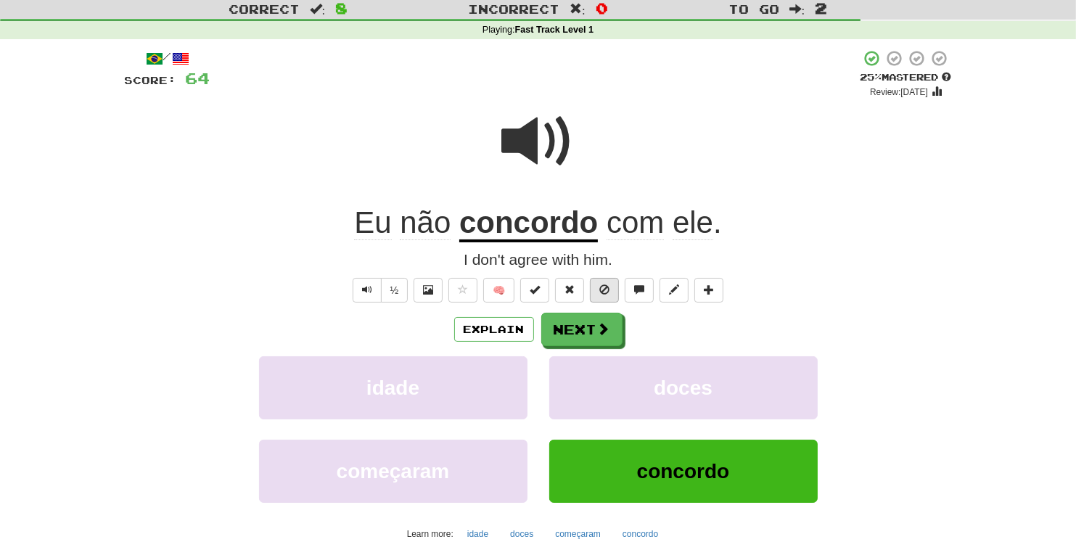
scroll to position [26, 0]
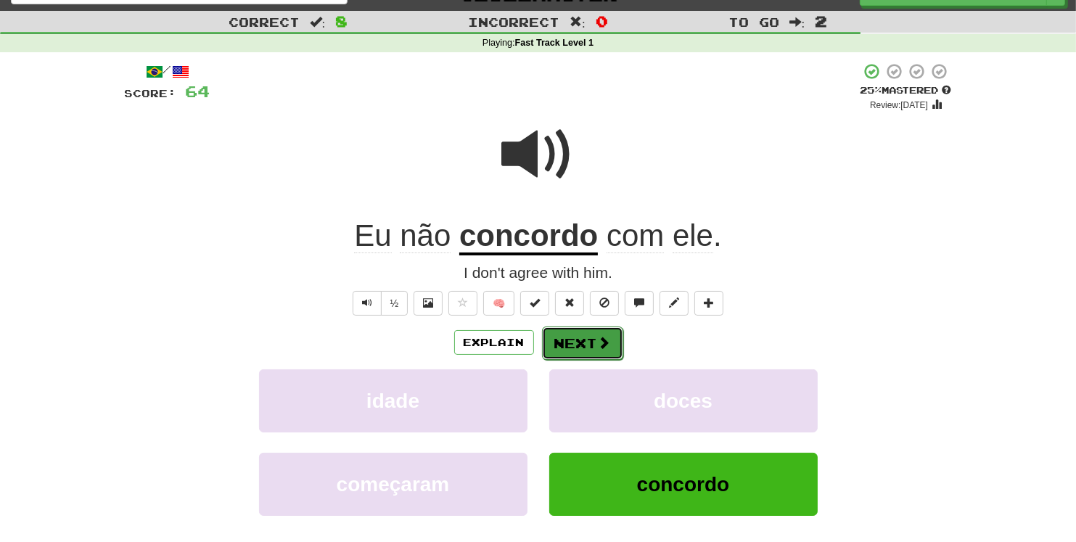
click at [587, 338] on button "Next" at bounding box center [582, 342] width 81 height 33
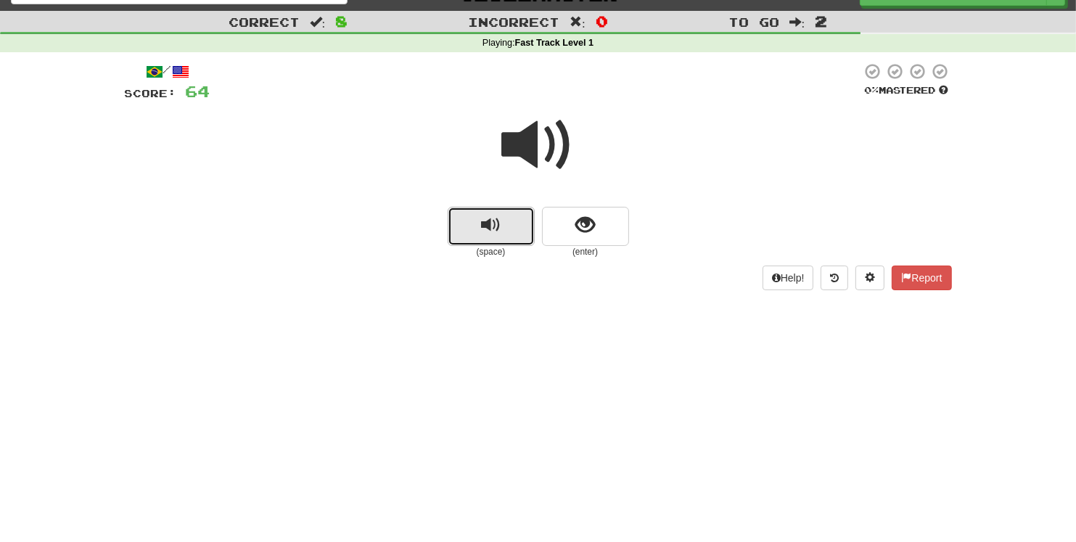
click at [492, 230] on span "replay audio" at bounding box center [491, 225] width 20 height 20
click at [489, 228] on span "replay audio" at bounding box center [491, 225] width 20 height 20
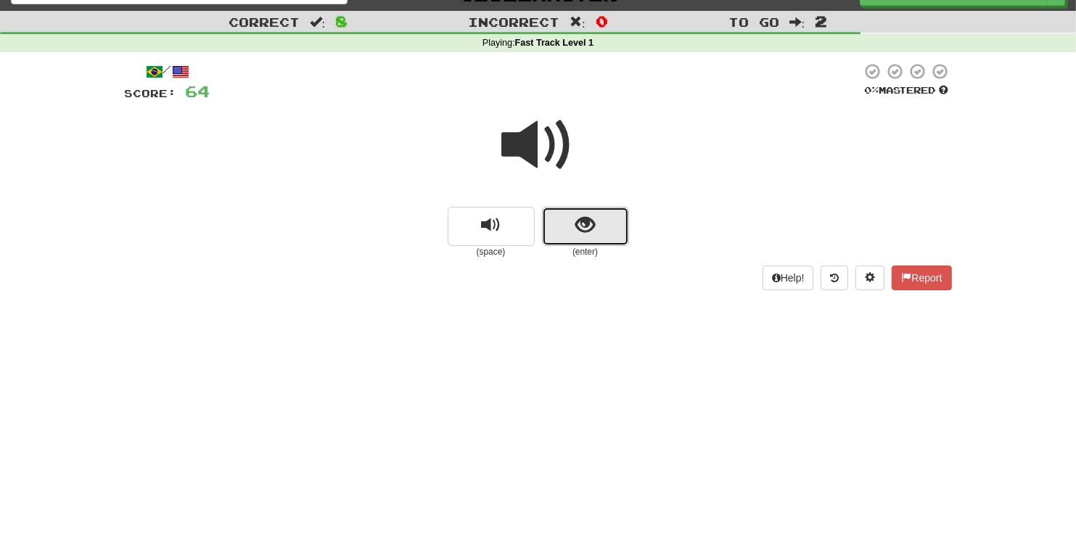
click at [580, 225] on span "show sentence" at bounding box center [585, 225] width 20 height 20
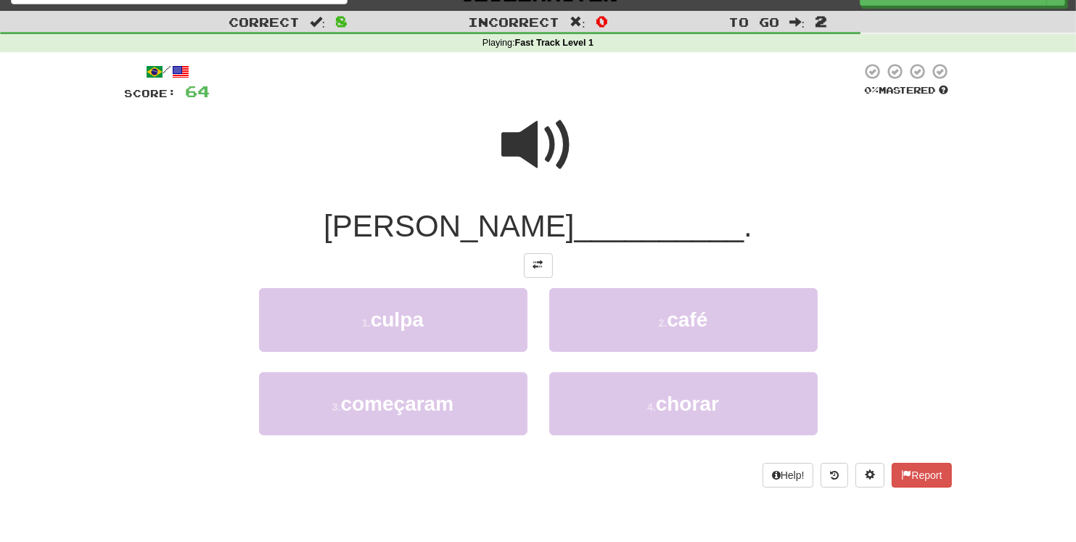
scroll to position [52, 0]
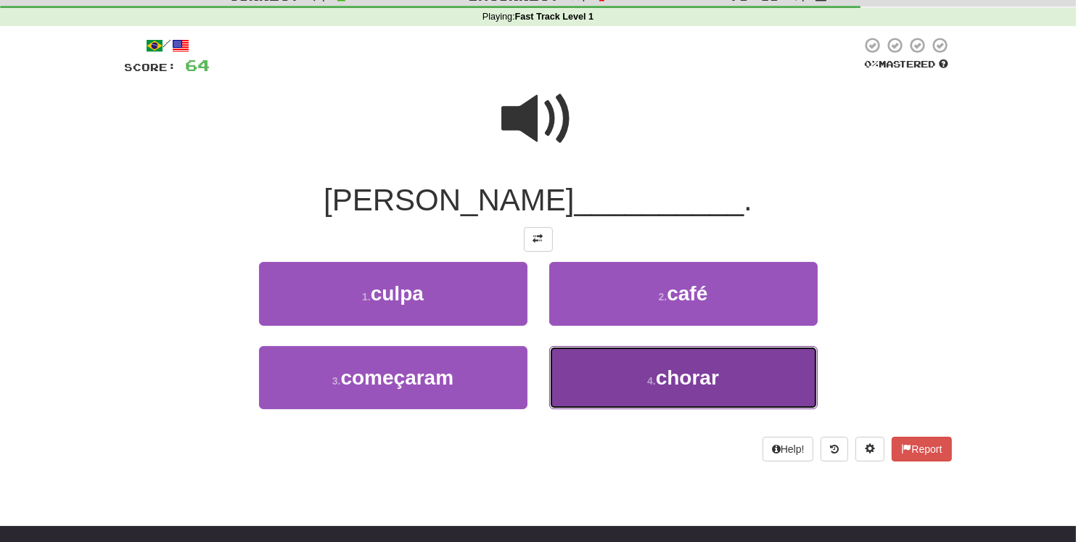
click at [691, 384] on span "chorar" at bounding box center [687, 377] width 63 height 22
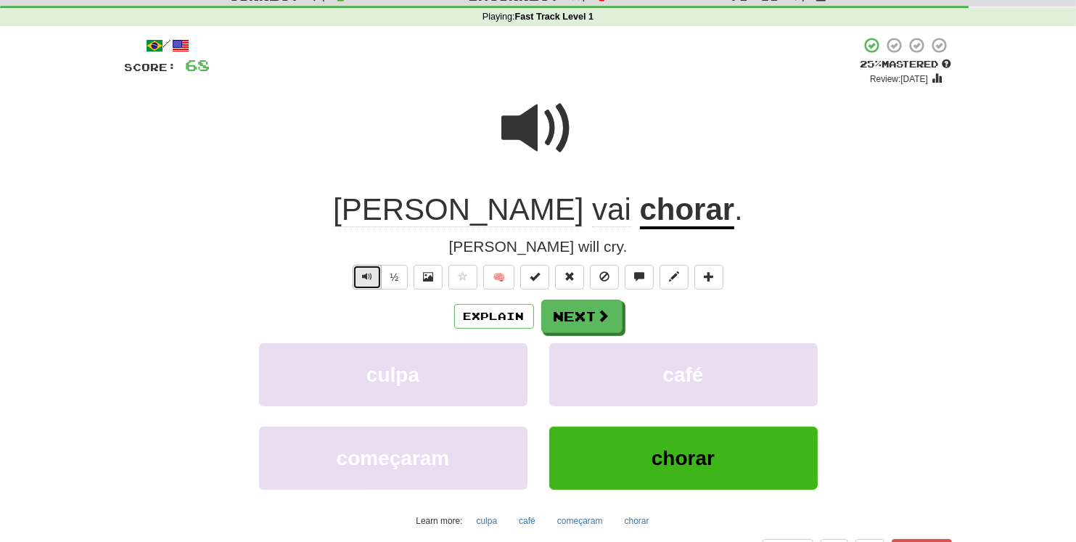
click at [371, 276] on span "Text-to-speech controls" at bounding box center [367, 276] width 10 height 10
click at [490, 481] on button "culpa" at bounding box center [487, 521] width 37 height 22
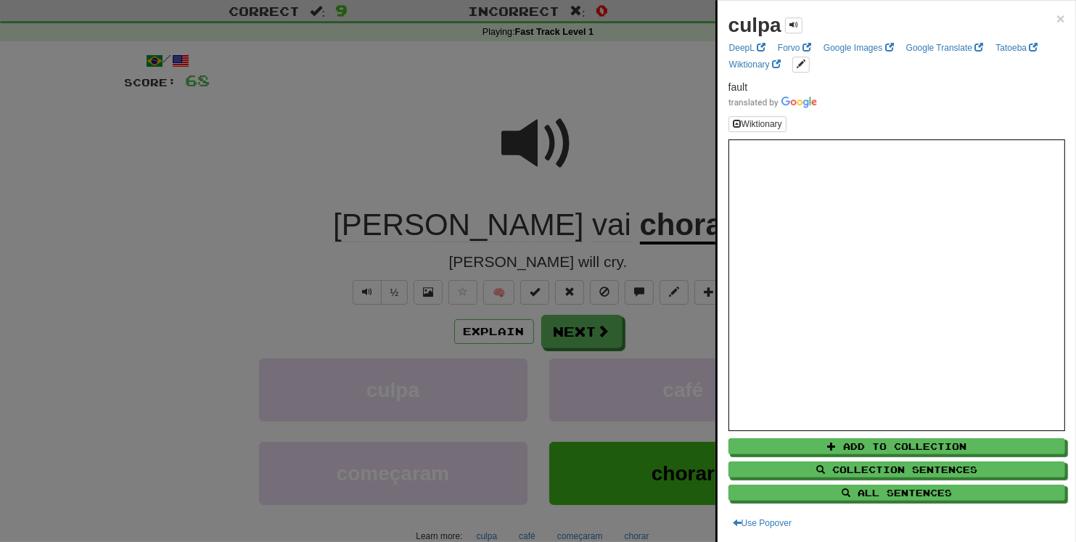
scroll to position [26, 0]
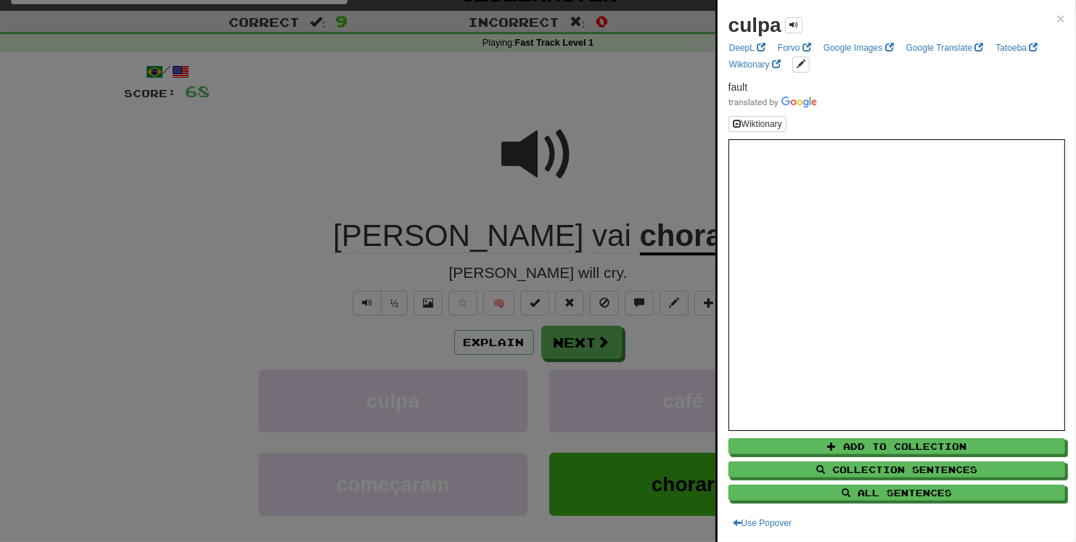
click at [414, 160] on div at bounding box center [538, 271] width 1076 height 542
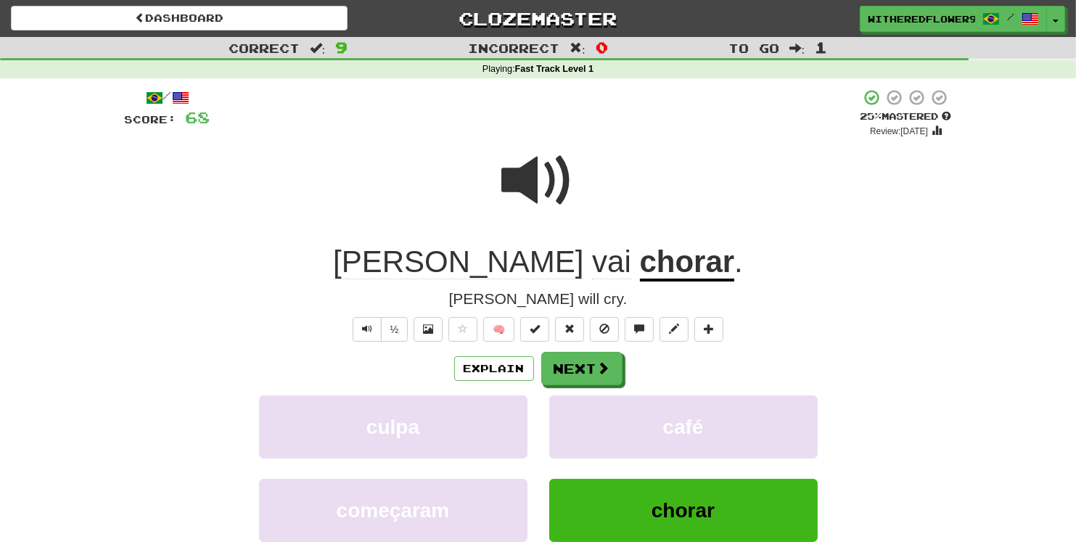
scroll to position [78, 0]
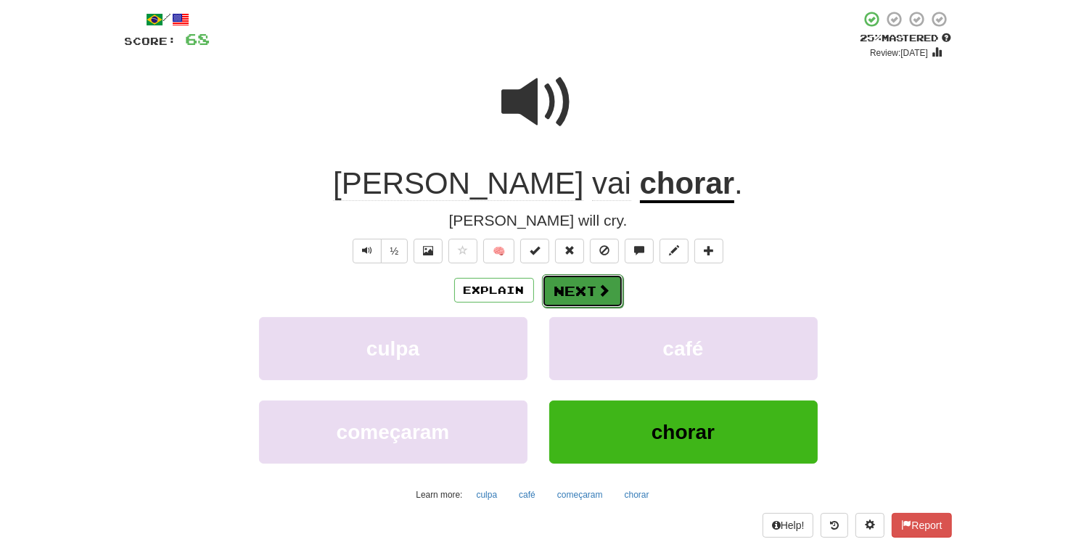
click at [581, 290] on button "Next" at bounding box center [582, 290] width 81 height 33
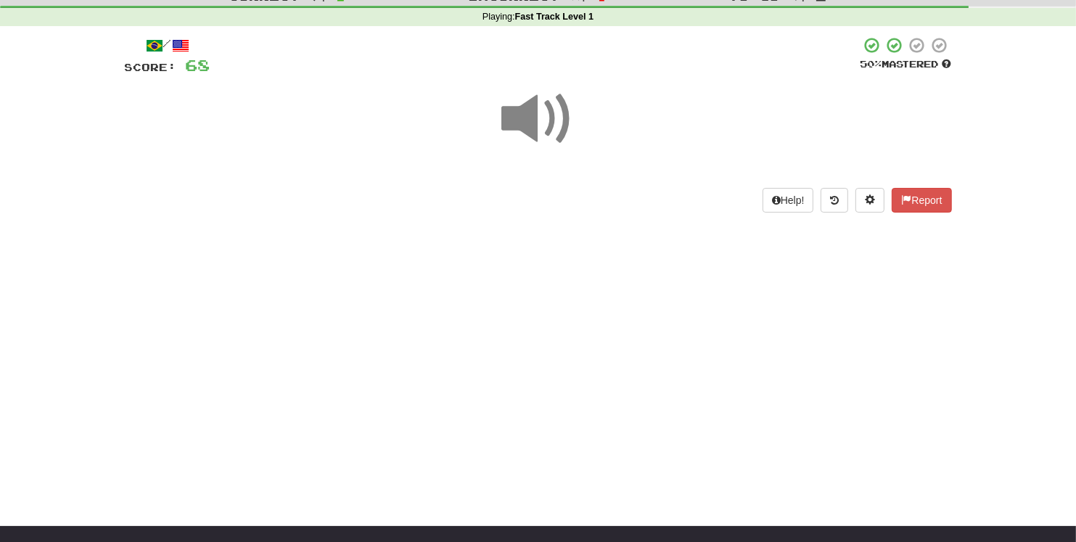
scroll to position [52, 0]
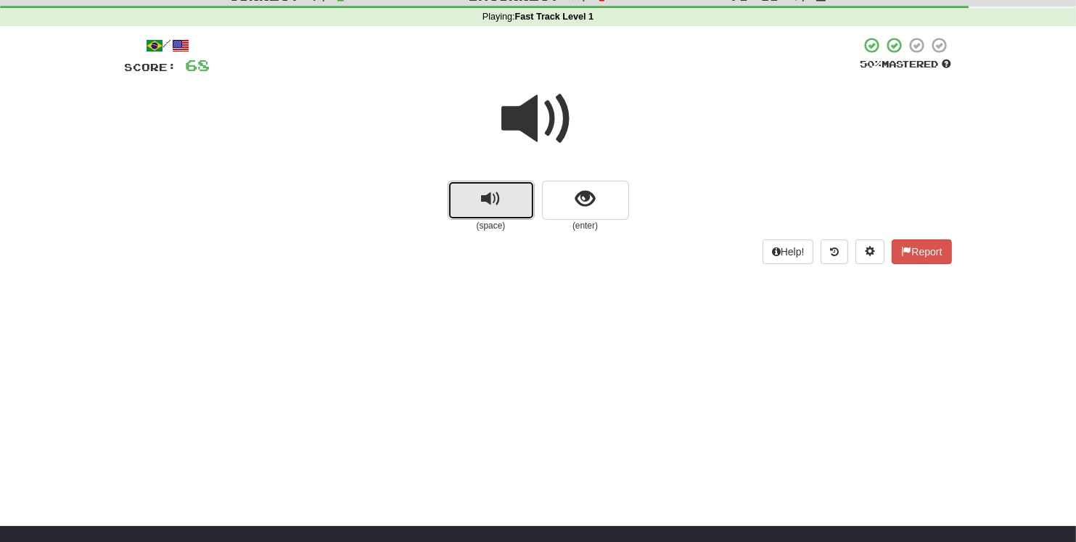
click at [491, 199] on span "replay audio" at bounding box center [491, 199] width 20 height 20
click at [489, 197] on span "replay audio" at bounding box center [491, 199] width 20 height 20
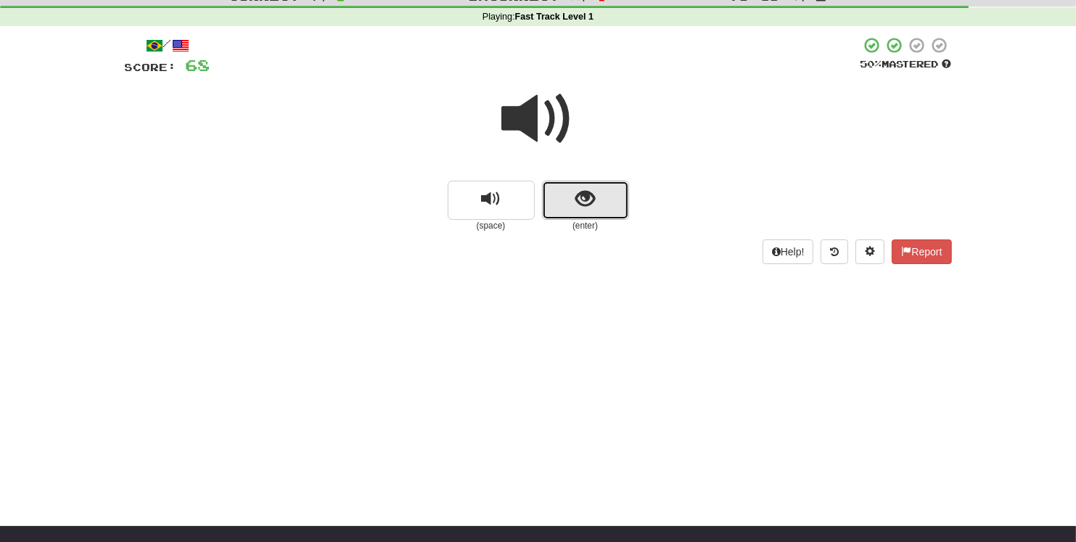
click at [581, 213] on button "show sentence" at bounding box center [585, 200] width 87 height 39
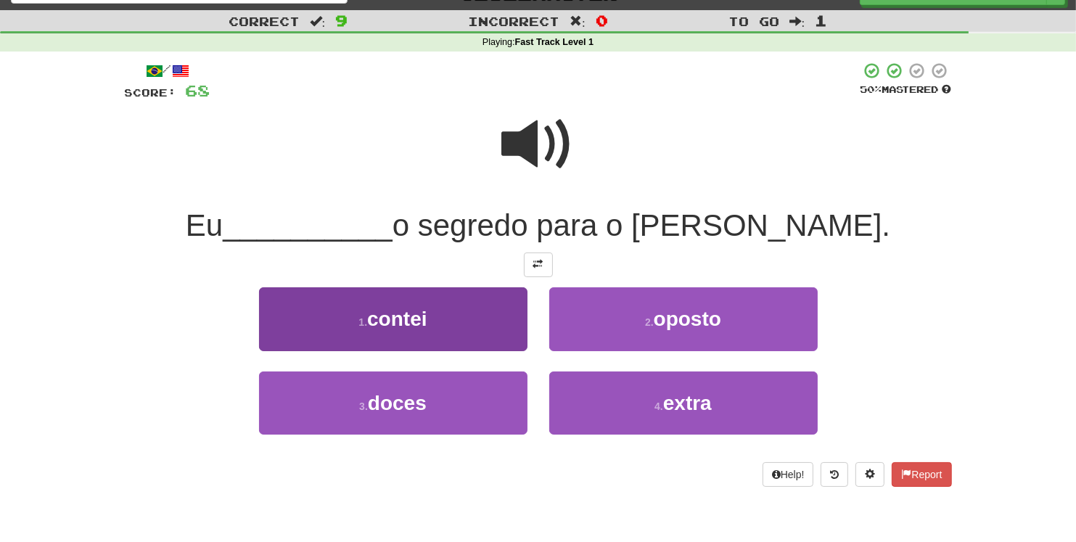
scroll to position [26, 0]
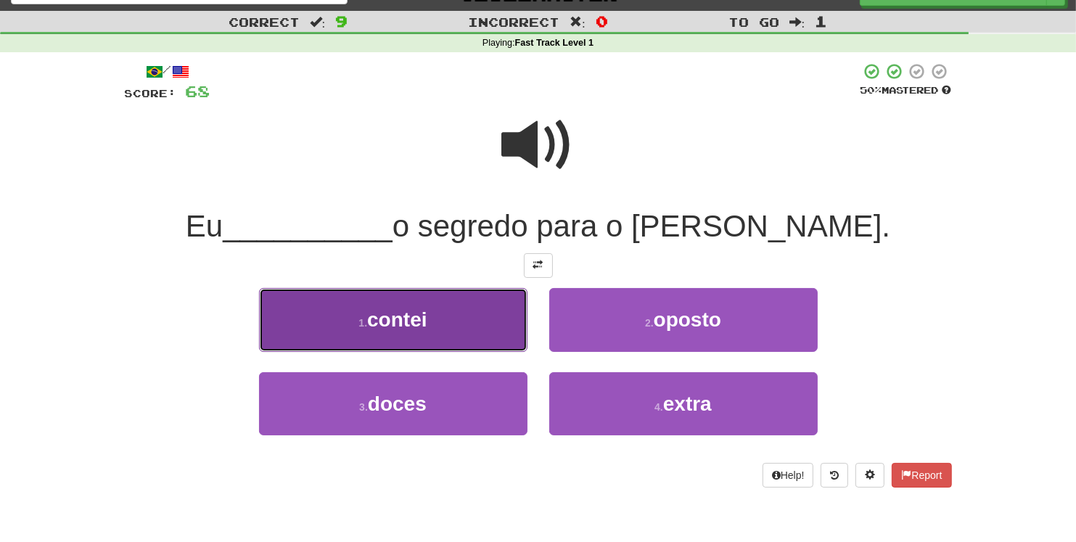
click at [416, 325] on span "contei" at bounding box center [396, 319] width 59 height 22
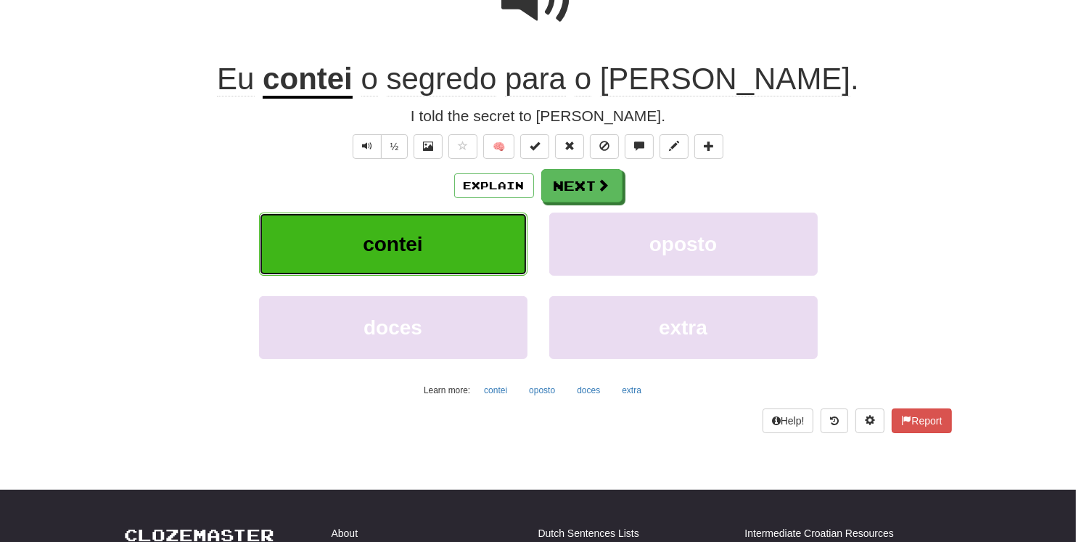
scroll to position [104, 0]
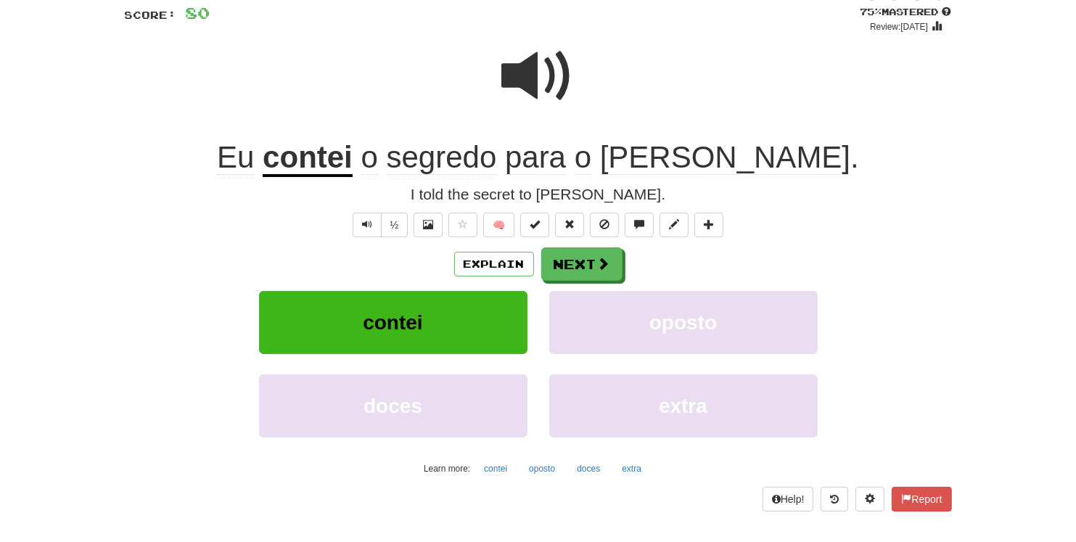
click at [198, 164] on div "Eu contei o segredo para o Tom ." at bounding box center [538, 158] width 827 height 40
click at [535, 467] on button "oposto" at bounding box center [542, 469] width 42 height 22
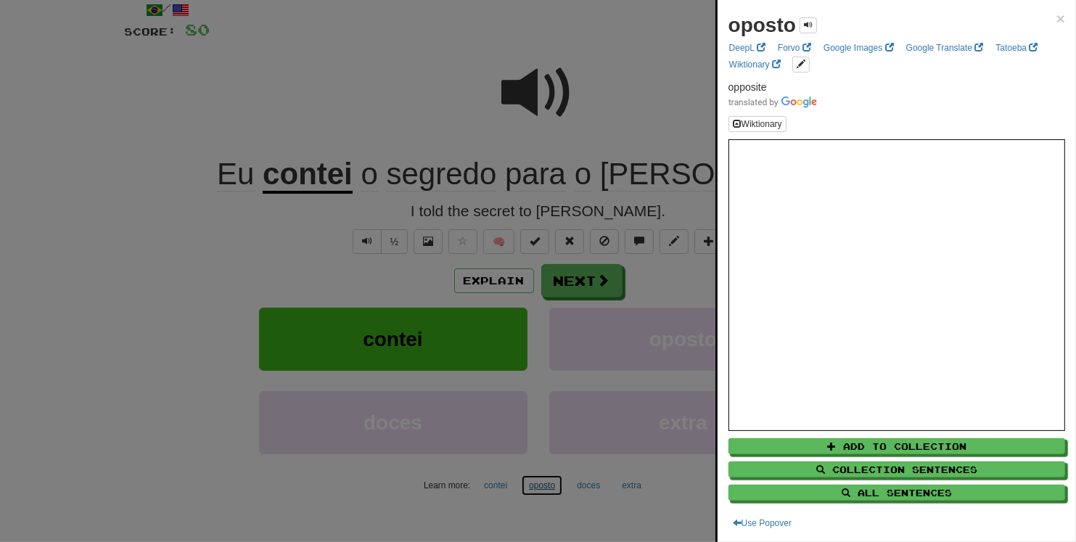
scroll to position [78, 0]
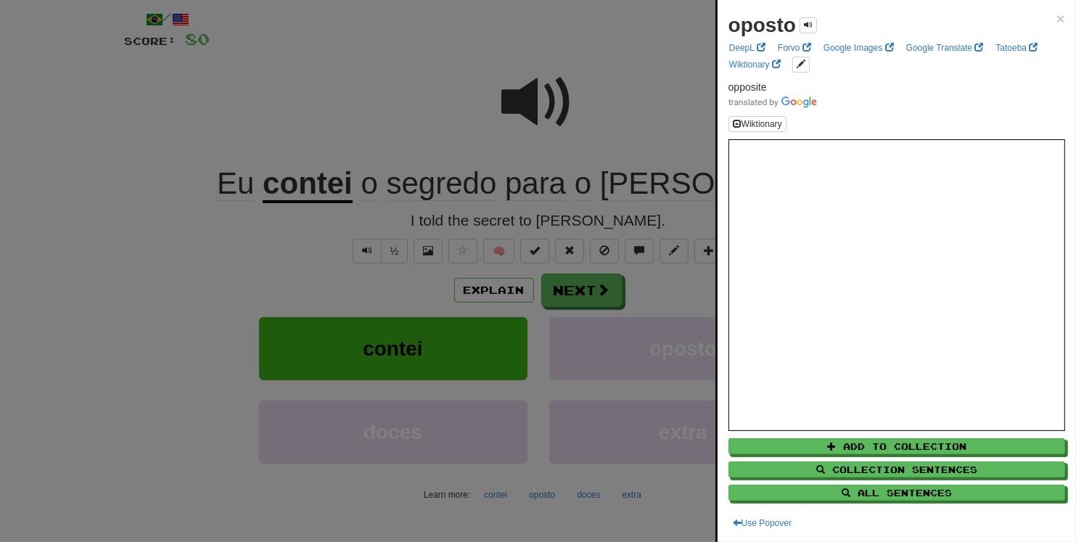
click at [216, 257] on div at bounding box center [538, 271] width 1076 height 542
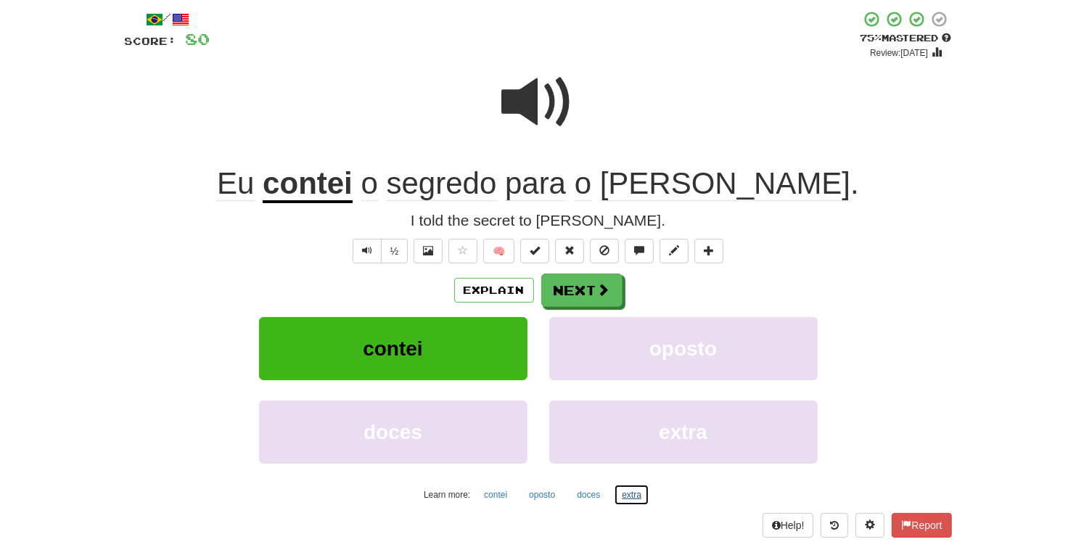
click at [631, 481] on button "extra" at bounding box center [632, 495] width 36 height 22
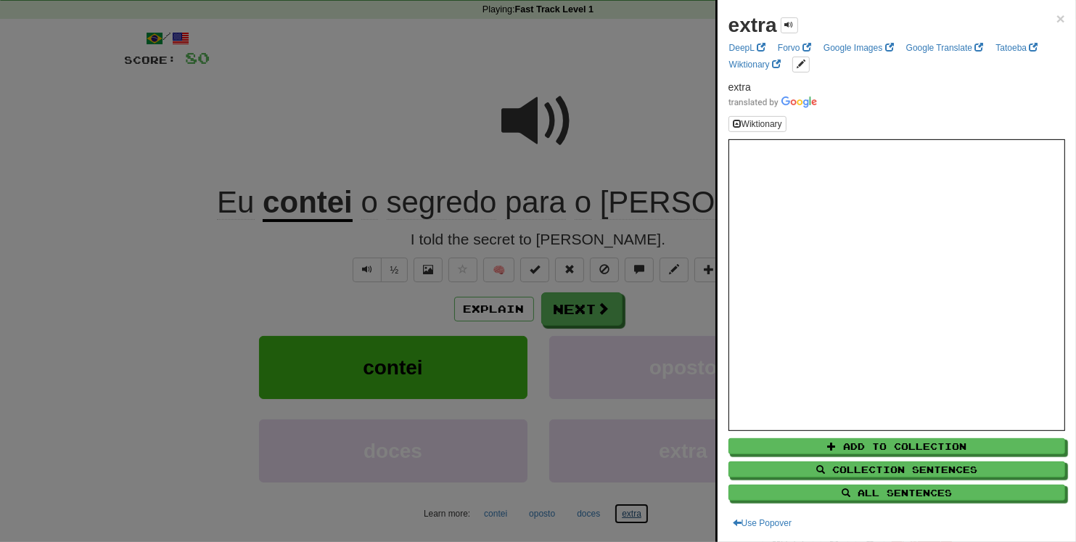
scroll to position [52, 0]
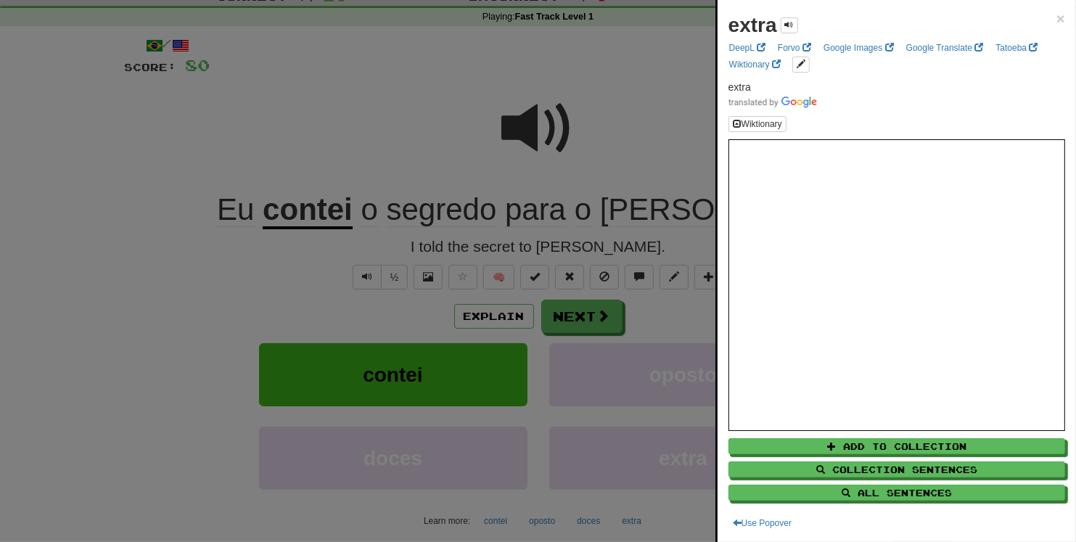
click at [784, 17] on div "extra" at bounding box center [763, 25] width 70 height 29
click at [791, 24] on span at bounding box center [789, 24] width 9 height 9
click at [789, 26] on span at bounding box center [789, 24] width 9 height 9
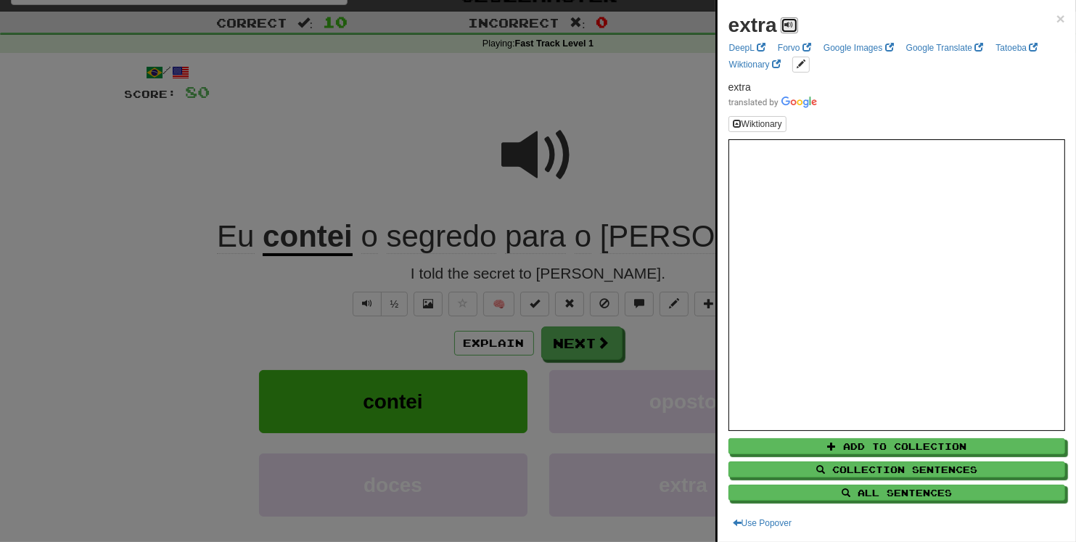
scroll to position [26, 0]
click at [676, 199] on div at bounding box center [538, 271] width 1076 height 542
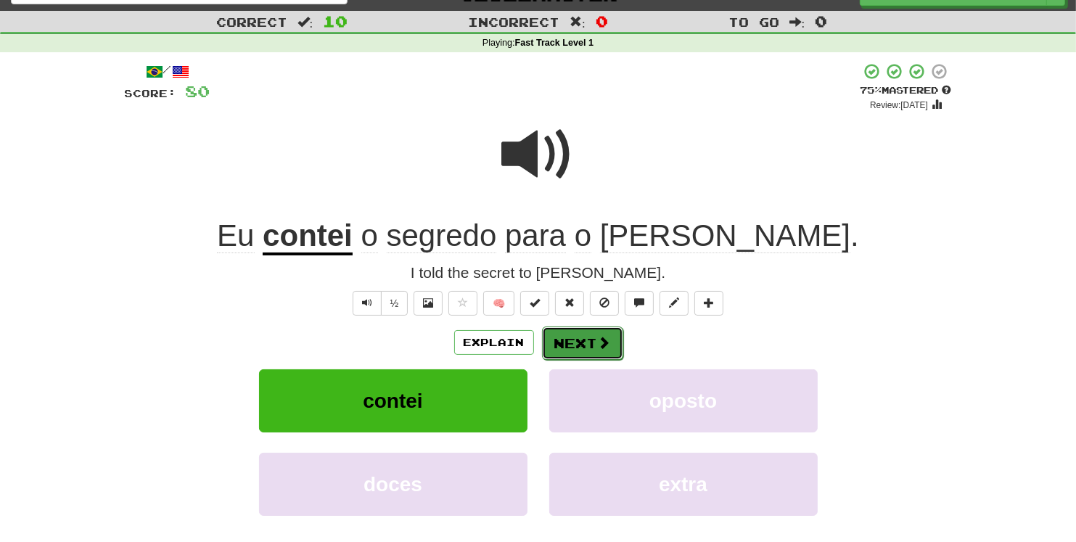
click at [600, 346] on span at bounding box center [604, 342] width 13 height 13
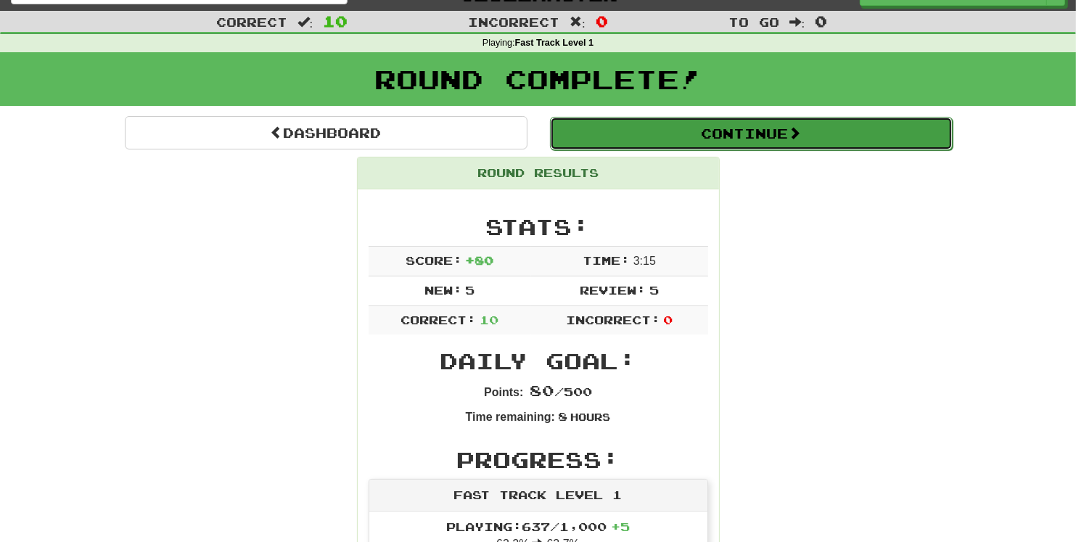
click at [763, 144] on button "Continue" at bounding box center [751, 133] width 403 height 33
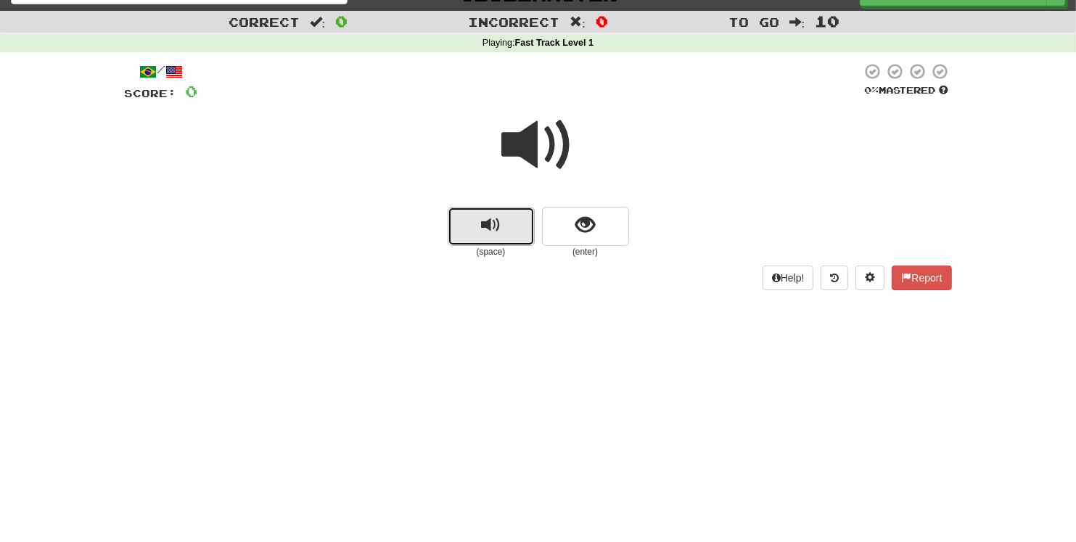
click at [488, 226] on span "replay audio" at bounding box center [491, 225] width 20 height 20
click at [489, 224] on span "replay audio" at bounding box center [491, 225] width 20 height 20
click at [511, 233] on button "replay audio" at bounding box center [491, 226] width 87 height 39
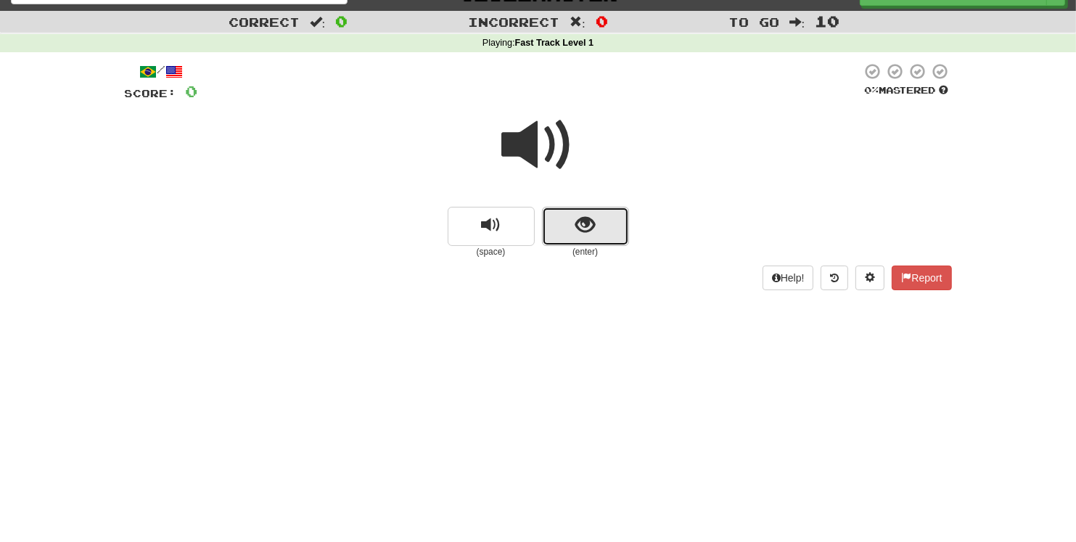
click at [572, 226] on button "show sentence" at bounding box center [585, 226] width 87 height 39
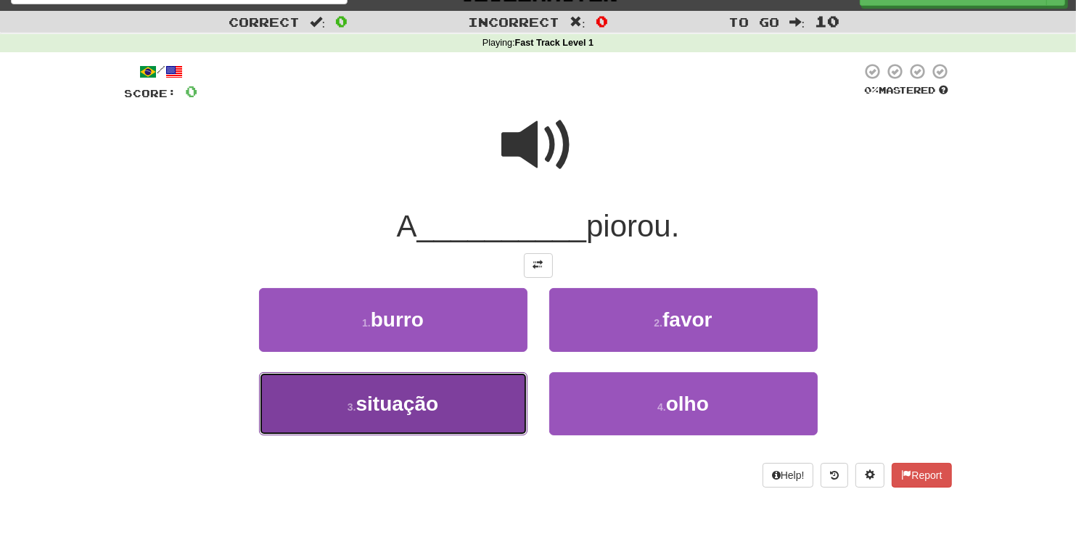
click at [433, 403] on span "situação" at bounding box center [397, 403] width 83 height 22
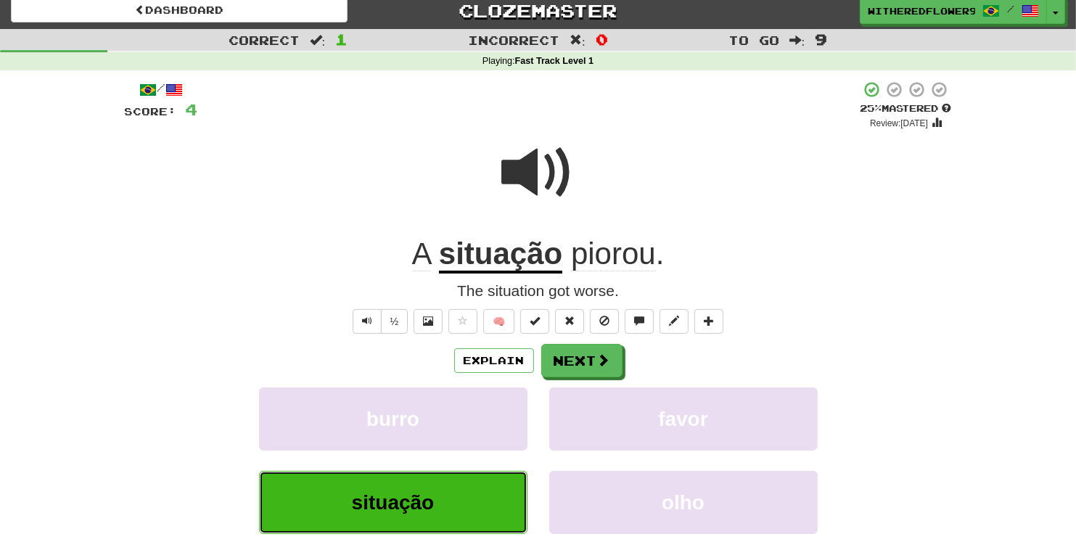
scroll to position [0, 0]
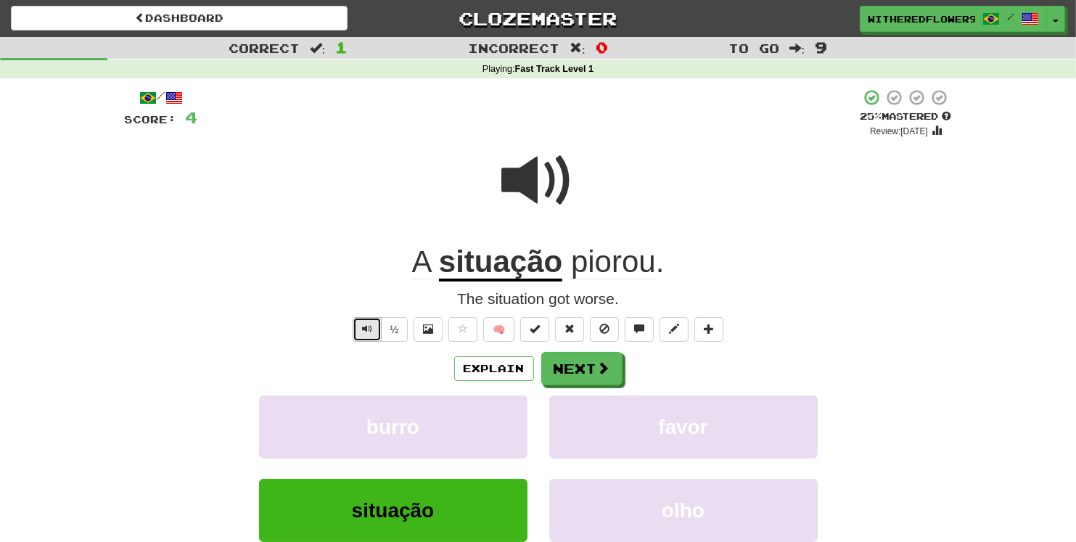
click at [372, 332] on button "Text-to-speech controls" at bounding box center [367, 329] width 29 height 25
click at [368, 332] on span "Text-to-speech controls" at bounding box center [367, 328] width 10 height 10
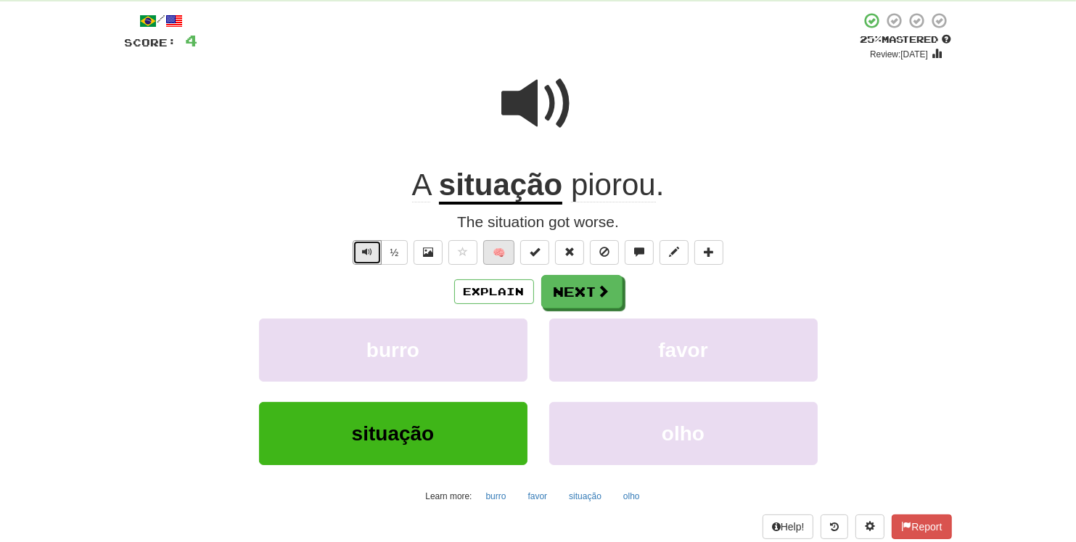
scroll to position [78, 0]
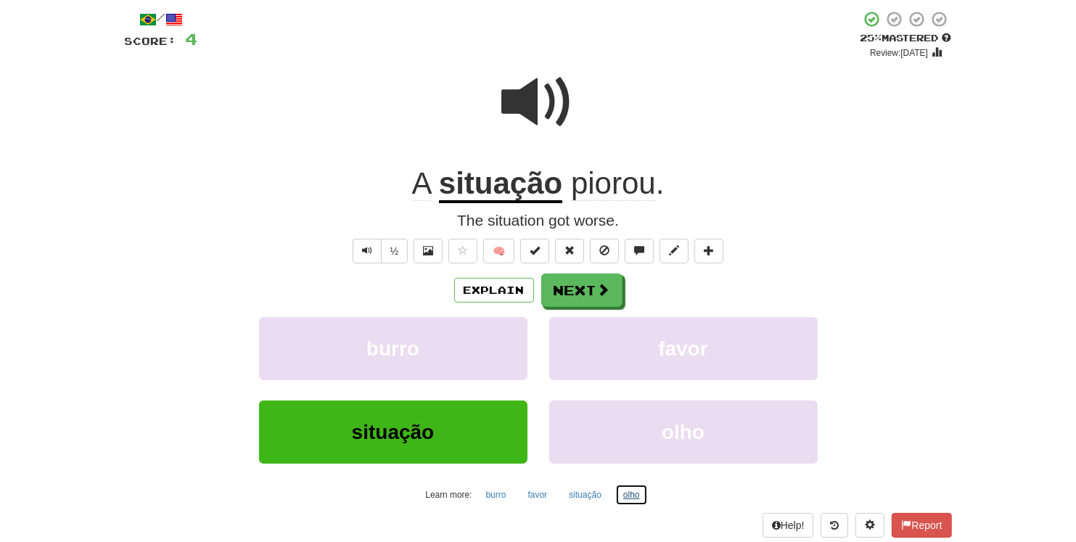
click at [630, 481] on button "olho" at bounding box center [631, 495] width 33 height 22
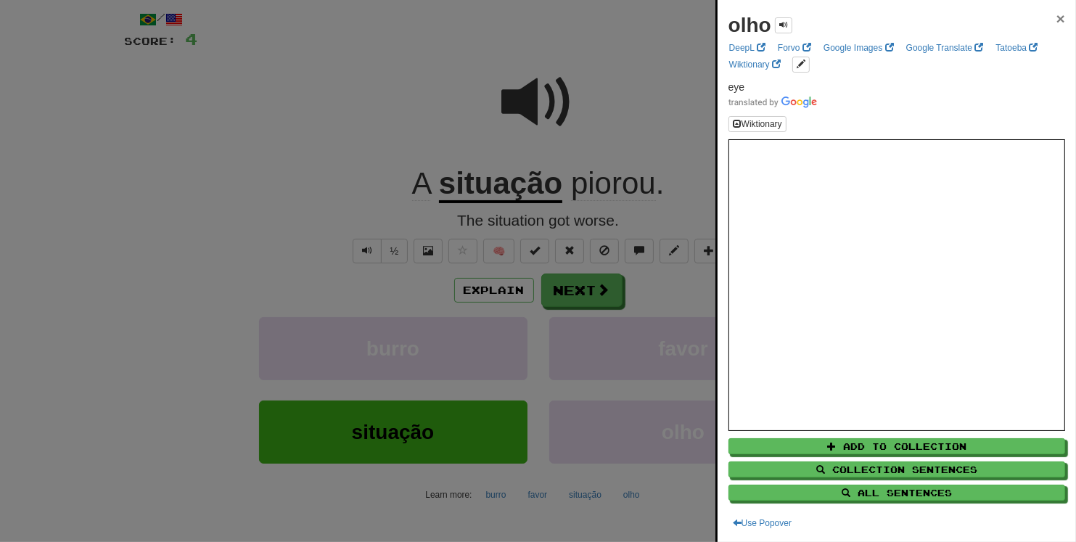
click at [955, 20] on span "×" at bounding box center [1060, 18] width 9 height 17
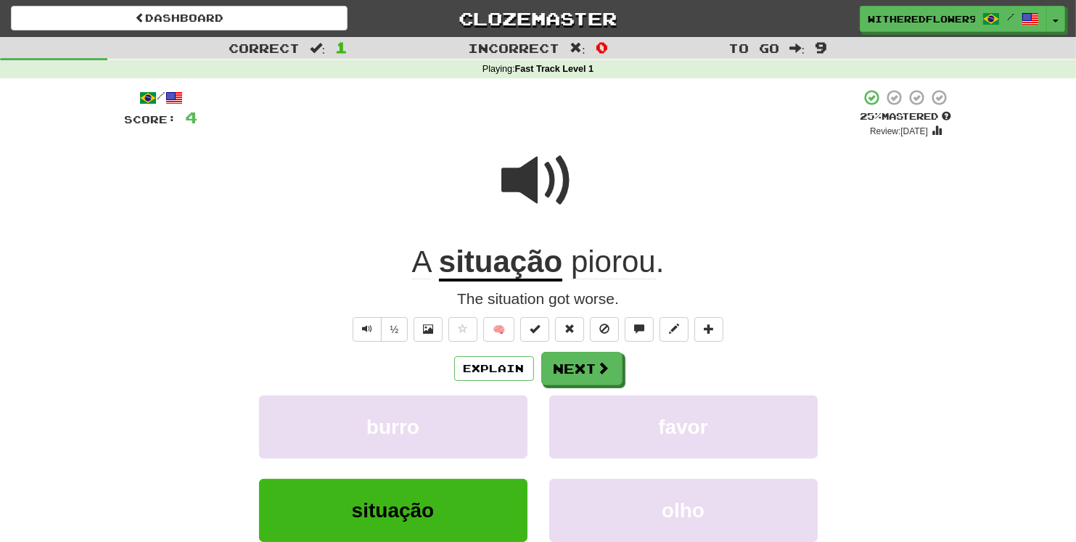
scroll to position [157, 0]
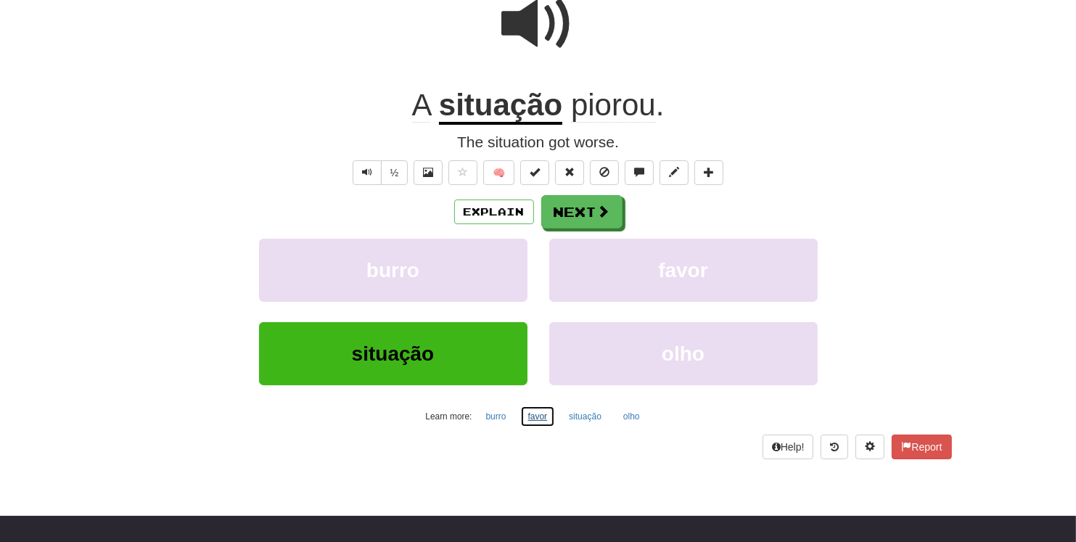
click at [537, 412] on button "favor" at bounding box center [538, 416] width 36 height 22
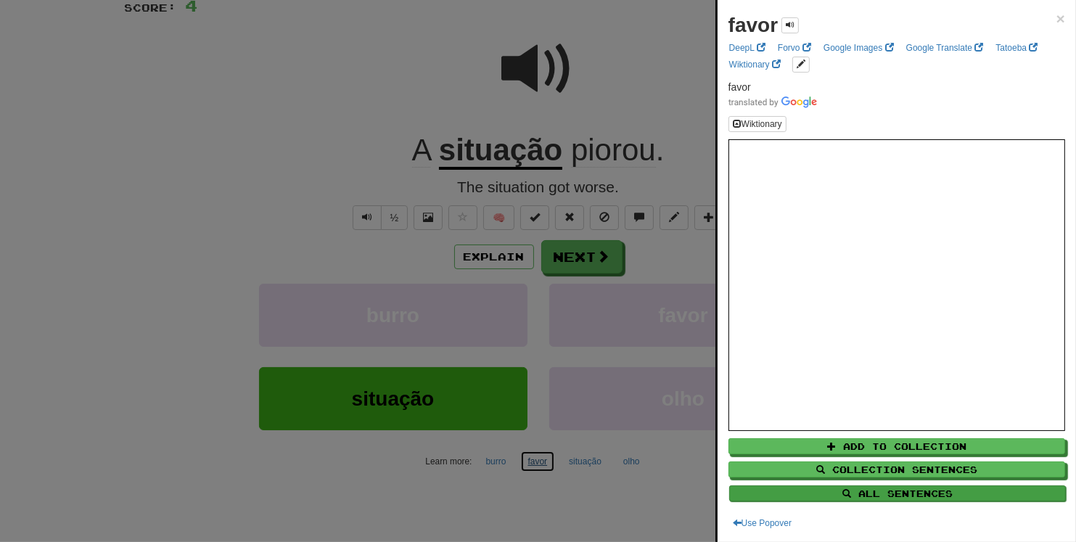
scroll to position [104, 0]
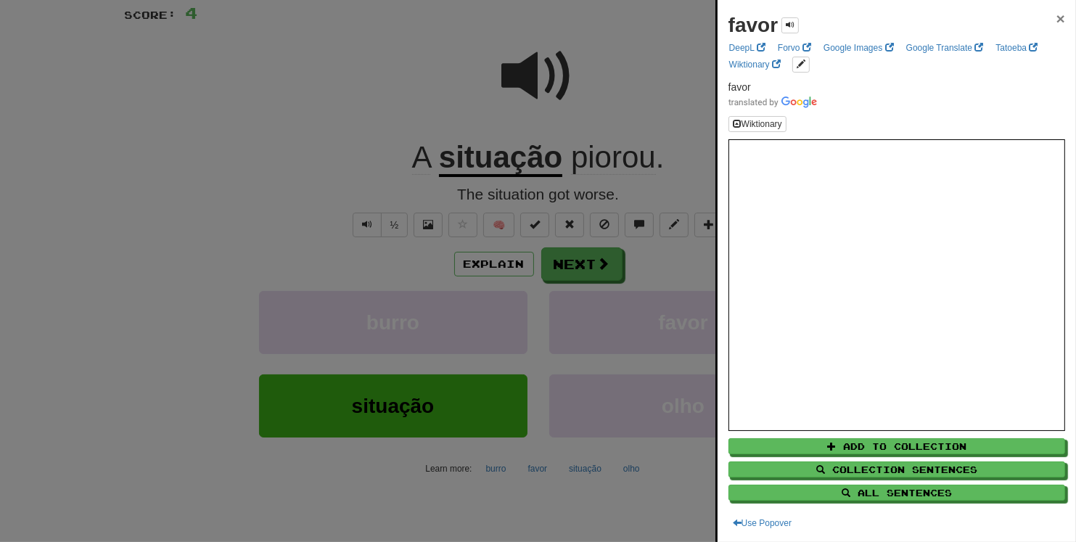
click at [955, 15] on span "×" at bounding box center [1060, 18] width 9 height 17
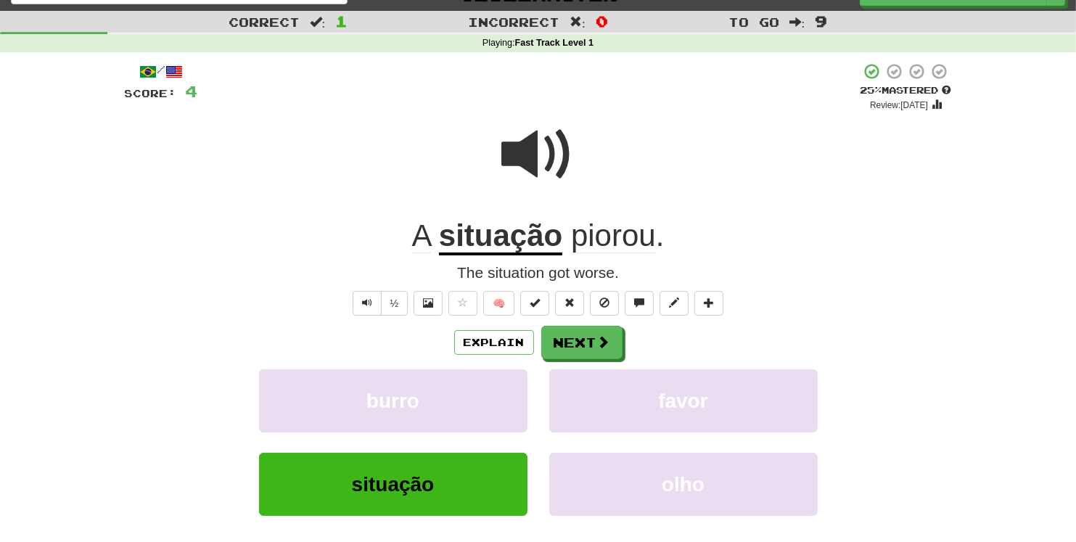
scroll to position [366, 0]
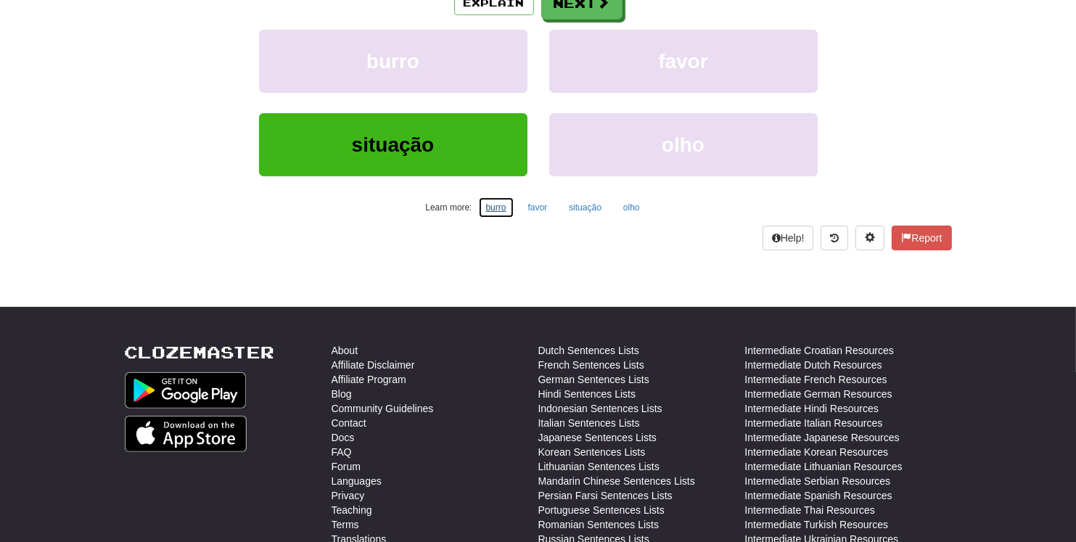
click at [496, 207] on button "burro" at bounding box center [496, 208] width 36 height 22
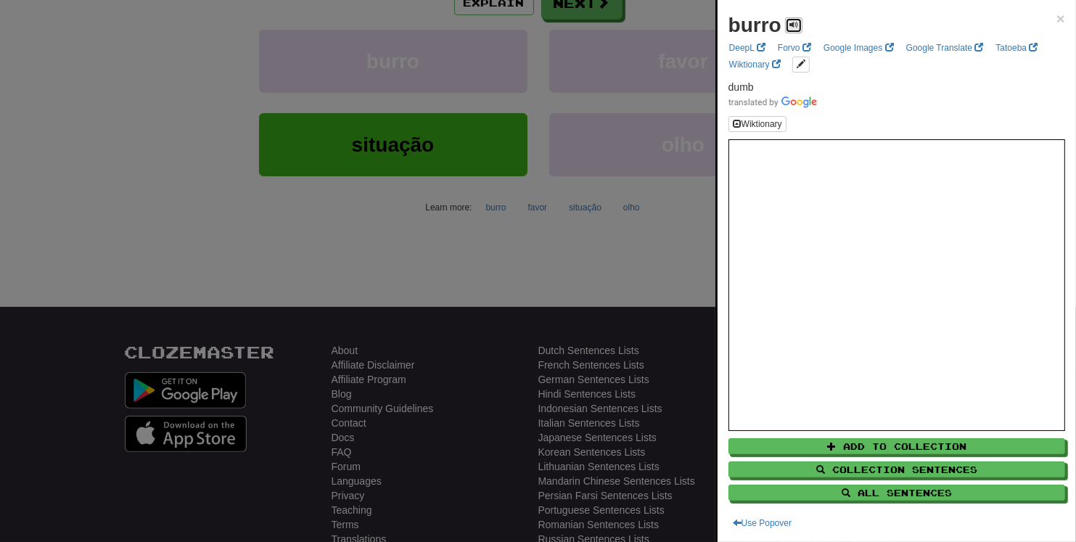
click at [796, 28] on span at bounding box center [793, 24] width 9 height 9
click at [795, 25] on span at bounding box center [793, 24] width 9 height 9
click at [314, 300] on div at bounding box center [538, 271] width 1076 height 542
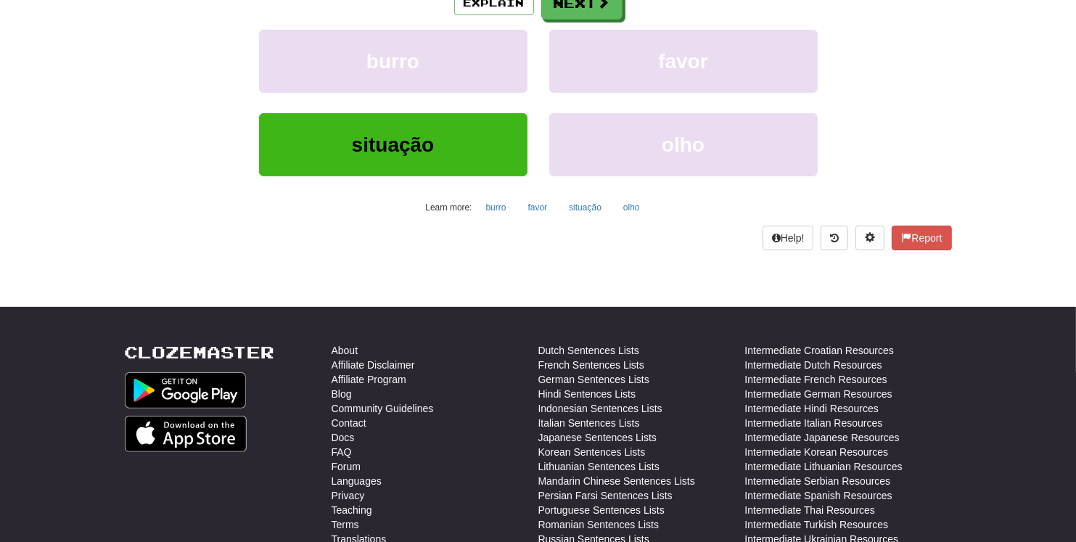
scroll to position [209, 0]
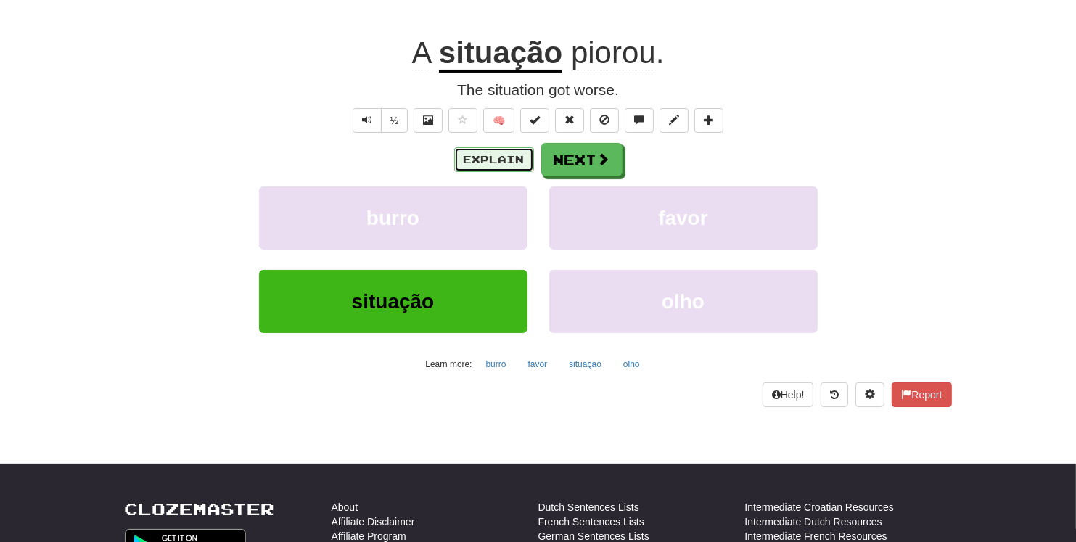
click at [500, 157] on button "Explain" at bounding box center [494, 159] width 80 height 25
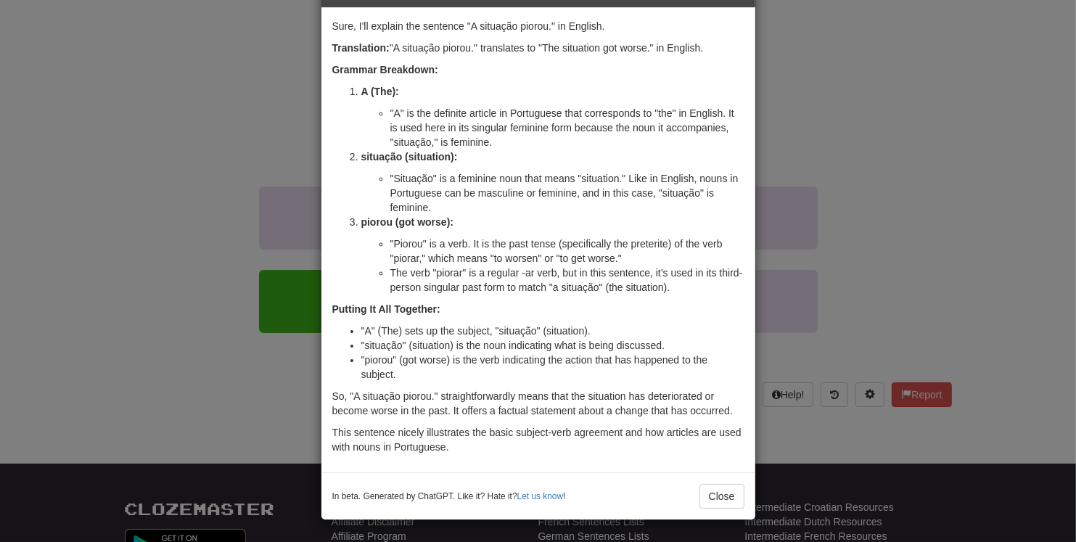
scroll to position [0, 0]
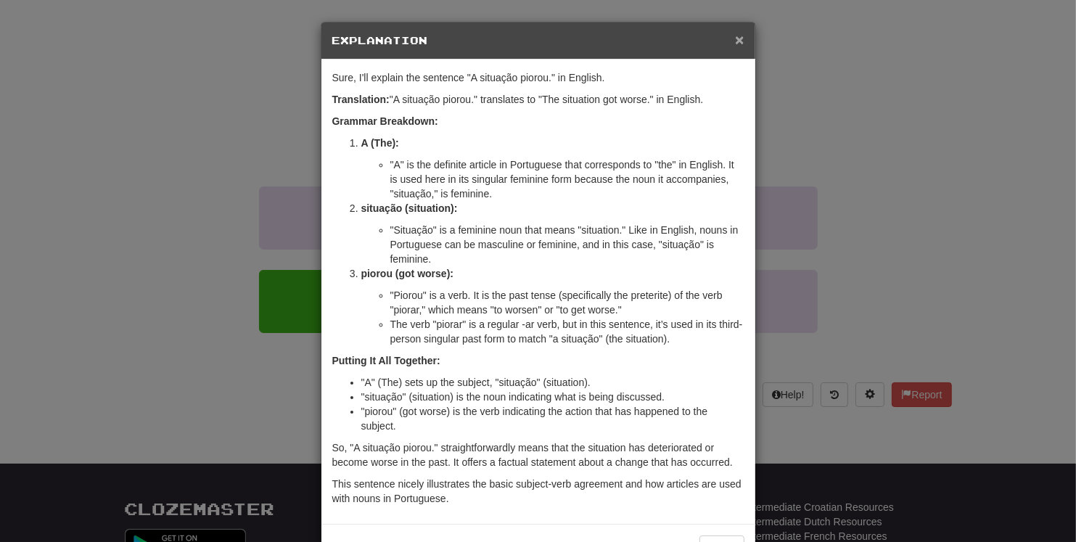
click at [736, 39] on span "×" at bounding box center [739, 39] width 9 height 17
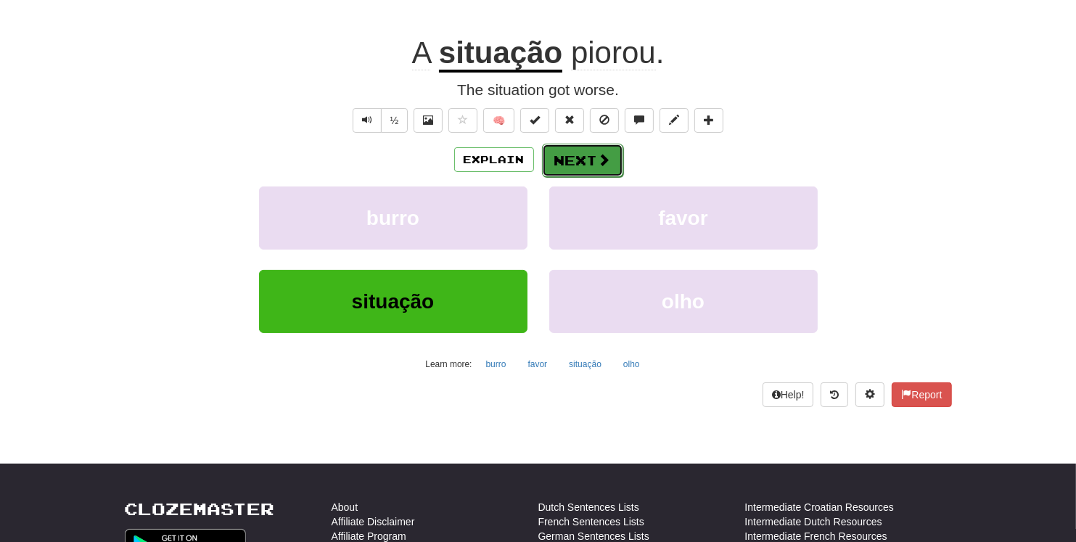
click at [565, 163] on button "Next" at bounding box center [582, 160] width 81 height 33
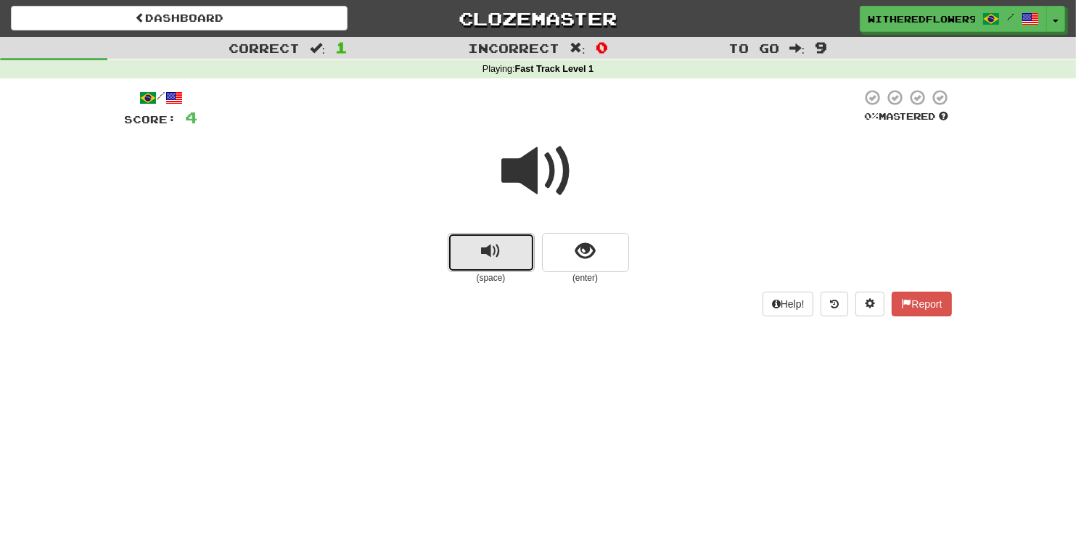
click at [487, 250] on span "replay audio" at bounding box center [491, 252] width 20 height 20
click at [480, 252] on button "replay audio" at bounding box center [491, 252] width 87 height 39
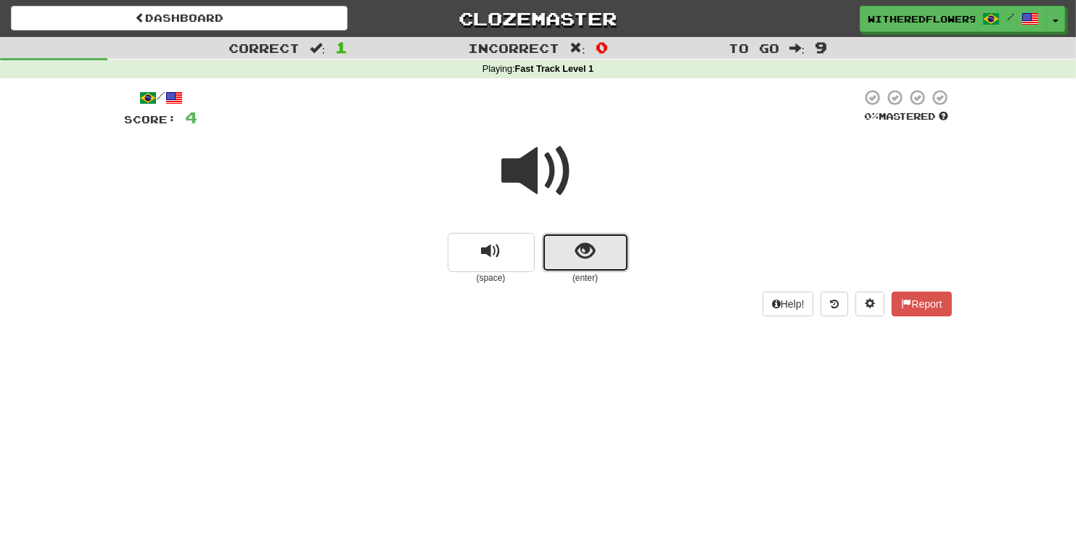
click at [607, 264] on button "show sentence" at bounding box center [585, 252] width 87 height 39
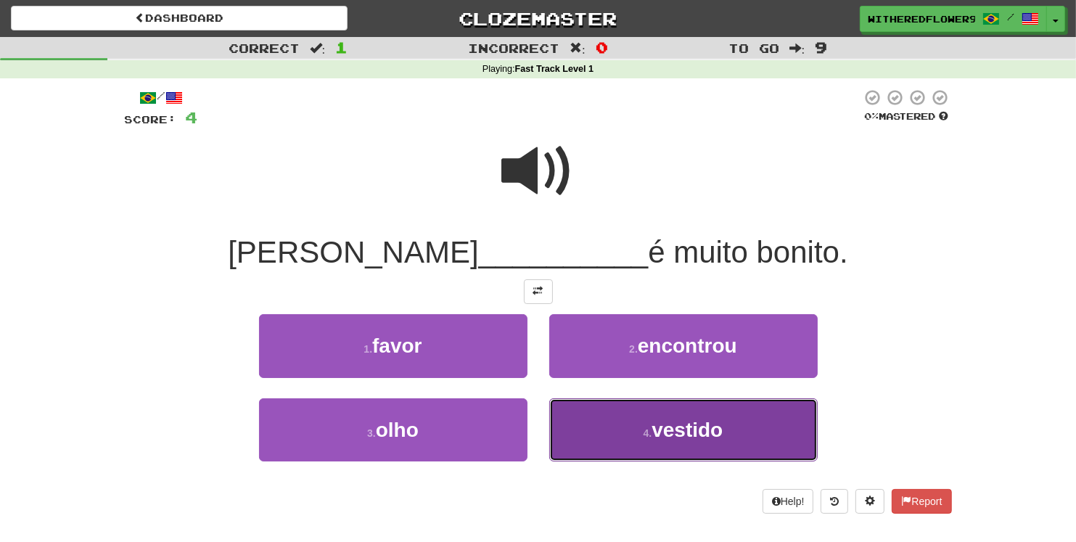
click at [694, 425] on span "vestido" at bounding box center [686, 430] width 71 height 22
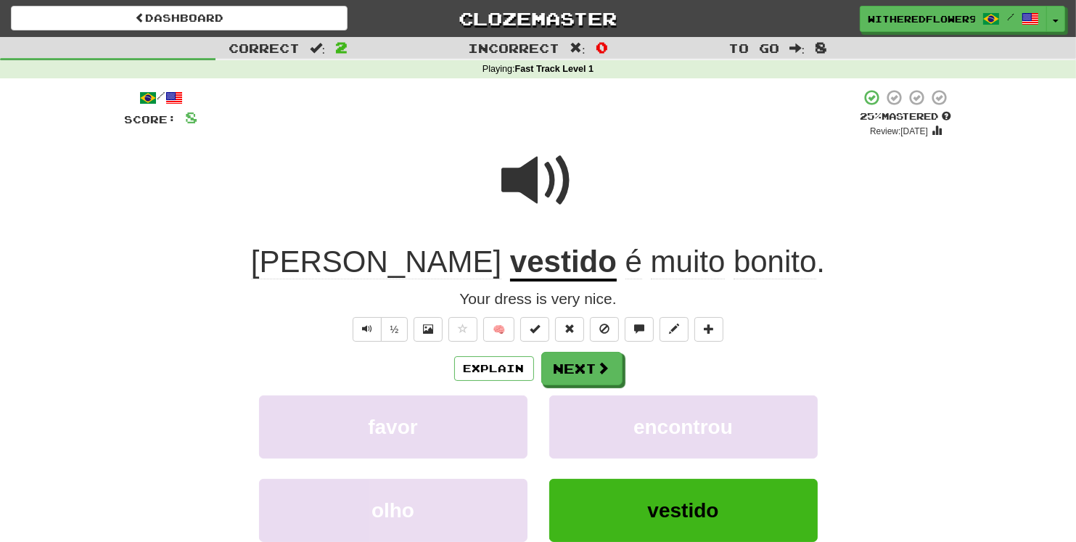
click at [515, 175] on span at bounding box center [538, 180] width 73 height 73
click at [515, 174] on span at bounding box center [538, 180] width 73 height 73
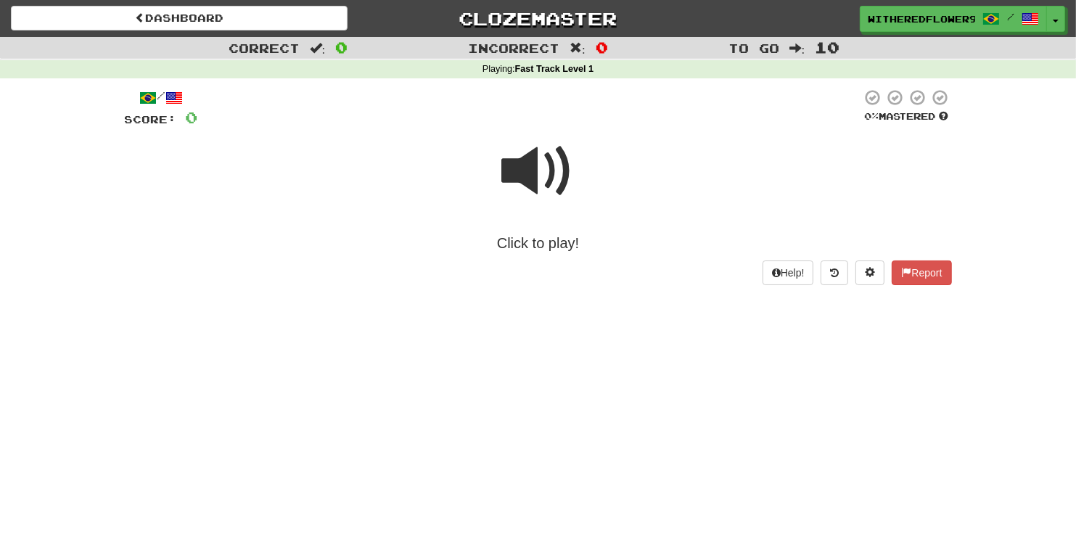
click at [537, 175] on span at bounding box center [538, 171] width 73 height 73
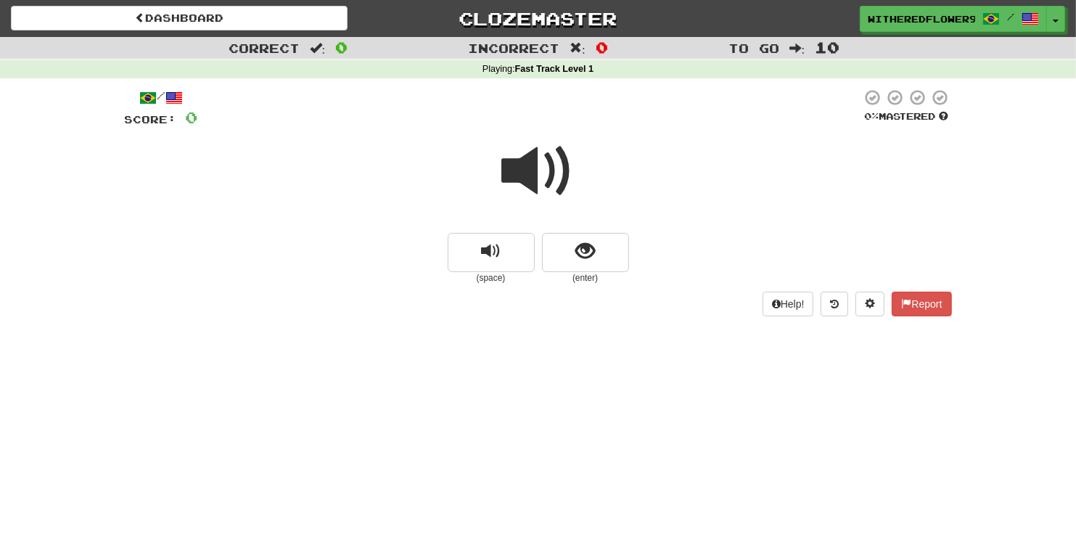
click at [537, 175] on span at bounding box center [538, 171] width 73 height 73
click at [503, 250] on button "replay audio" at bounding box center [491, 252] width 87 height 39
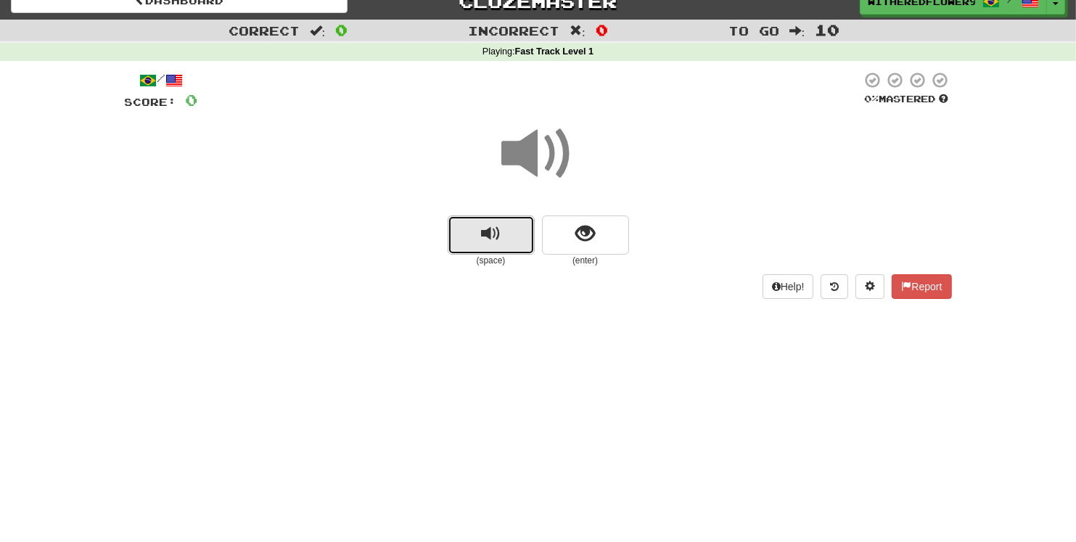
scroll to position [26, 0]
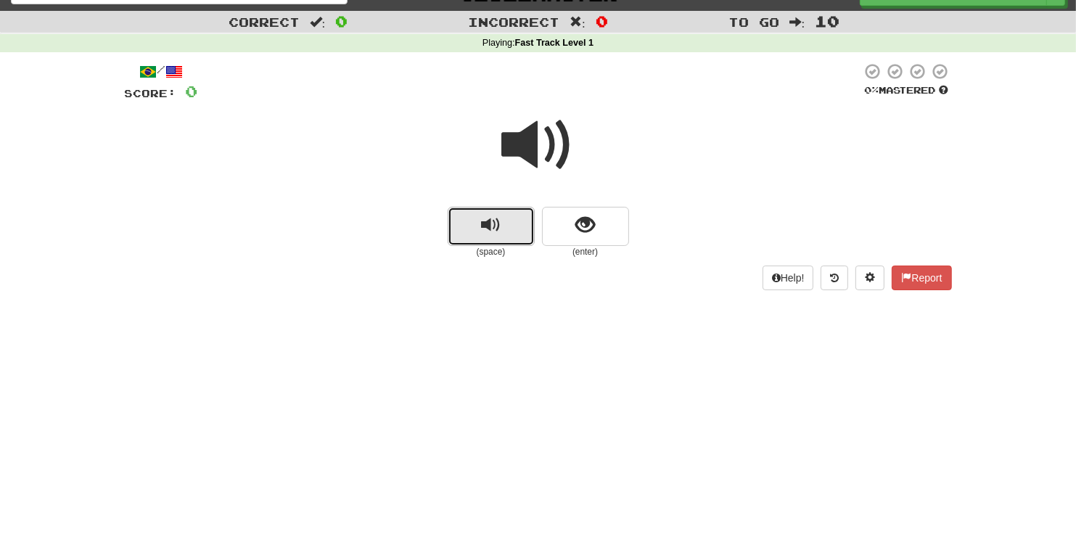
click at [501, 240] on button "replay audio" at bounding box center [491, 226] width 87 height 39
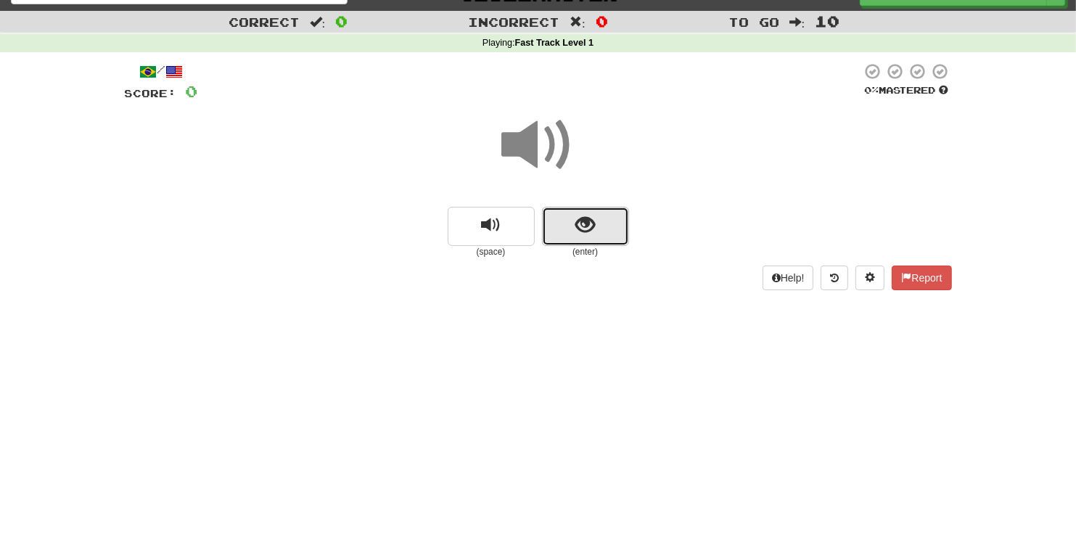
click at [586, 230] on span "show sentence" at bounding box center [585, 225] width 20 height 20
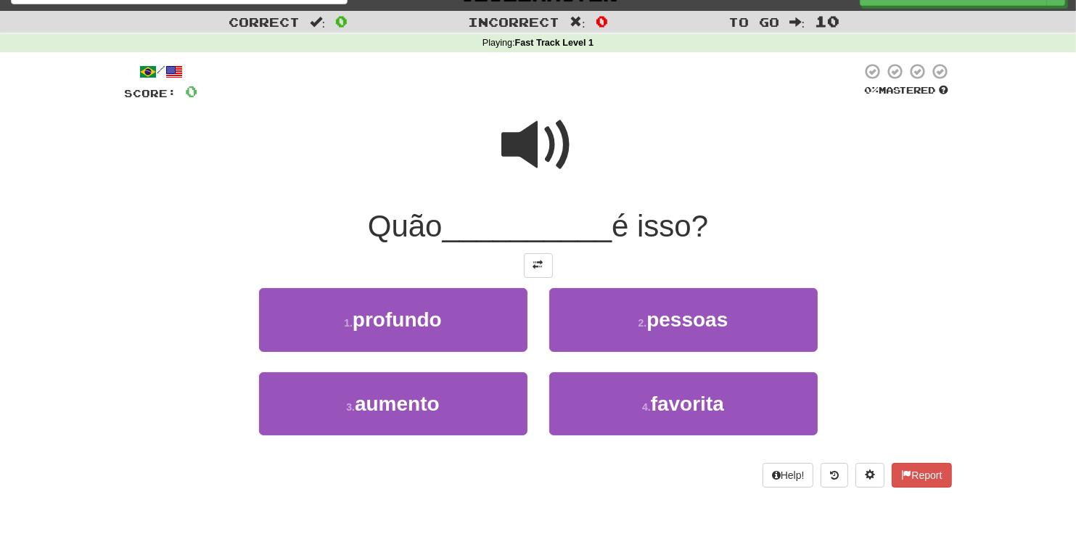
click at [537, 139] on span at bounding box center [538, 145] width 73 height 73
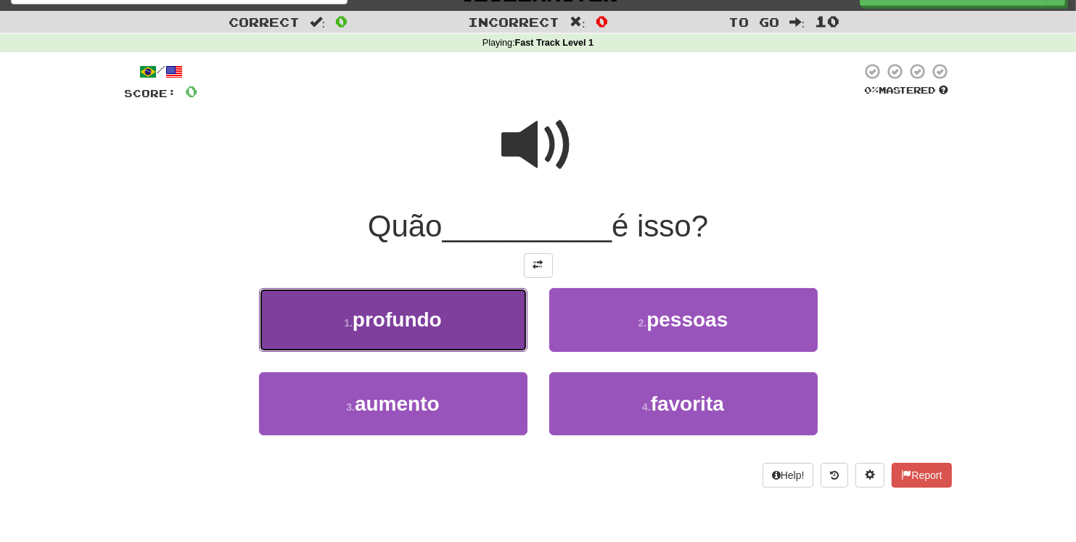
click at [424, 318] on span "profundo" at bounding box center [397, 319] width 89 height 22
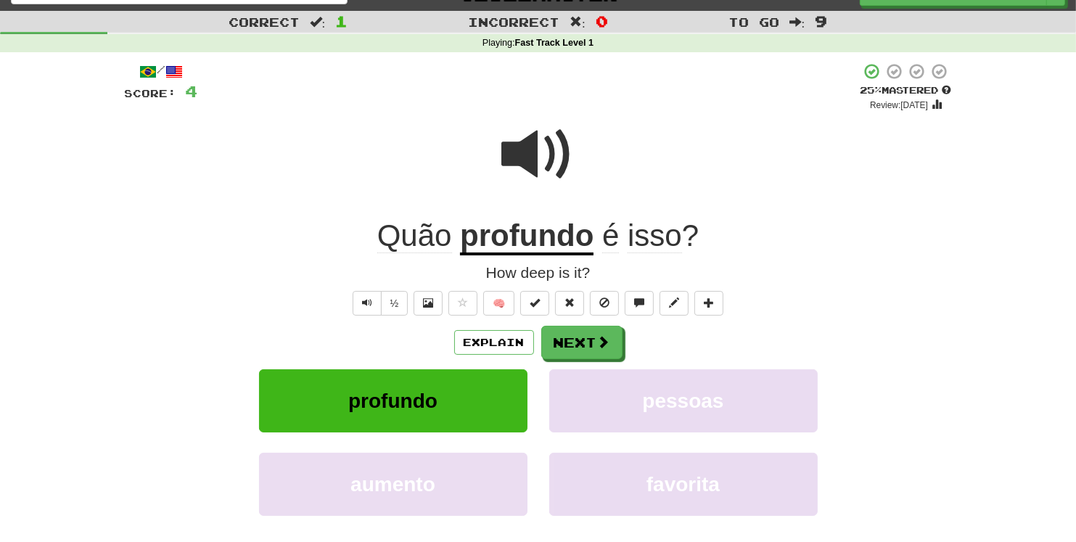
click at [523, 150] on span at bounding box center [538, 154] width 73 height 73
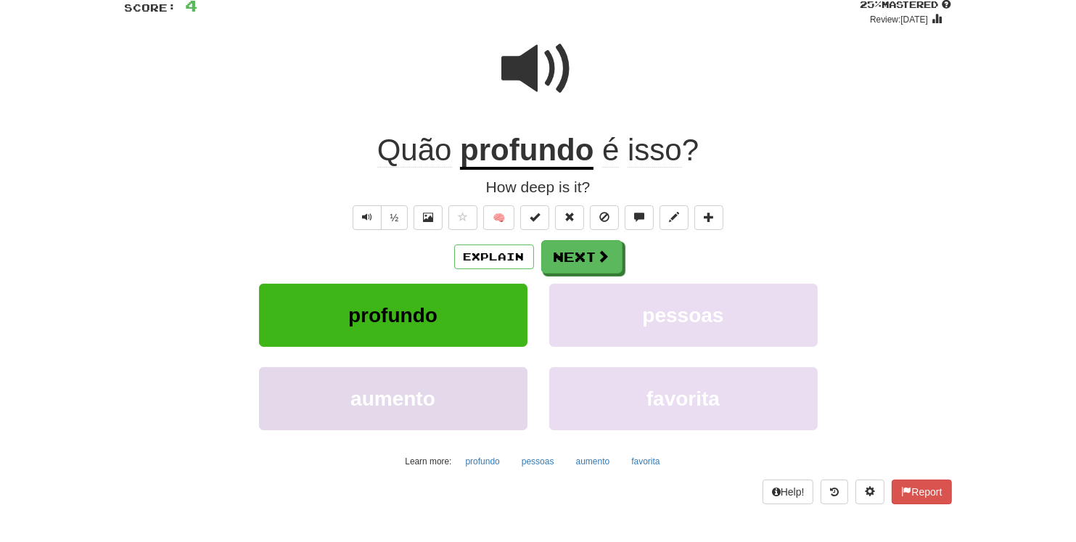
scroll to position [183, 0]
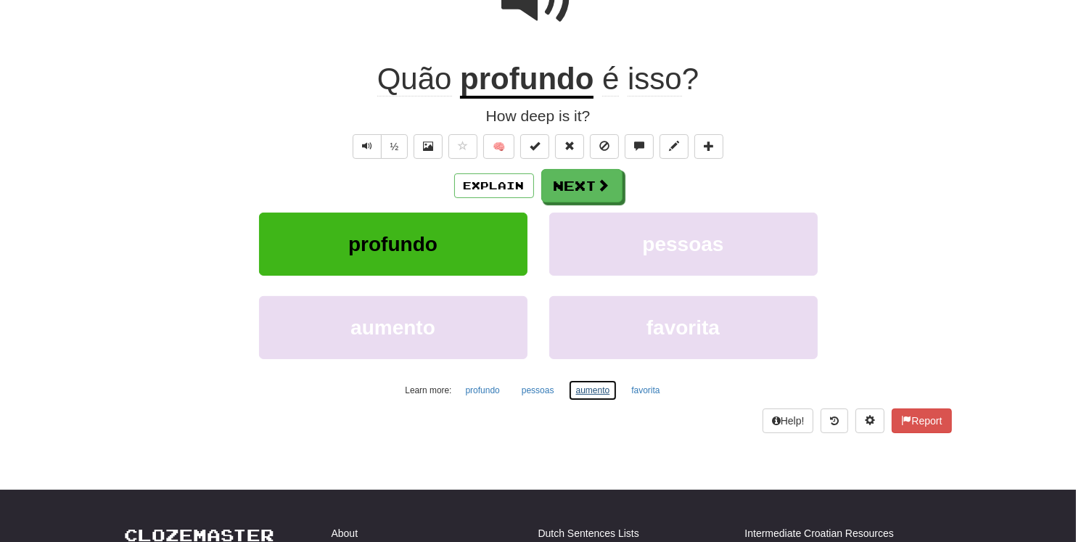
click at [585, 390] on button "aumento" at bounding box center [593, 390] width 50 height 22
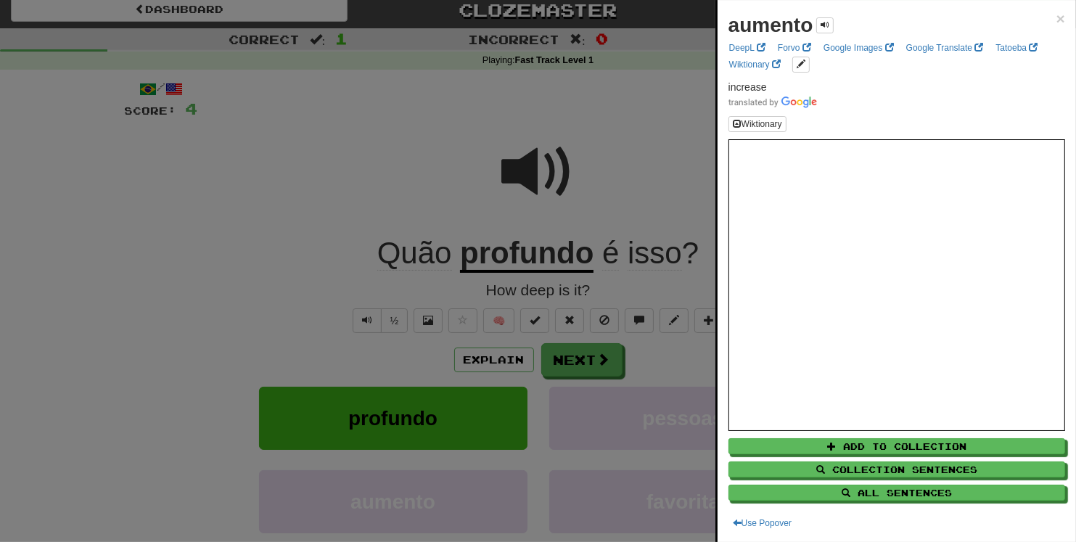
scroll to position [0, 0]
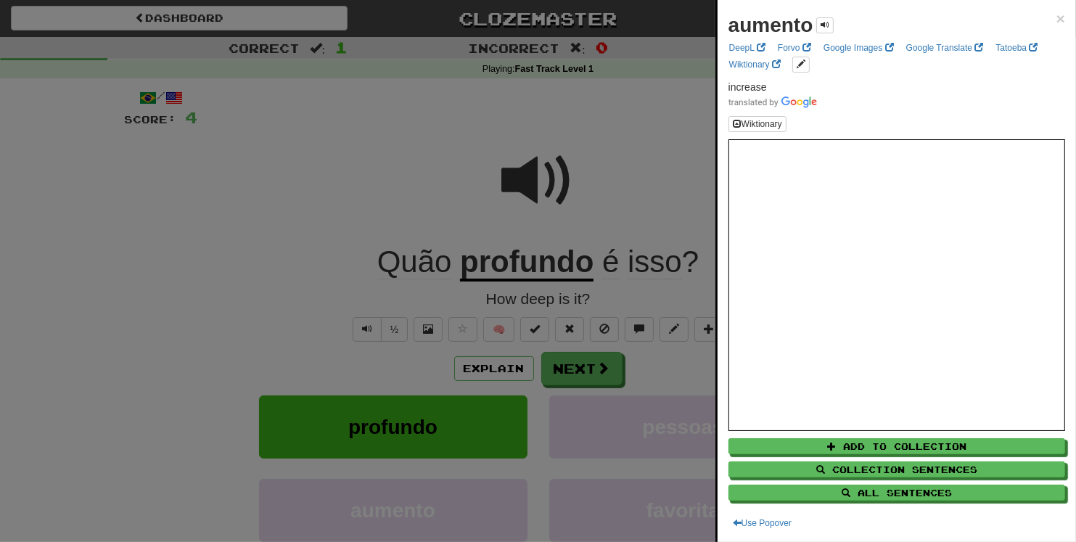
click at [411, 161] on div at bounding box center [538, 271] width 1076 height 542
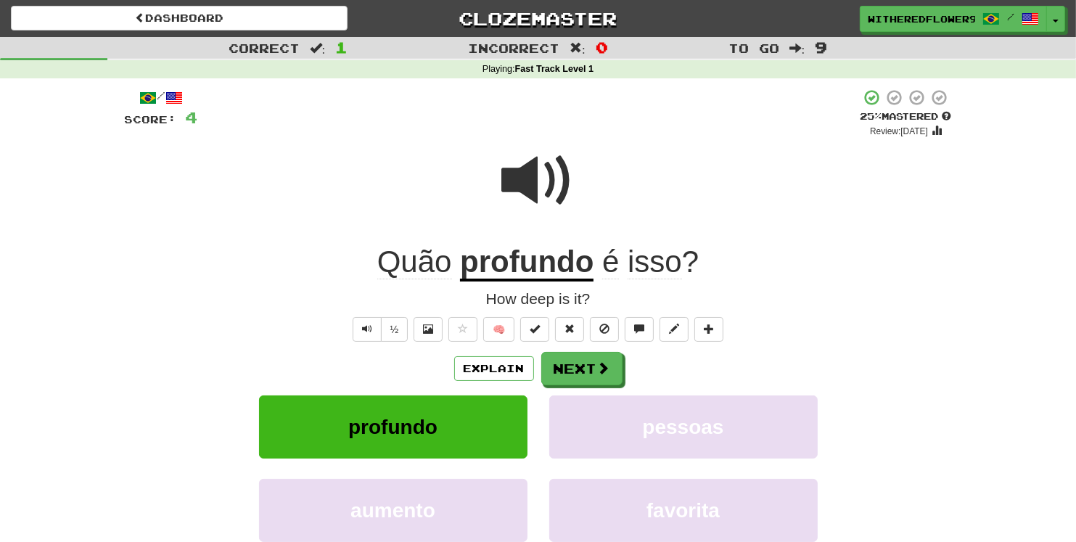
click at [272, 294] on div "How deep is it?" at bounding box center [538, 299] width 827 height 22
click at [463, 209] on div at bounding box center [538, 191] width 827 height 104
click at [361, 279] on div "Quão profundo é isso ?" at bounding box center [538, 262] width 827 height 40
click at [590, 371] on button "Next" at bounding box center [582, 369] width 81 height 33
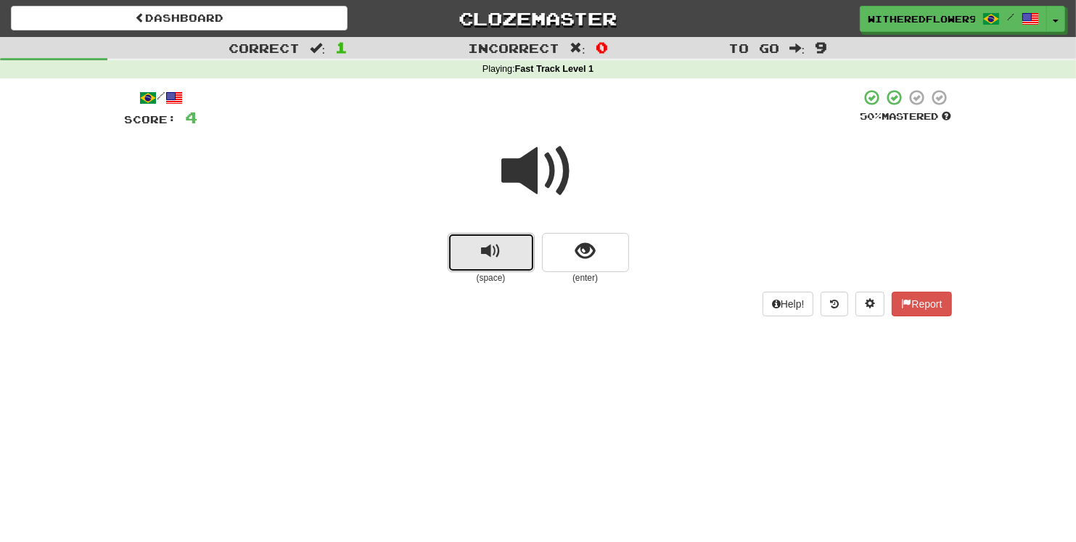
click at [474, 236] on button "replay audio" at bounding box center [491, 252] width 87 height 39
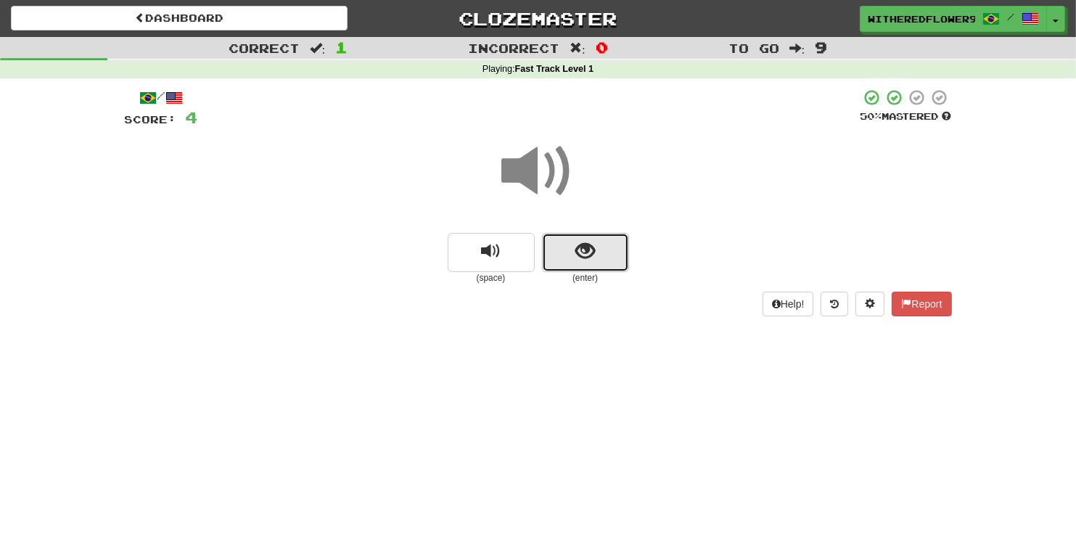
click at [586, 252] on span "show sentence" at bounding box center [585, 252] width 20 height 20
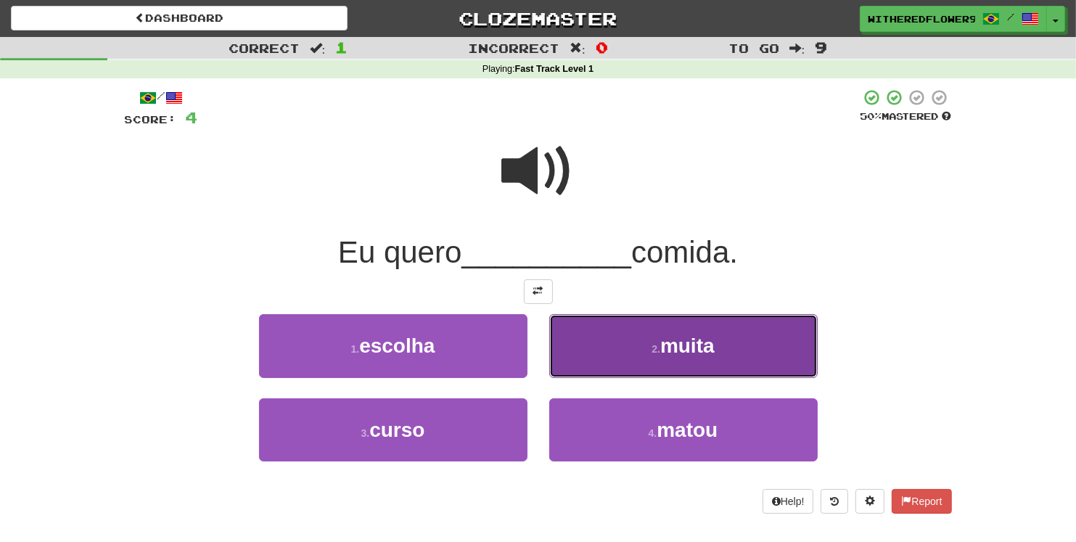
click at [651, 343] on button "2 . muita" at bounding box center [683, 345] width 268 height 63
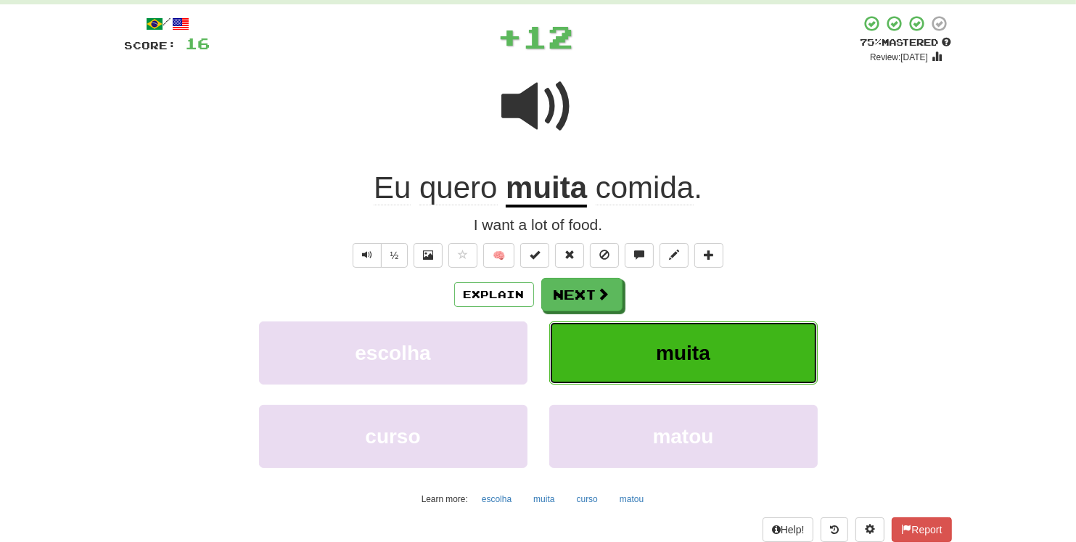
scroll to position [104, 0]
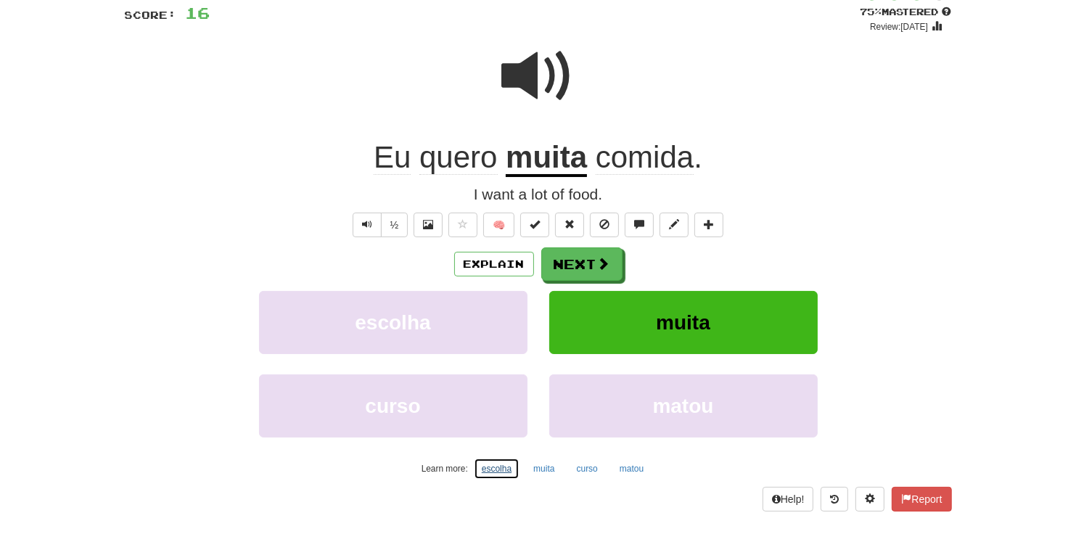
click at [494, 470] on button "escolha" at bounding box center [497, 469] width 46 height 22
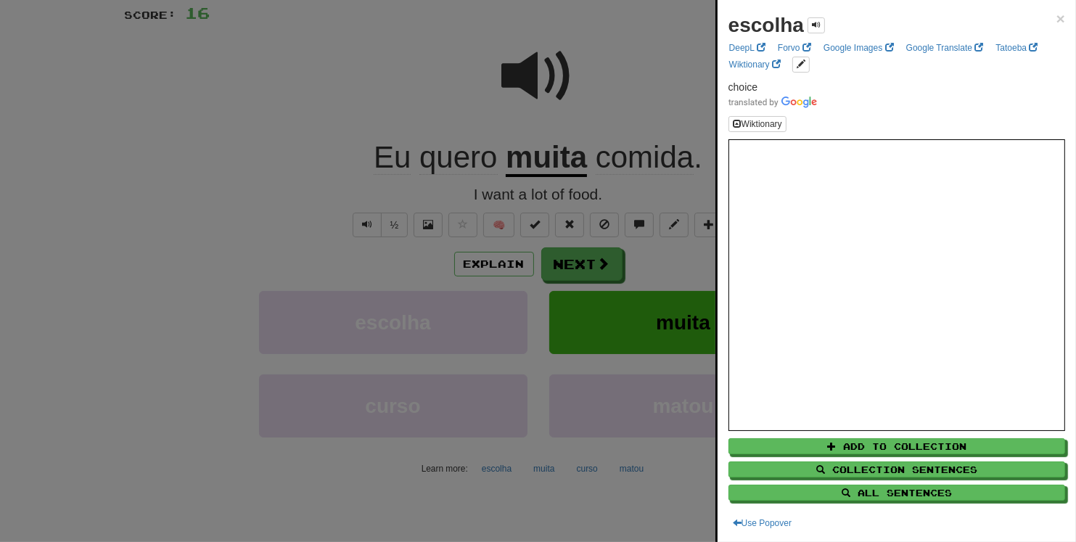
click at [1055, 17] on div "escolha ×" at bounding box center [896, 25] width 337 height 29
click at [1063, 23] on span "×" at bounding box center [1060, 18] width 9 height 17
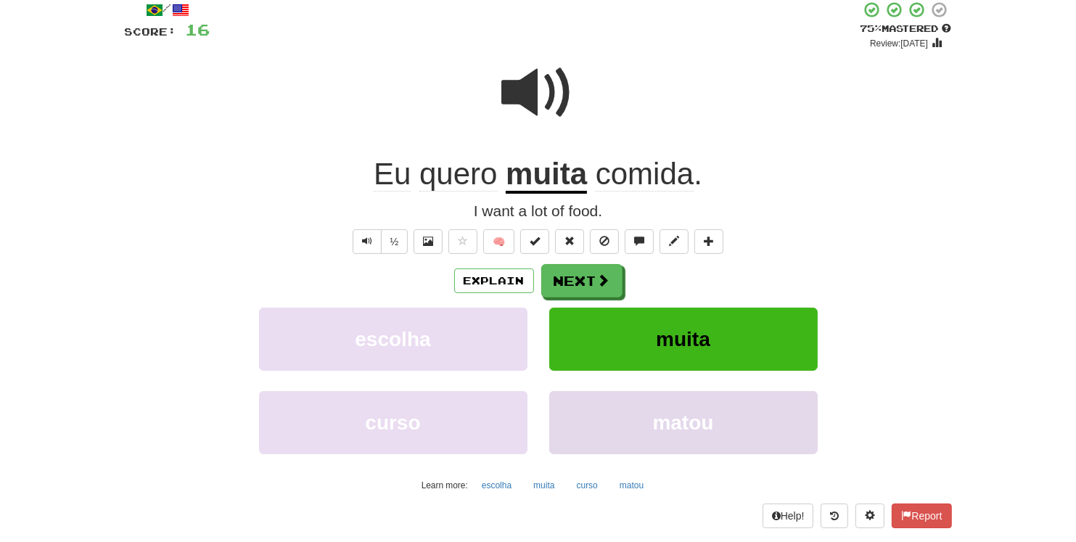
scroll to position [78, 0]
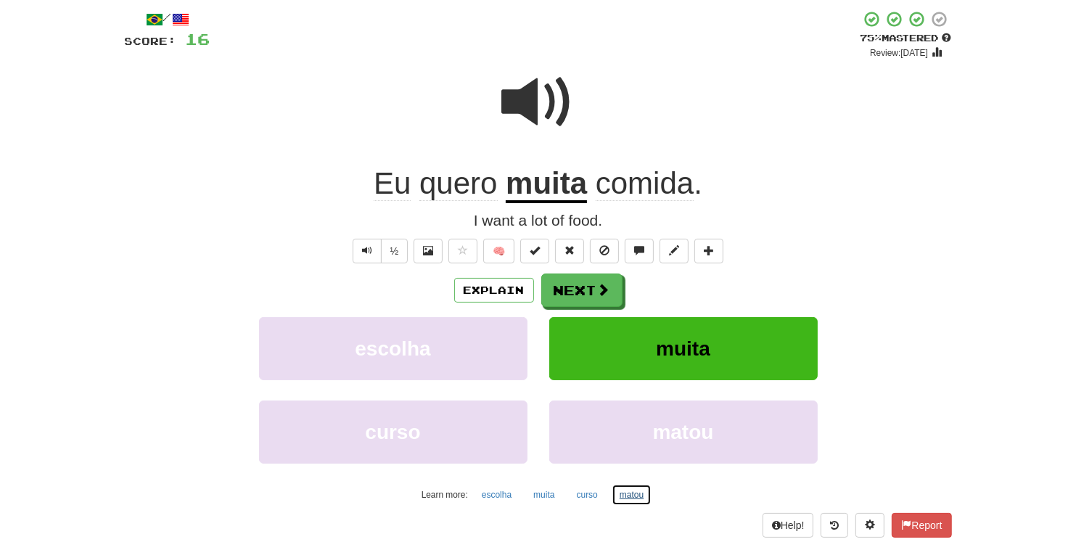
click at [630, 497] on button "matou" at bounding box center [631, 495] width 40 height 22
